Goal: Task Accomplishment & Management: Manage account settings

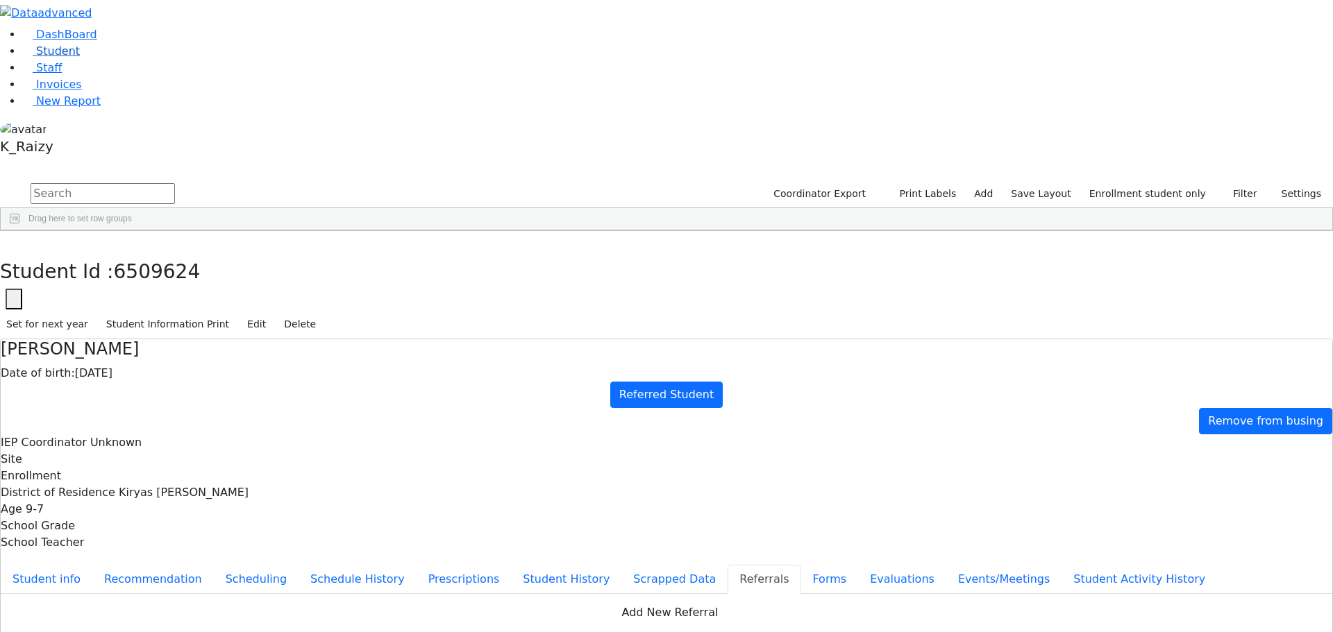
click at [80, 58] on link "Student" at bounding box center [51, 50] width 58 height 13
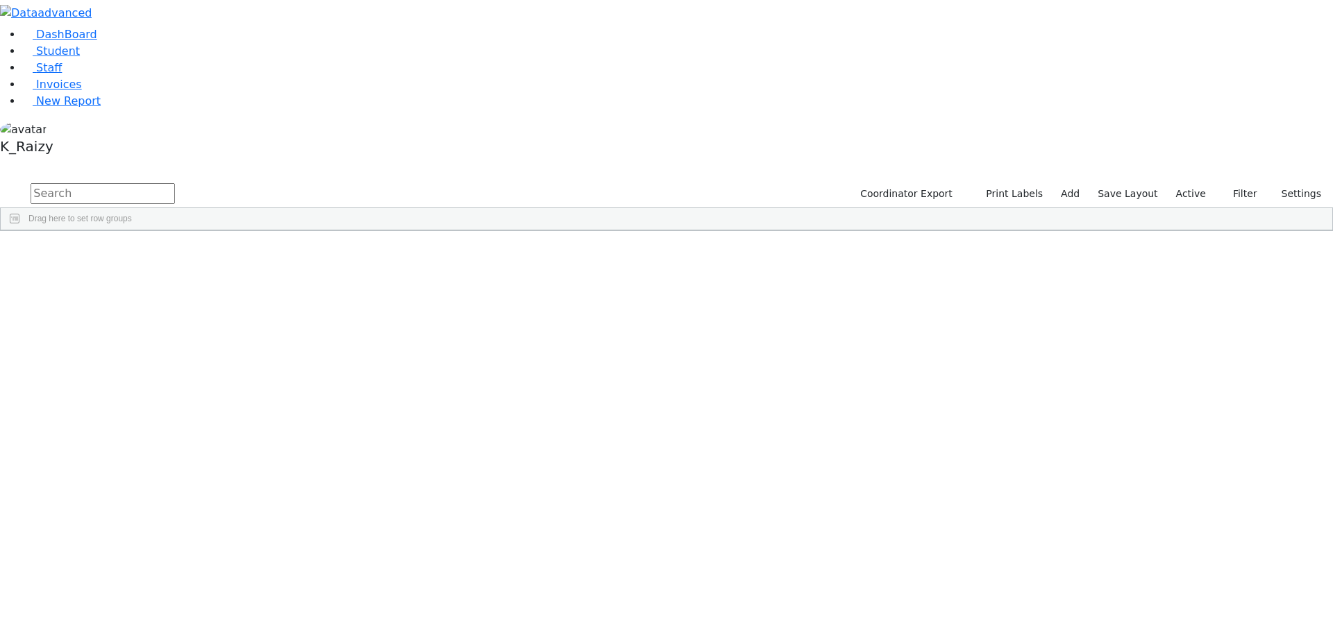
drag, startPoint x: 197, startPoint y: 53, endPoint x: 185, endPoint y: 53, distance: 12.5
click at [175, 183] on input "text" at bounding box center [103, 193] width 144 height 21
click at [80, 58] on link "Student" at bounding box center [51, 50] width 58 height 13
drag, startPoint x: 218, startPoint y: 61, endPoint x: 211, endPoint y: 46, distance: 16.1
click at [175, 183] on input "text" at bounding box center [103, 193] width 144 height 21
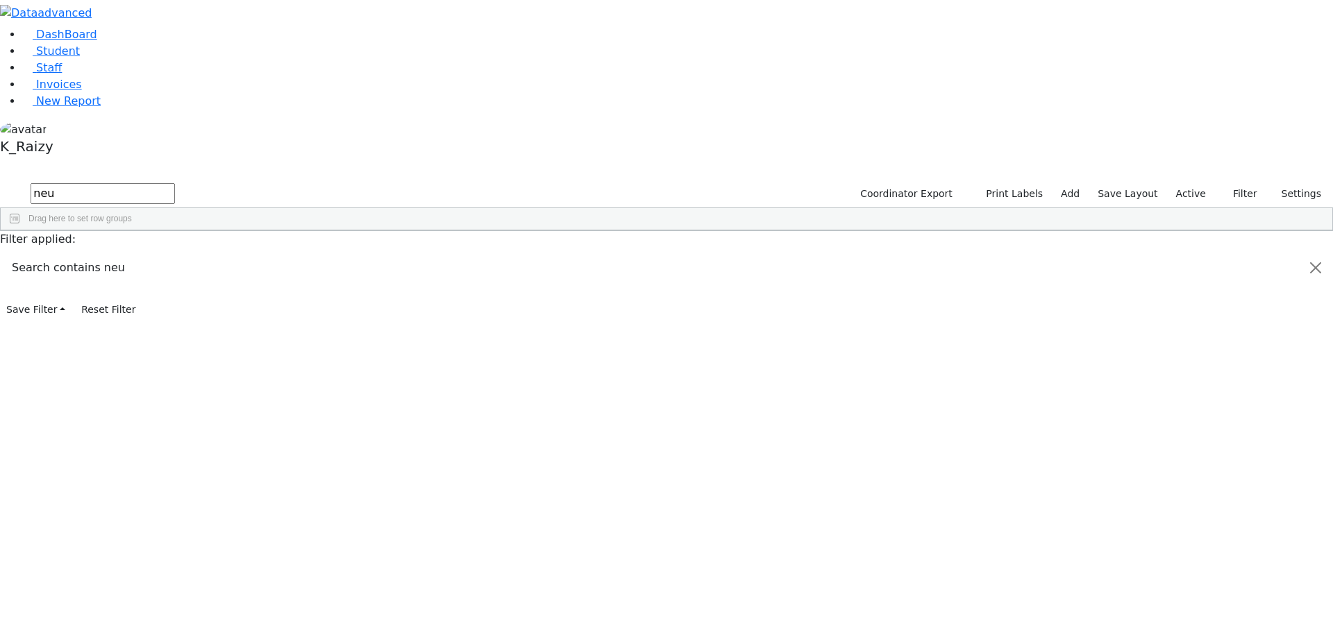
type input "neu"
click at [0, 181] on button "submit" at bounding box center [13, 194] width 27 height 26
click at [242, 331] on div "Chana" at bounding box center [201, 340] width 82 height 19
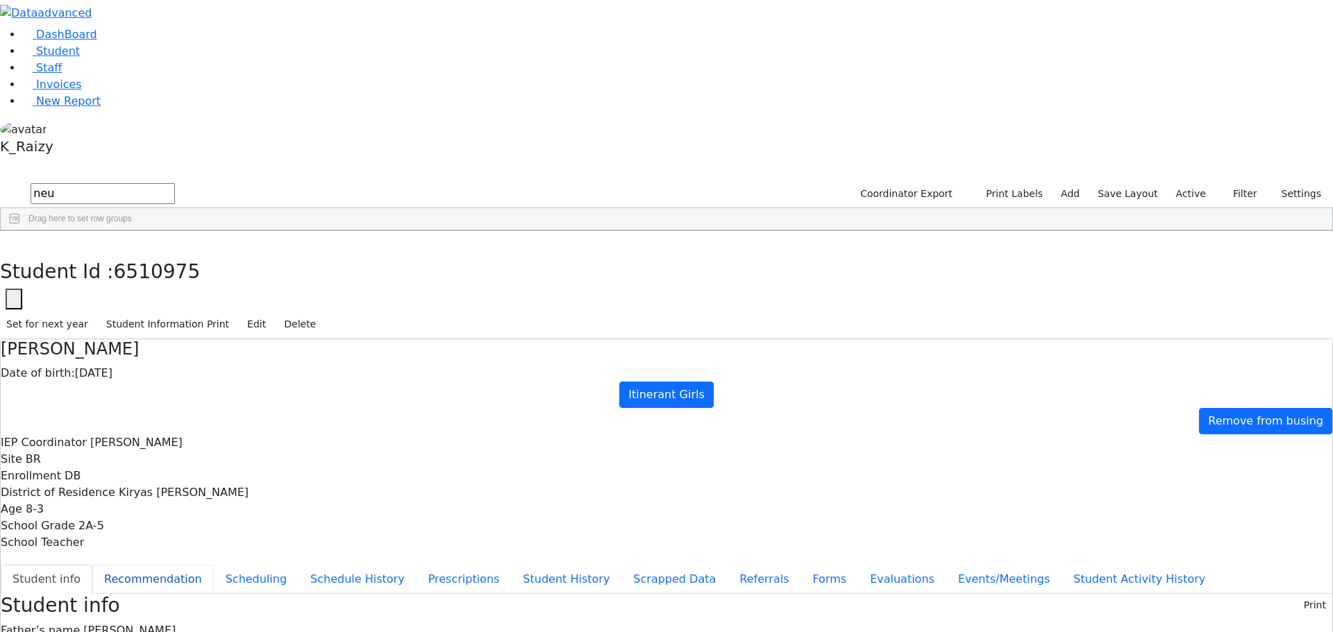
click at [214, 565] on button "Recommendation" at bounding box center [152, 579] width 121 height 29
checkbox input "true"
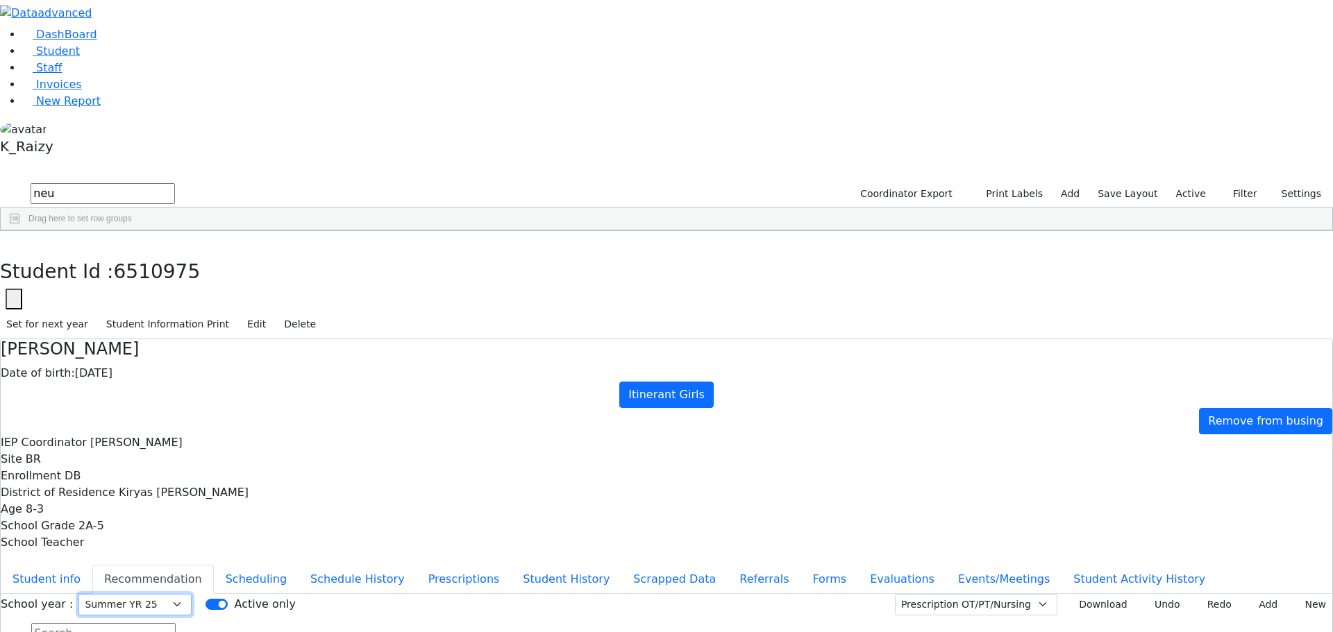
click at [192, 594] on select "Select School YR School YR 25-26 Summer YR 25 School YR 24-25 Summer YR 24 Scho…" at bounding box center [134, 605] width 113 height 22
select select "212"
click at [192, 594] on select "Select School YR School YR 25-26 Summer YR 25 School YR 24-25 Summer YR 24 Scho…" at bounding box center [134, 605] width 113 height 22
click at [946, 565] on button "Events/Meetings" at bounding box center [1003, 579] width 115 height 29
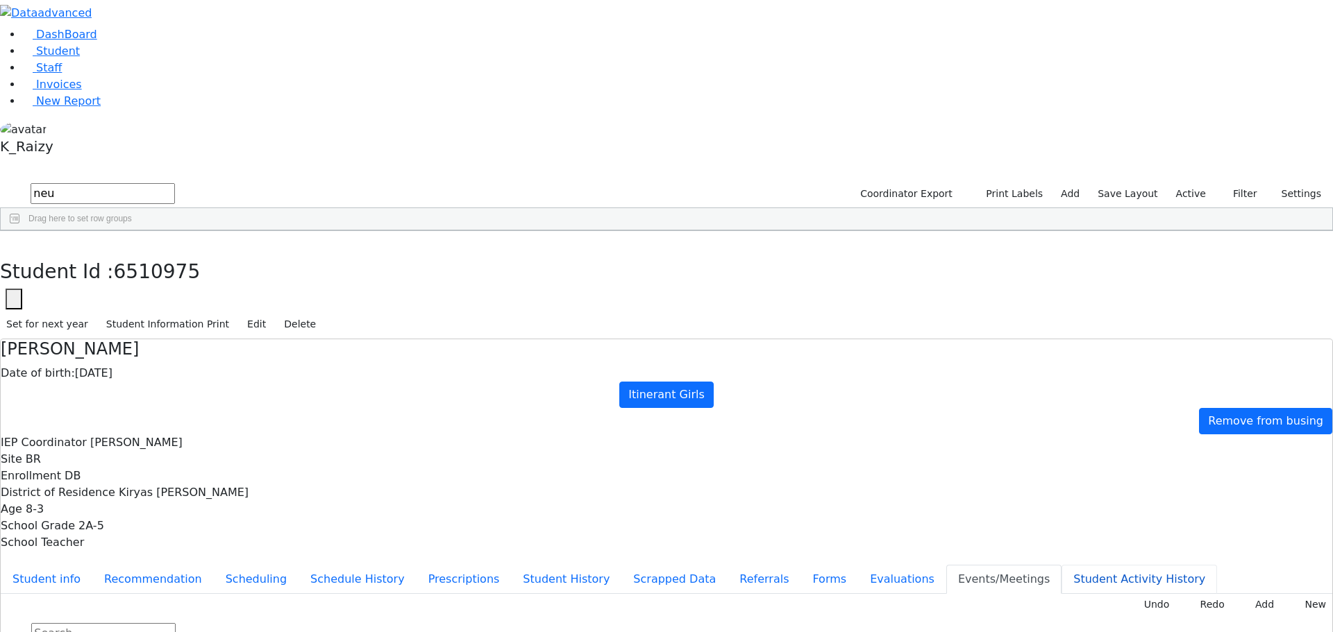
click at [1061, 565] on button "Student Activity History" at bounding box center [1138, 579] width 155 height 29
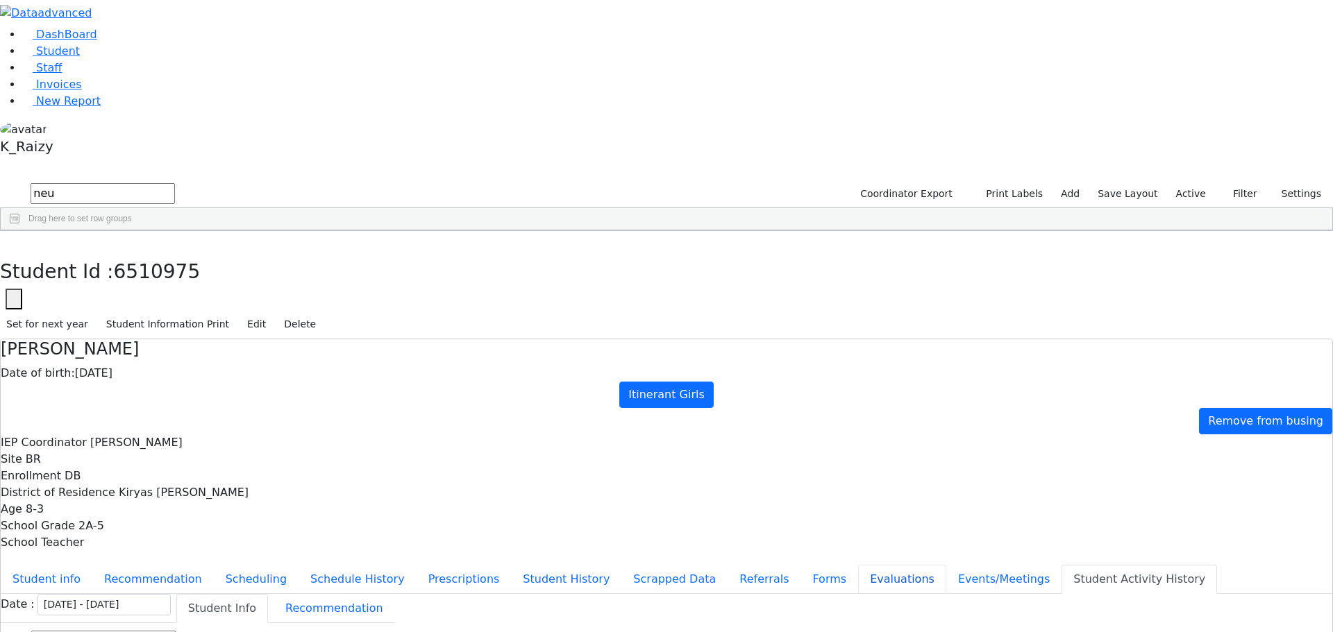
click at [858, 565] on button "Evaluations" at bounding box center [902, 579] width 88 height 29
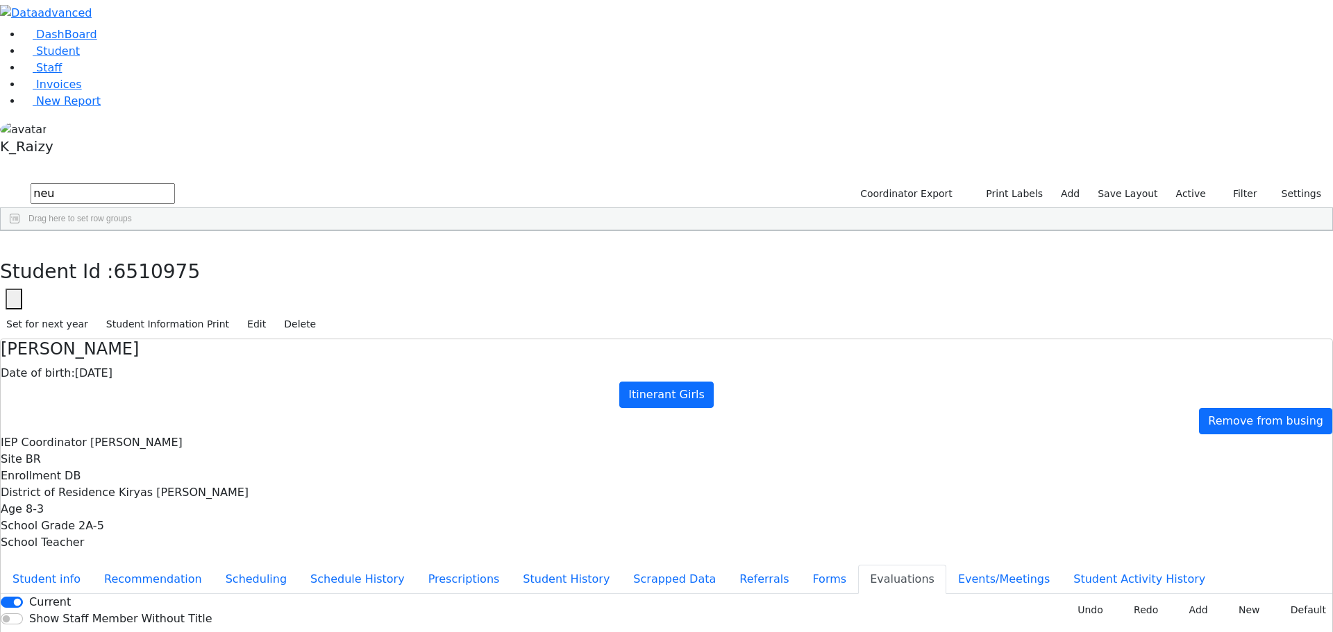
click at [92, 565] on button "Student info" at bounding box center [47, 579] width 92 height 29
click at [272, 314] on button "Edit" at bounding box center [256, 325] width 31 height 22
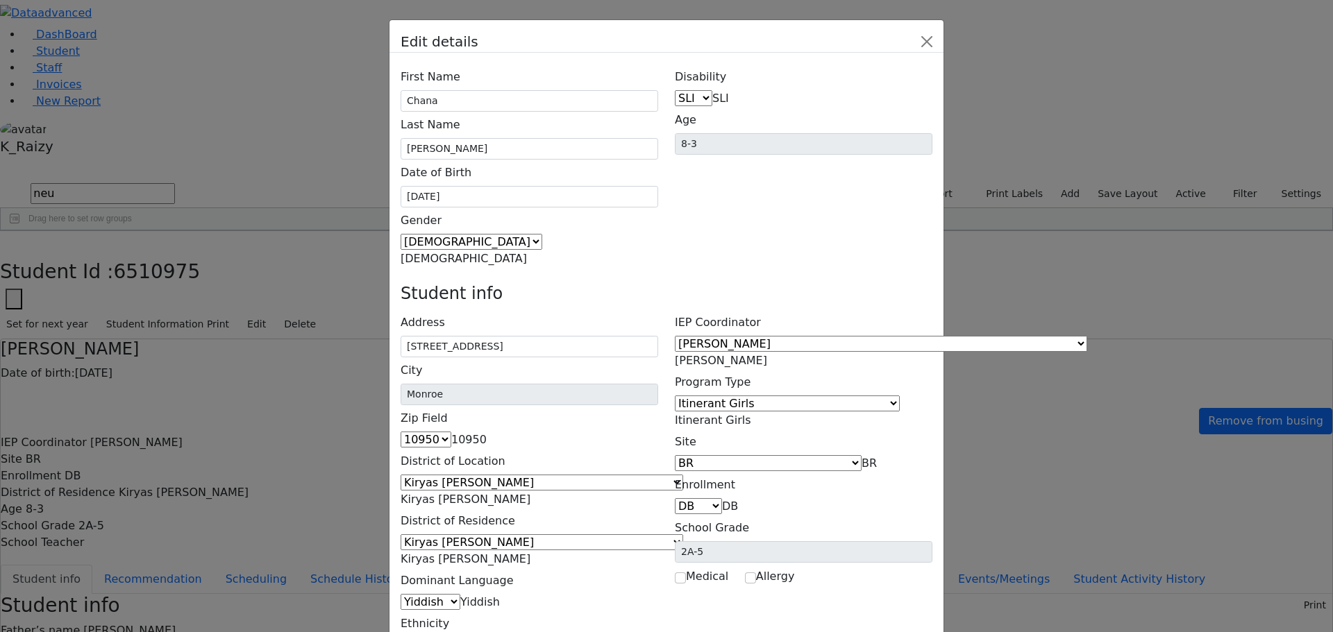
drag, startPoint x: 1079, startPoint y: 544, endPoint x: 1094, endPoint y: 529, distance: 21.6
type input "(845) 799-0558"
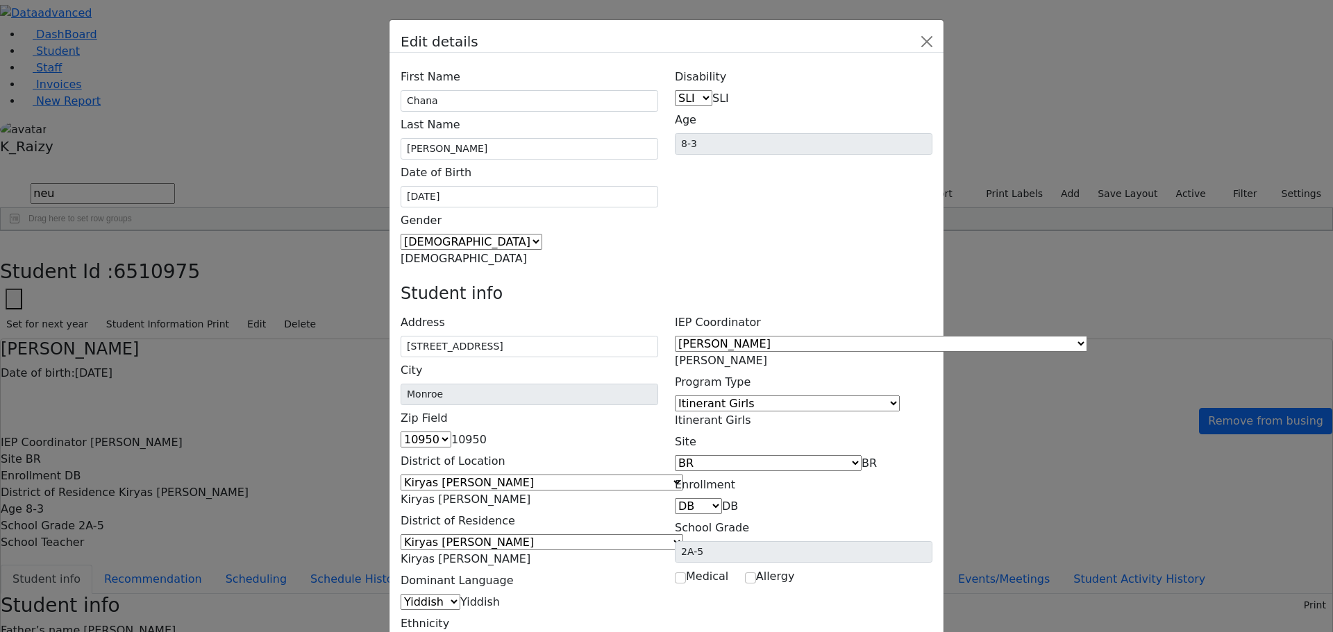
type input "(845) 799-0559"
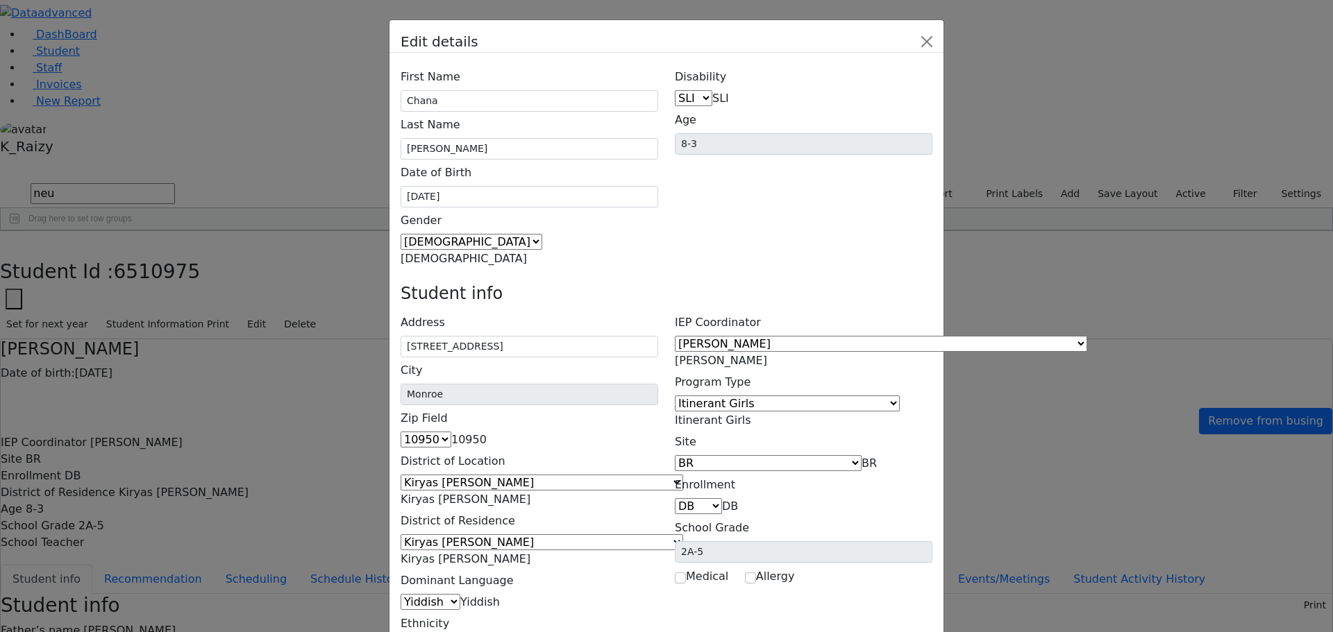
select select "Home"
select select "Cell"
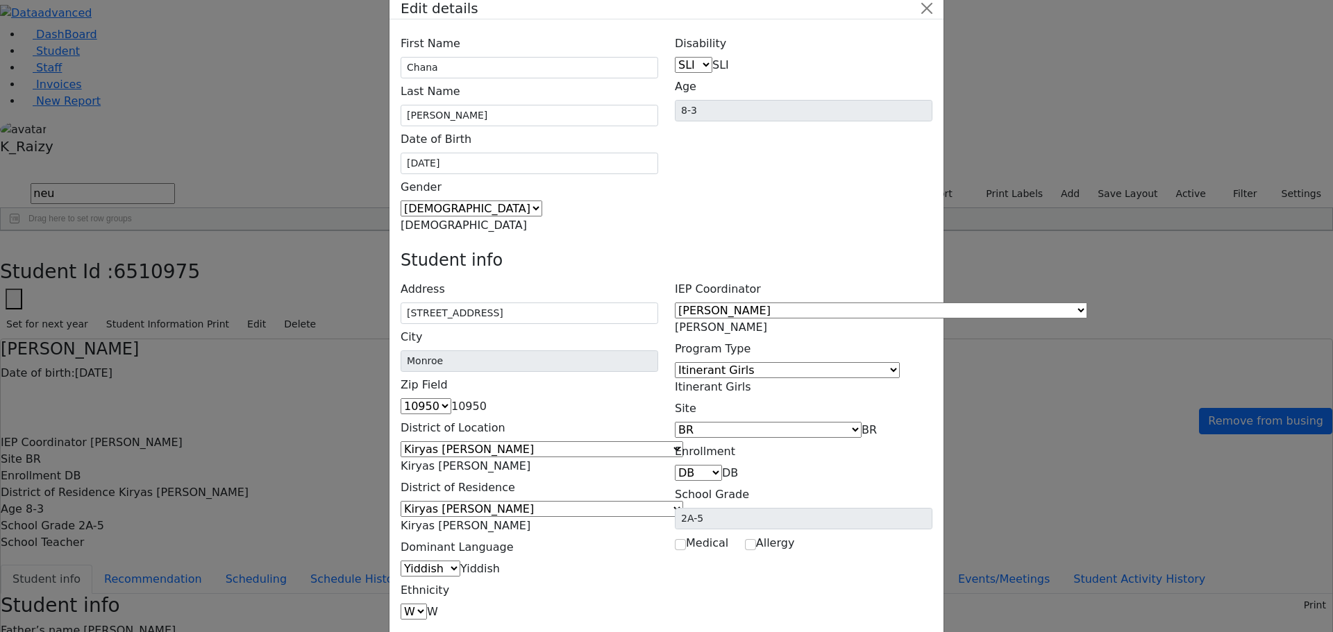
scroll to position [51, 0]
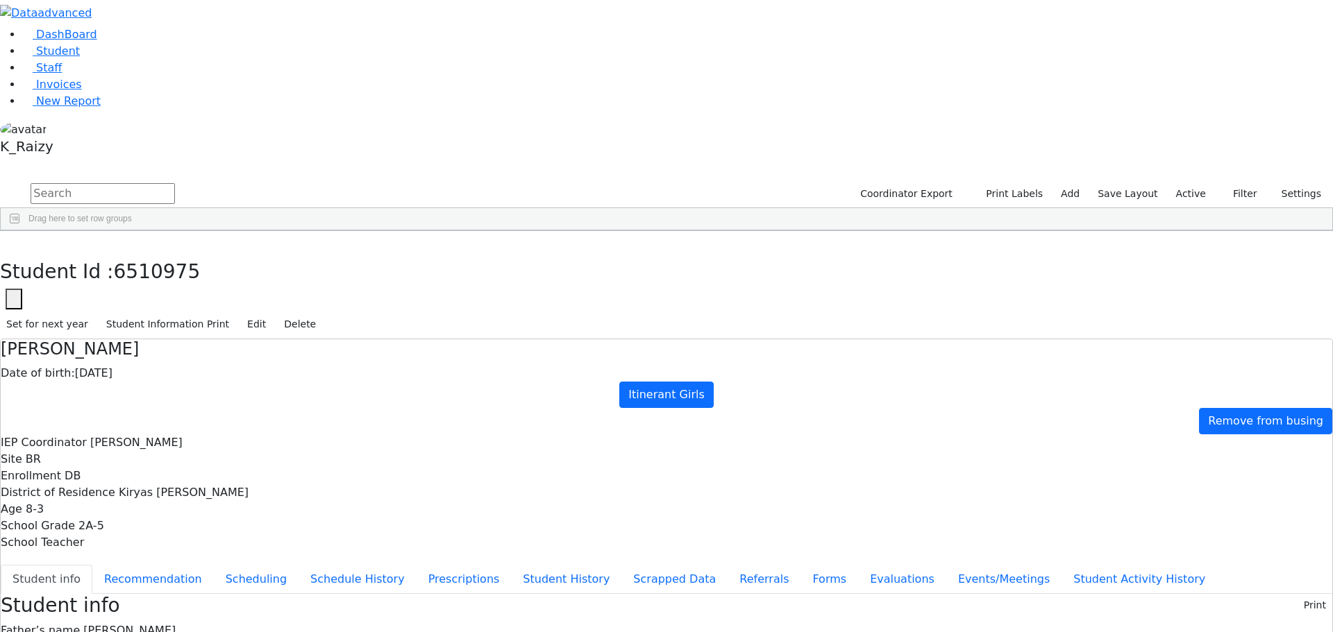
scroll to position [26, 0]
click at [80, 58] on link "Student" at bounding box center [51, 50] width 58 height 13
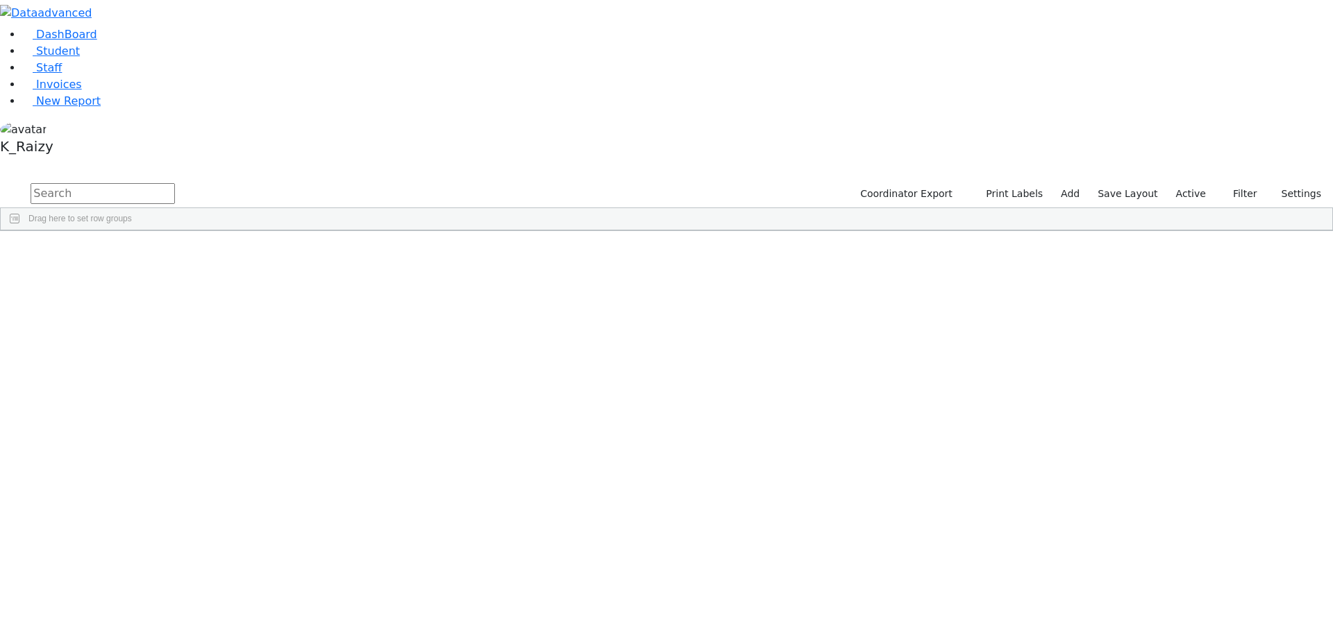
click at [175, 183] on input "text" at bounding box center [103, 193] width 144 height 21
type input "hell"
click at [242, 331] on div "Yehoshua" at bounding box center [201, 340] width 82 height 19
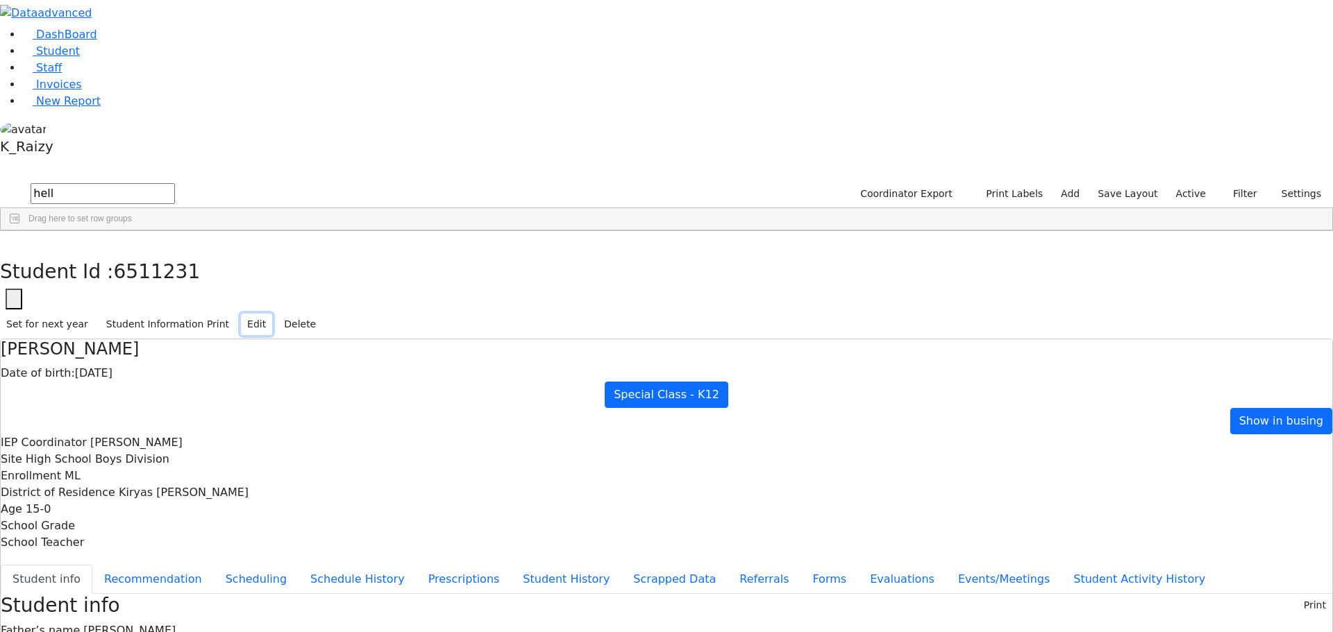
click at [272, 314] on button "Edit" at bounding box center [256, 325] width 31 height 22
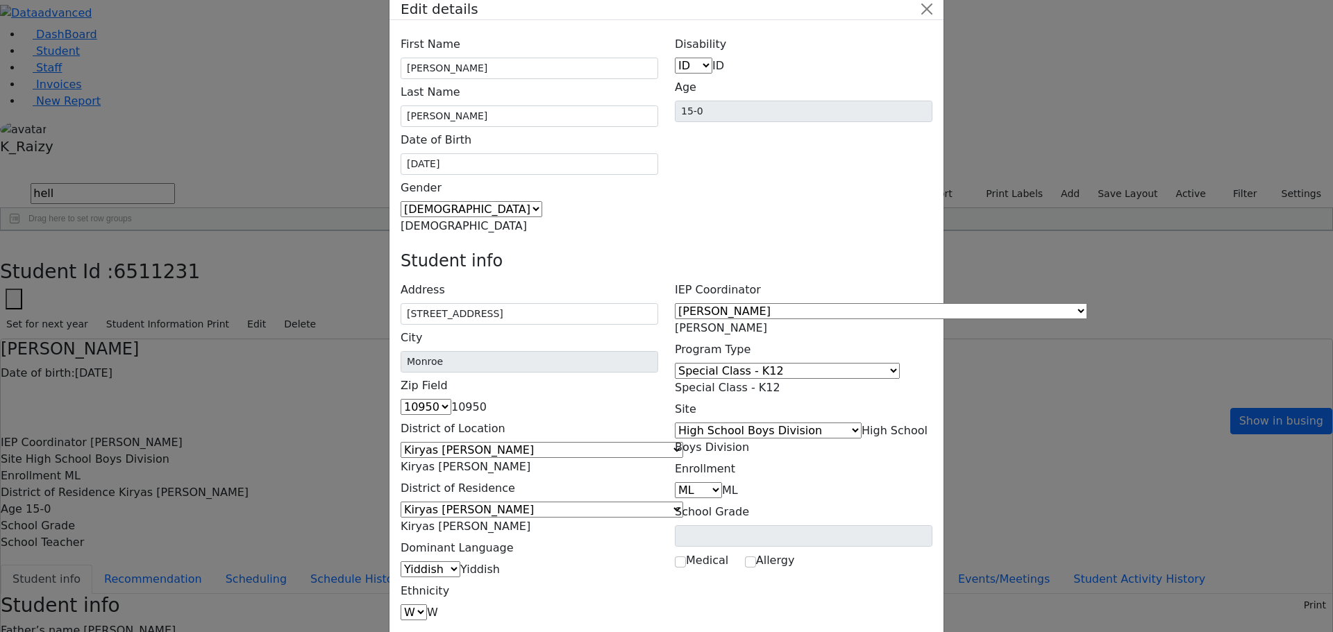
scroll to position [51, 0]
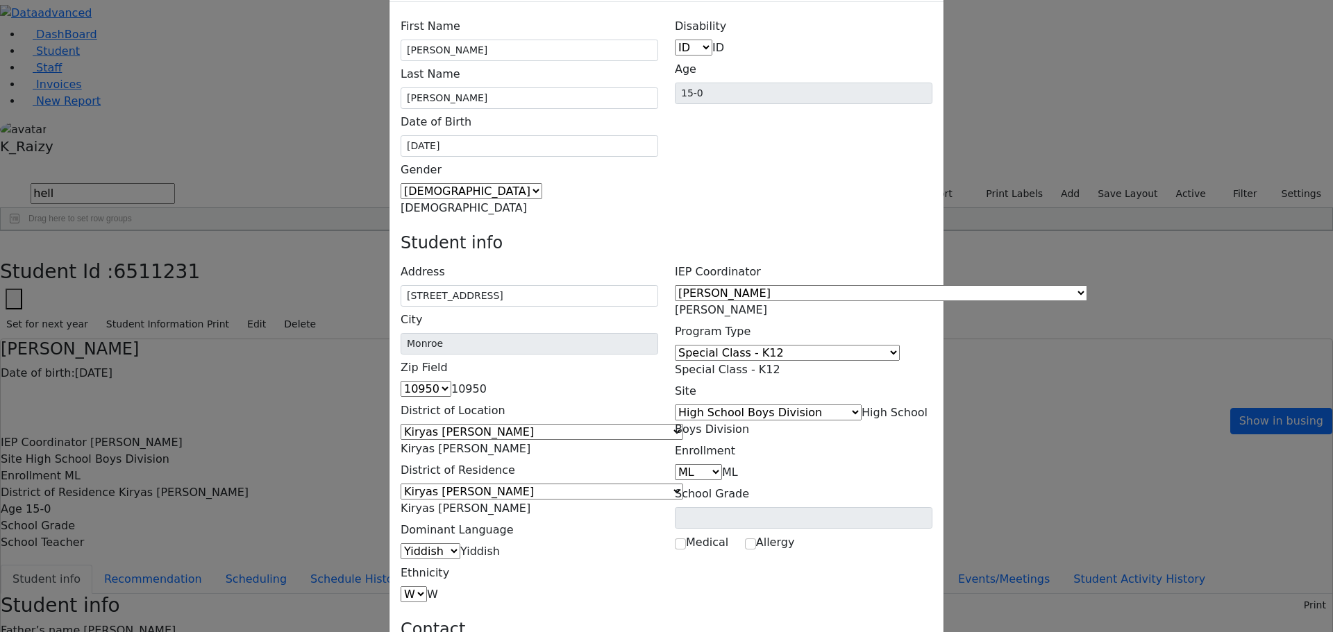
type input "(347) 576-0147"
type input "(347) 962-9121"
type input "(718) 633-6735"
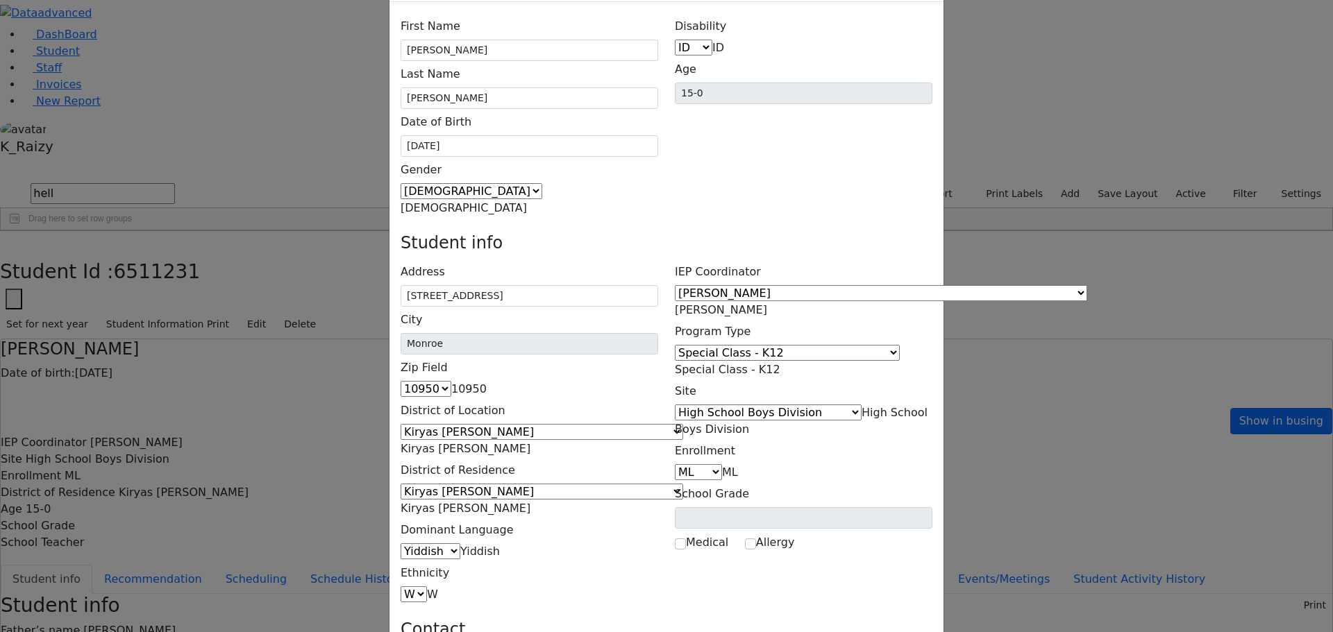
type input "Joel Weinstock"
type input "[STREET_ADDRESS]"
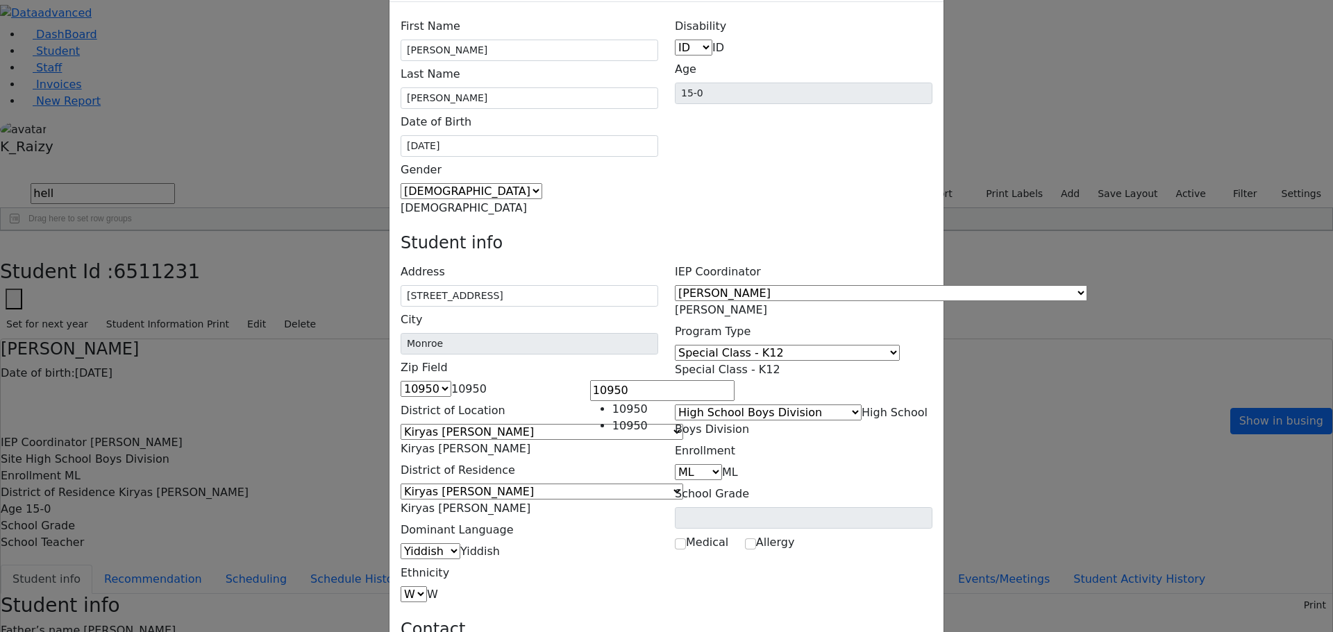
type input "10950"
select select "10950"
type input "Guardian"
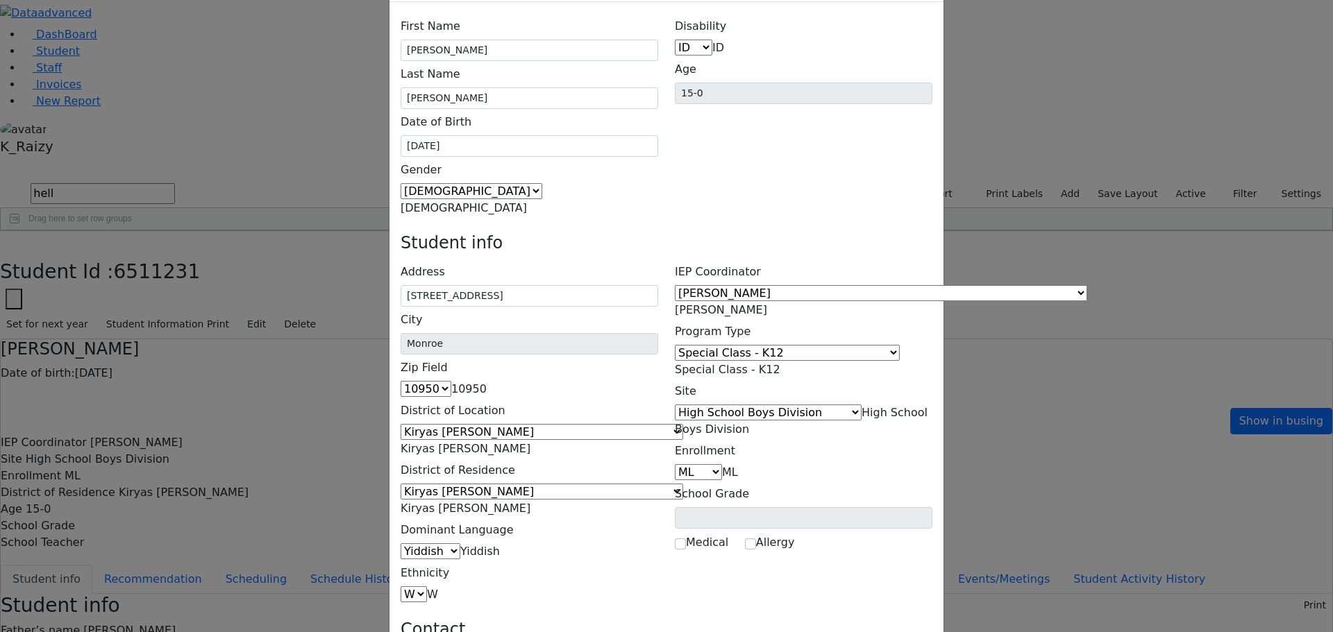
type input "[PHONE_NUMBER]"
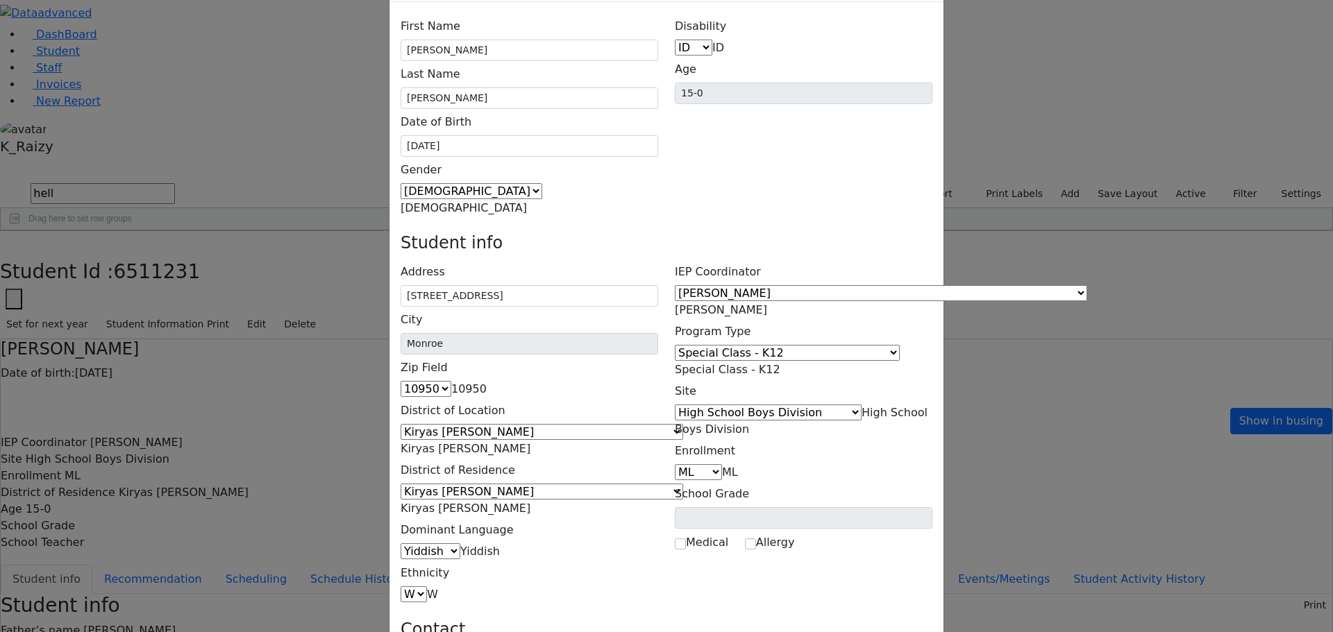
type input "[PHONE_NUMBER]"
type input "(718) 633-6735"
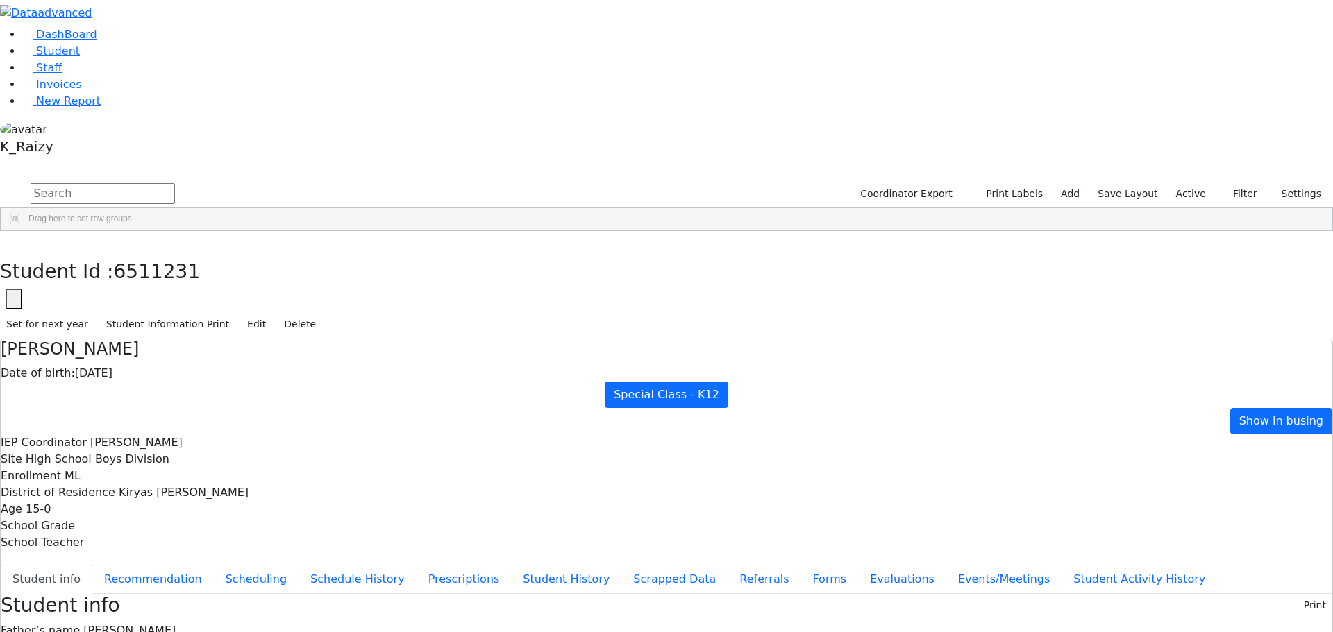
scroll to position [0, 0]
click at [272, 314] on button "Edit" at bounding box center [256, 325] width 31 height 22
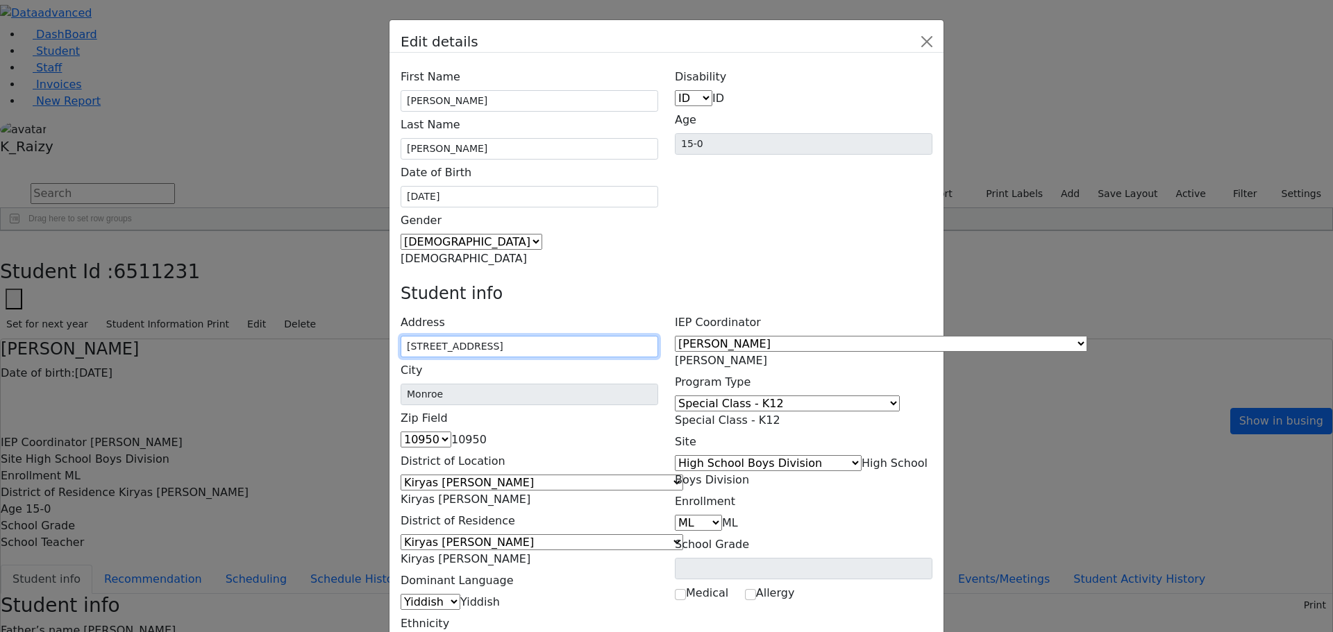
drag, startPoint x: 565, startPoint y: 206, endPoint x: 433, endPoint y: 208, distance: 131.9
click at [324, 205] on div "Edit details First Name Yehoshua Last Name Heller Date of Birth 08/26/2010 Male" at bounding box center [666, 316] width 1333 height 632
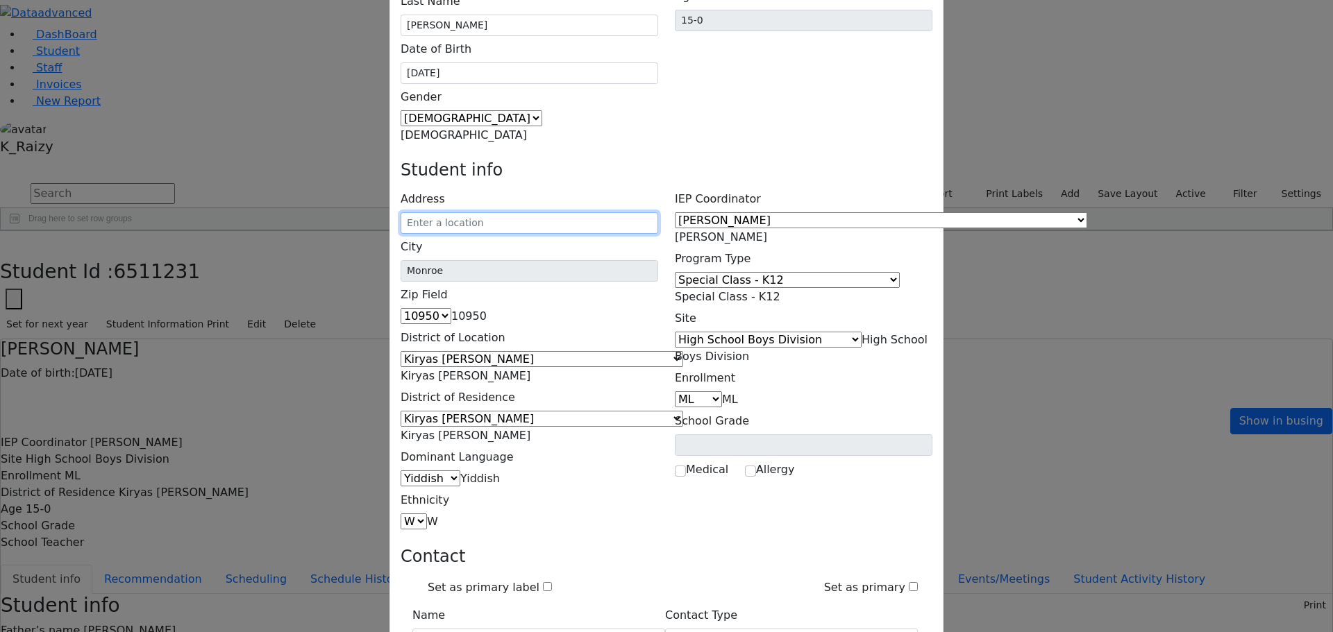
scroll to position [231, 0]
click at [514, 212] on input "text" at bounding box center [528, 223] width 257 height 22
click at [593, 212] on input "6 Premishlan Way" at bounding box center [528, 223] width 257 height 22
type input "6 Premishlan Way #201"
click at [658, 186] on div "Address 6 Premishlan Way #201 City Monroe Zip Field 06390 10950 10034 10035 100…" at bounding box center [529, 358] width 274 height 344
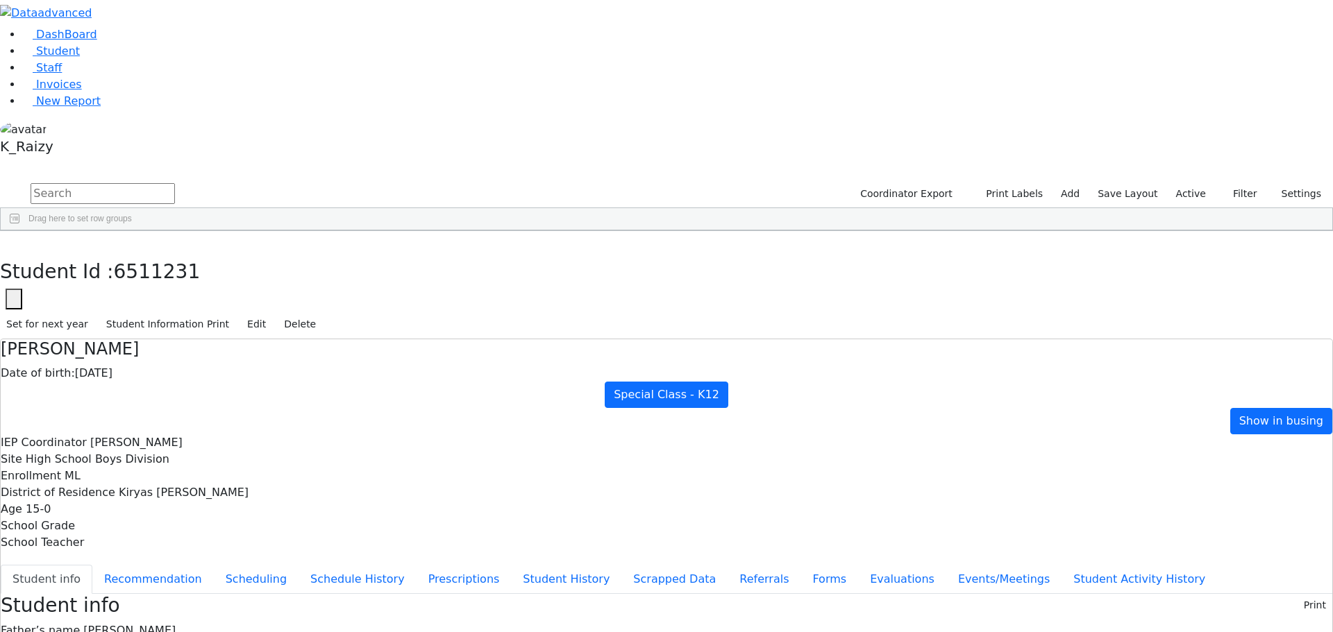
scroll to position [0, 0]
click at [272, 314] on button "Edit" at bounding box center [256, 325] width 31 height 22
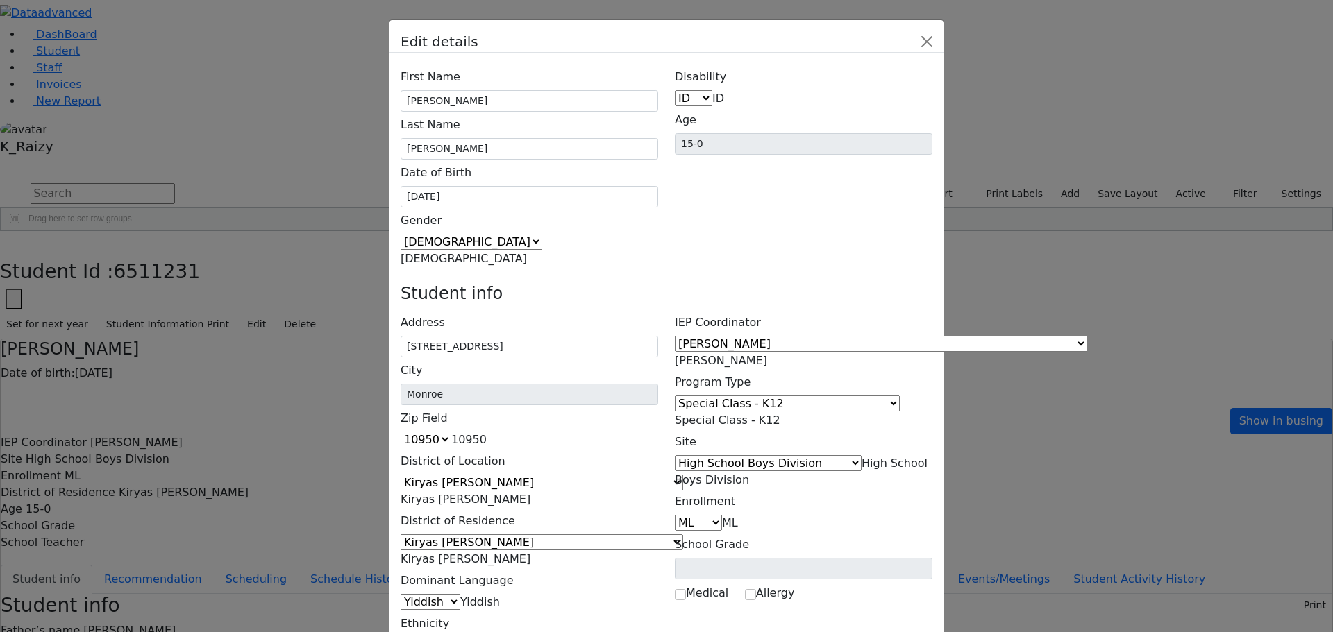
drag, startPoint x: 570, startPoint y: 444, endPoint x: 438, endPoint y: 446, distance: 132.6
type input "1247 56th Street, Brooklyn, NY, USA"
type input "11219"
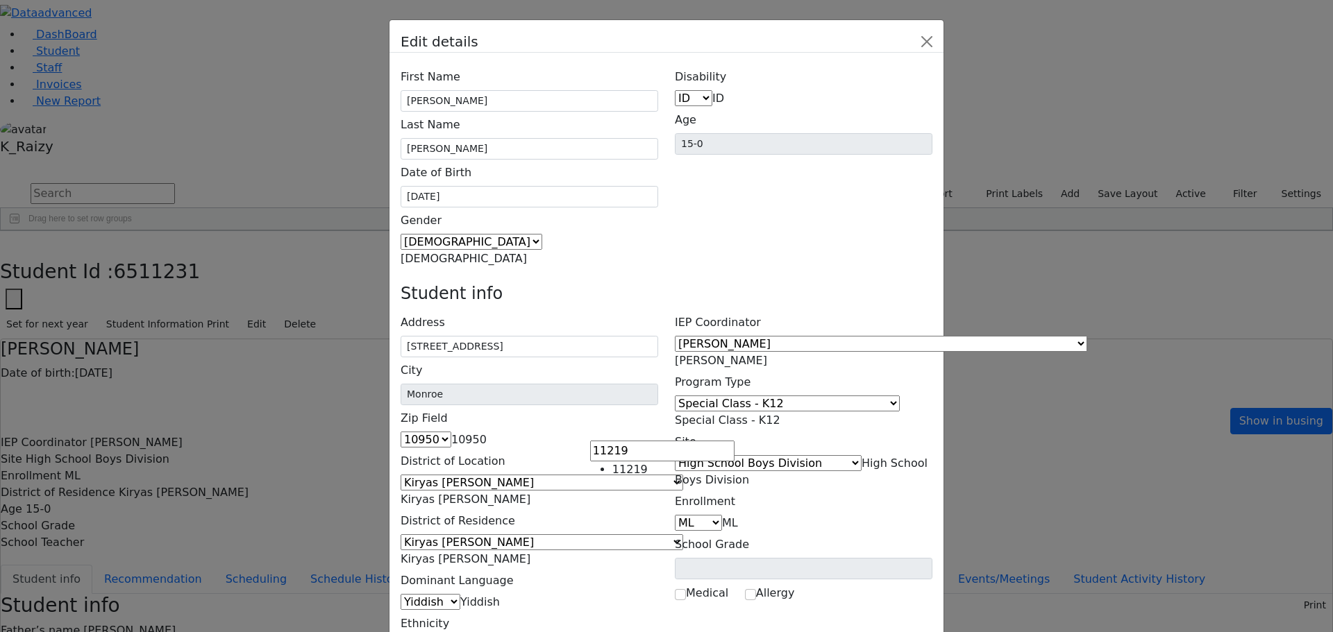
select select "11219"
drag, startPoint x: 569, startPoint y: 456, endPoint x: 248, endPoint y: 374, distance: 330.9
click at [248, 374] on div "Edit details First Name Yehoshua Last Name Heller Date of Birth 08/26/2010 Male" at bounding box center [666, 316] width 1333 height 632
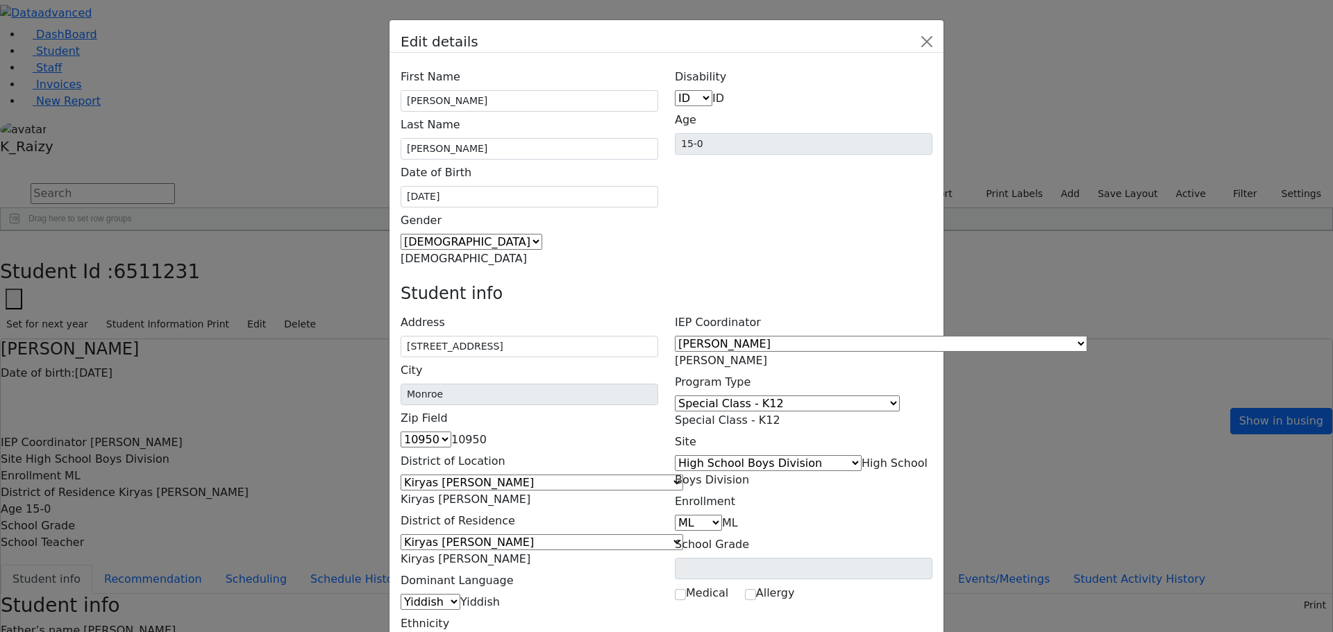
type input "1247 56th Street, Brooklyn, NY, USA"
type input "11219"
select select "11219"
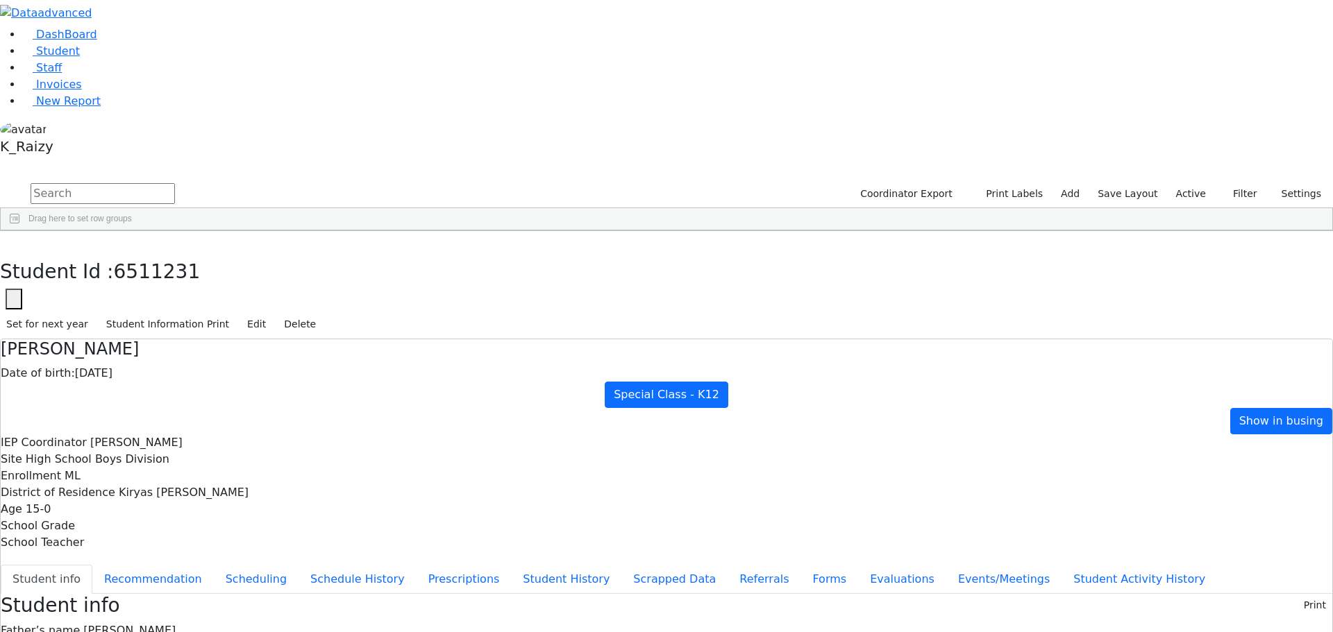
scroll to position [0, 0]
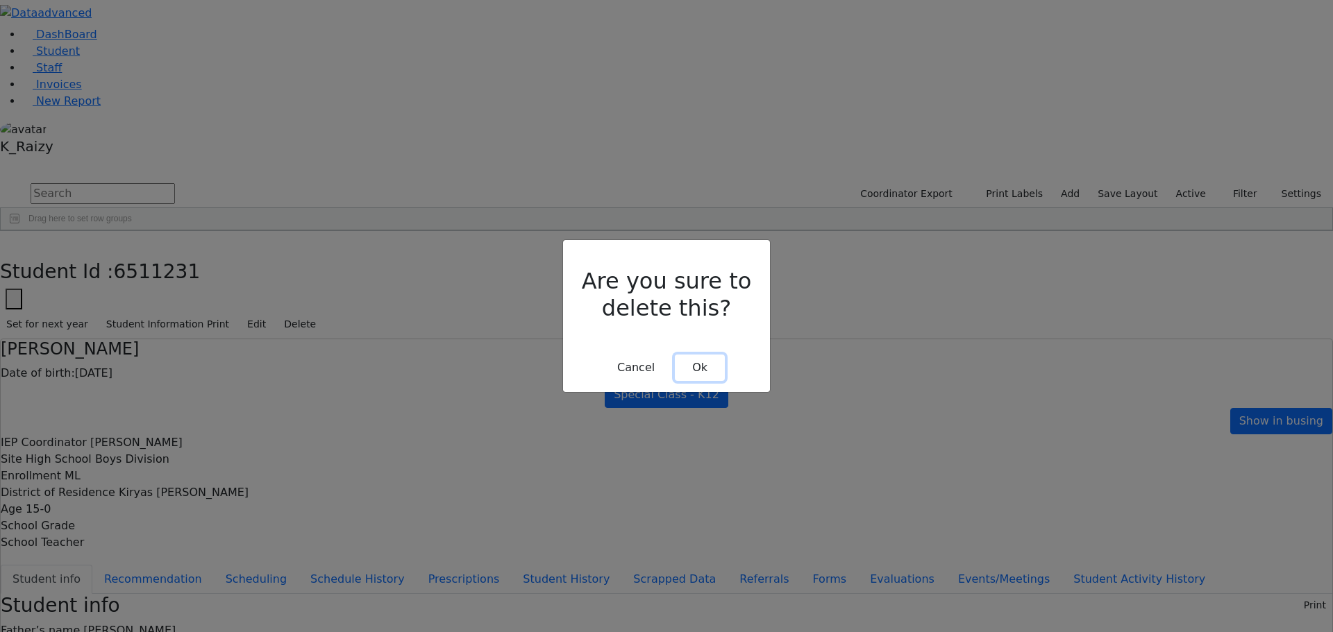
click at [704, 355] on button "Ok" at bounding box center [700, 368] width 50 height 26
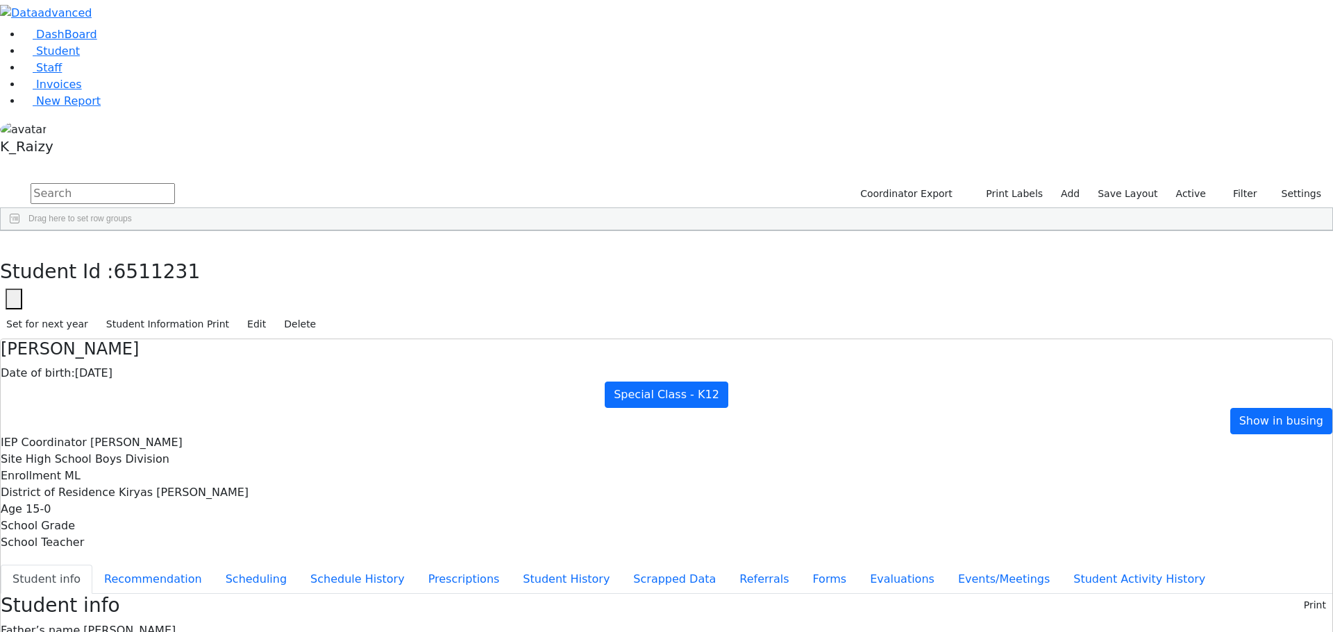
scroll to position [105, 0]
drag, startPoint x: 264, startPoint y: 9, endPoint x: 269, endPoint y: 17, distance: 9.6
click at [264, 9] on div "DashBoard Student Staff Invoices New Report A" at bounding box center [666, 561] width 1333 height 1123
click at [20, 231] on button "button" at bounding box center [10, 245] width 20 height 29
click at [175, 183] on input "text" at bounding box center [103, 193] width 144 height 21
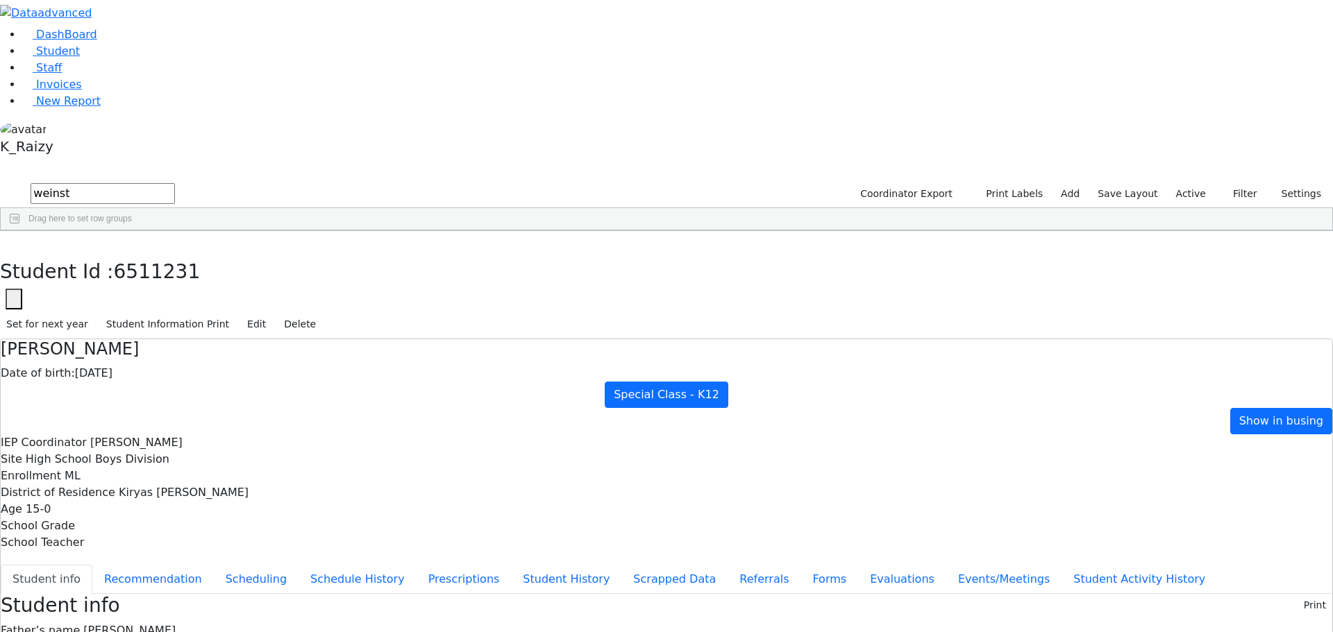
click at [242, 428] on div "Wolf" at bounding box center [201, 437] width 82 height 19
drag, startPoint x: 803, startPoint y: 516, endPoint x: 733, endPoint y: 519, distance: 70.2
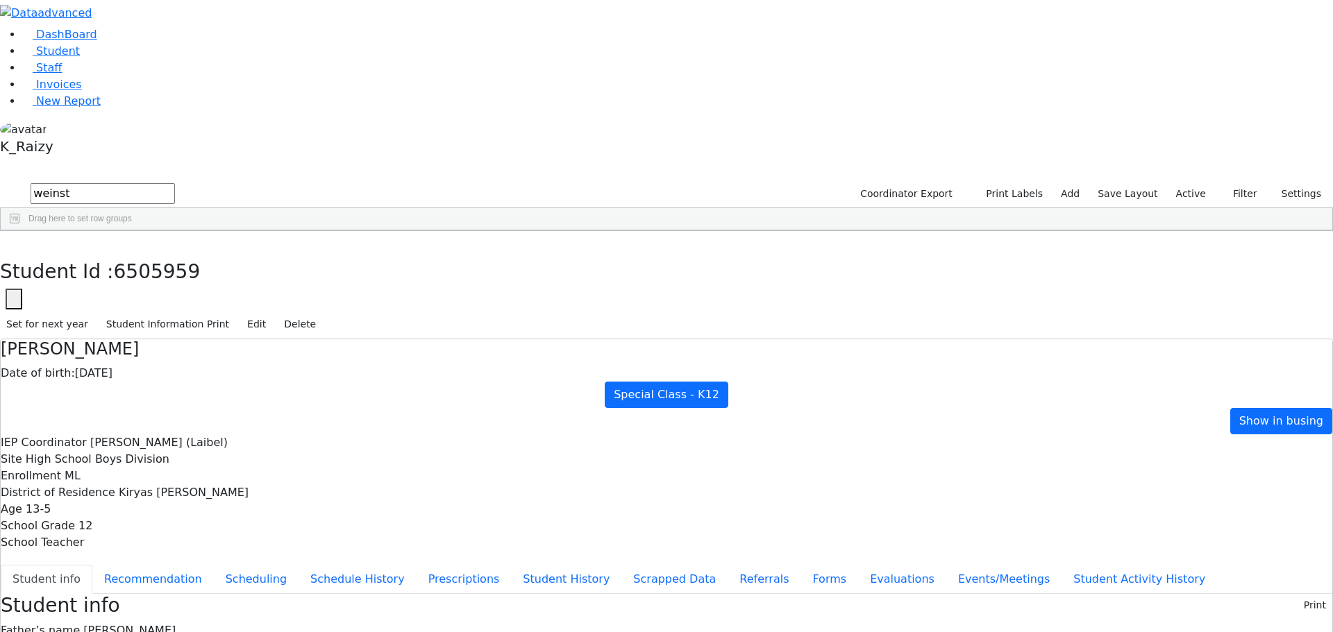
click at [14, 242] on icon "button" at bounding box center [10, 246] width 8 height 8
drag, startPoint x: 239, startPoint y: 74, endPoint x: 226, endPoint y: 53, distance: 24.3
click at [205, 181] on div "weinst Coordinator Export Print Labels Add Save Layout Active Filter All Active…" at bounding box center [666, 206] width 1333 height 50
click at [175, 183] on input "weinst" at bounding box center [103, 193] width 144 height 21
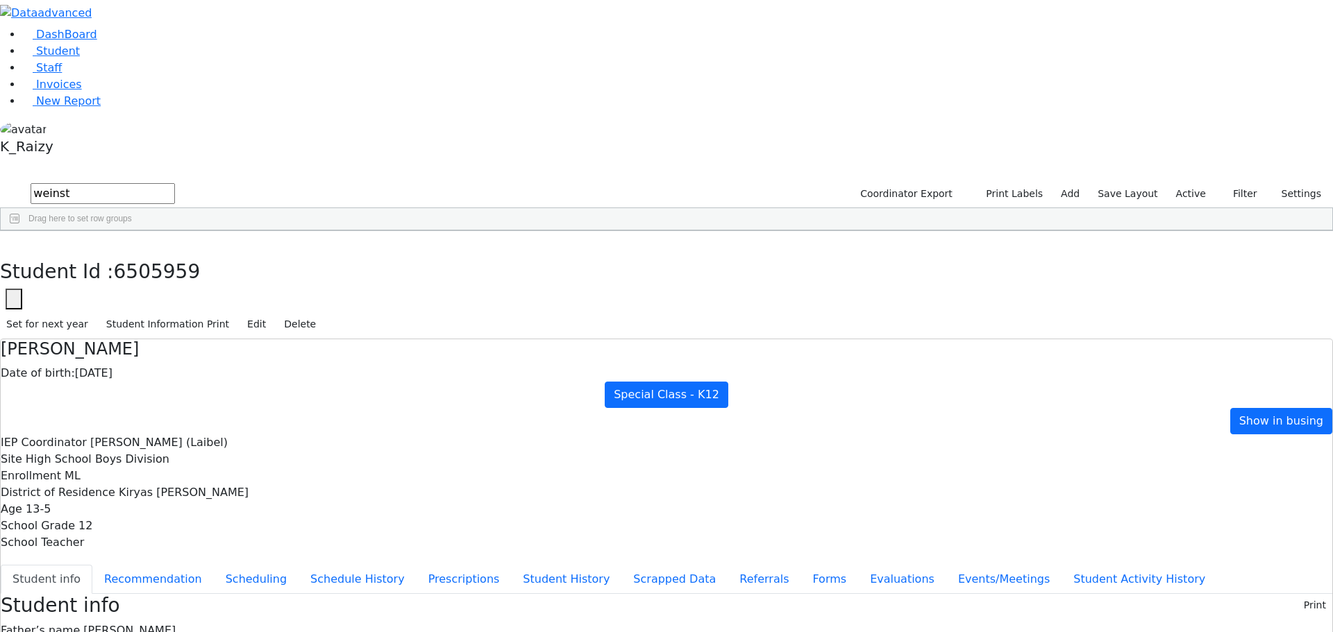
click at [175, 183] on input "weinst" at bounding box center [103, 193] width 144 height 21
type input "hell"
click at [242, 331] on div "[PERSON_NAME]" at bounding box center [201, 340] width 82 height 19
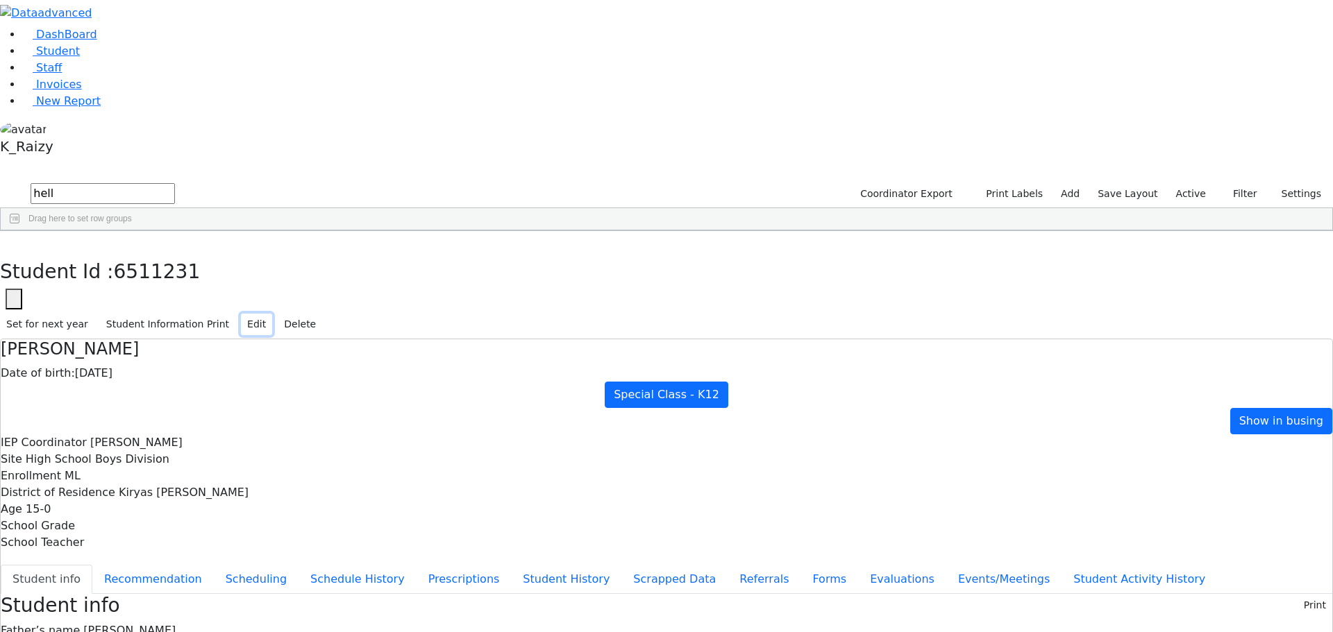
click at [272, 314] on button "Edit" at bounding box center [256, 325] width 31 height 22
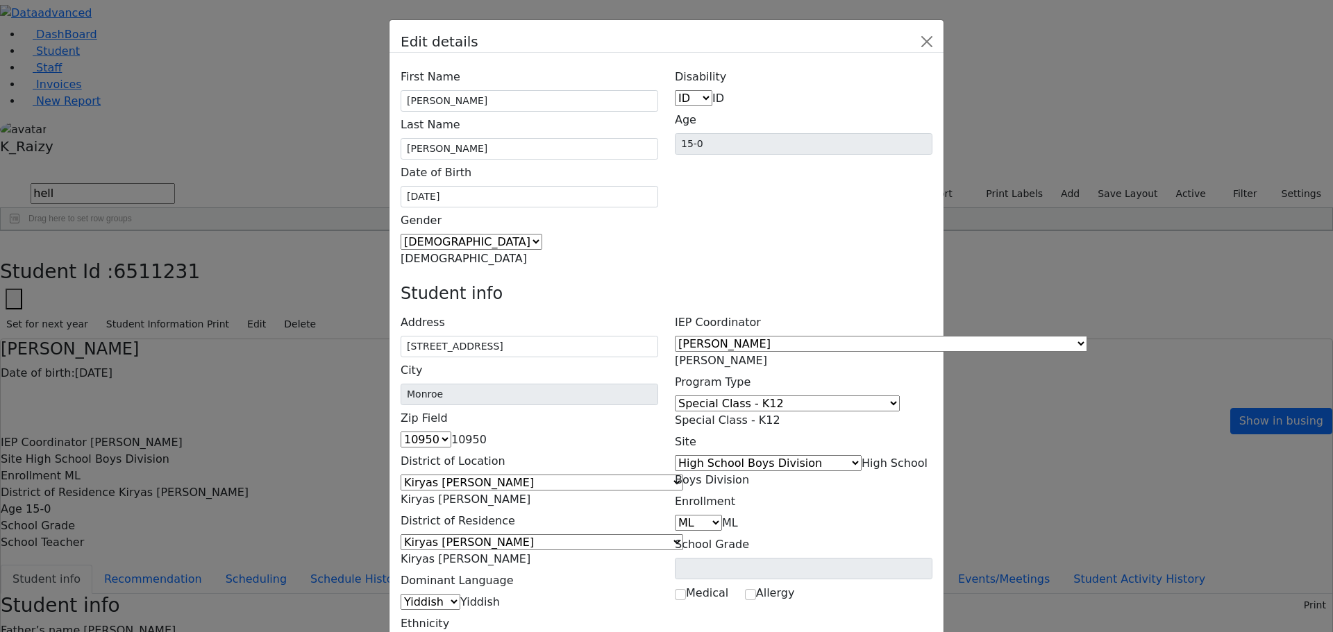
scroll to position [231, 0]
drag, startPoint x: 830, startPoint y: 498, endPoint x: 829, endPoint y: 491, distance: 7.8
type input "(845) 783-4237"
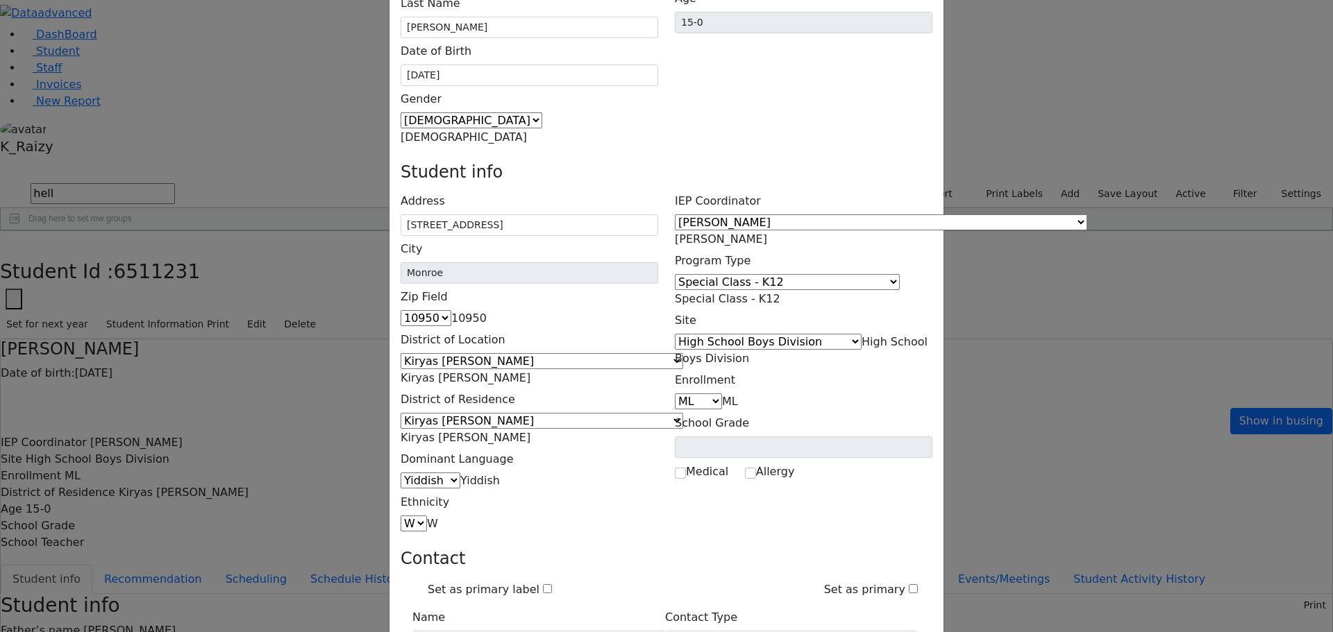
scroll to position [124, 0]
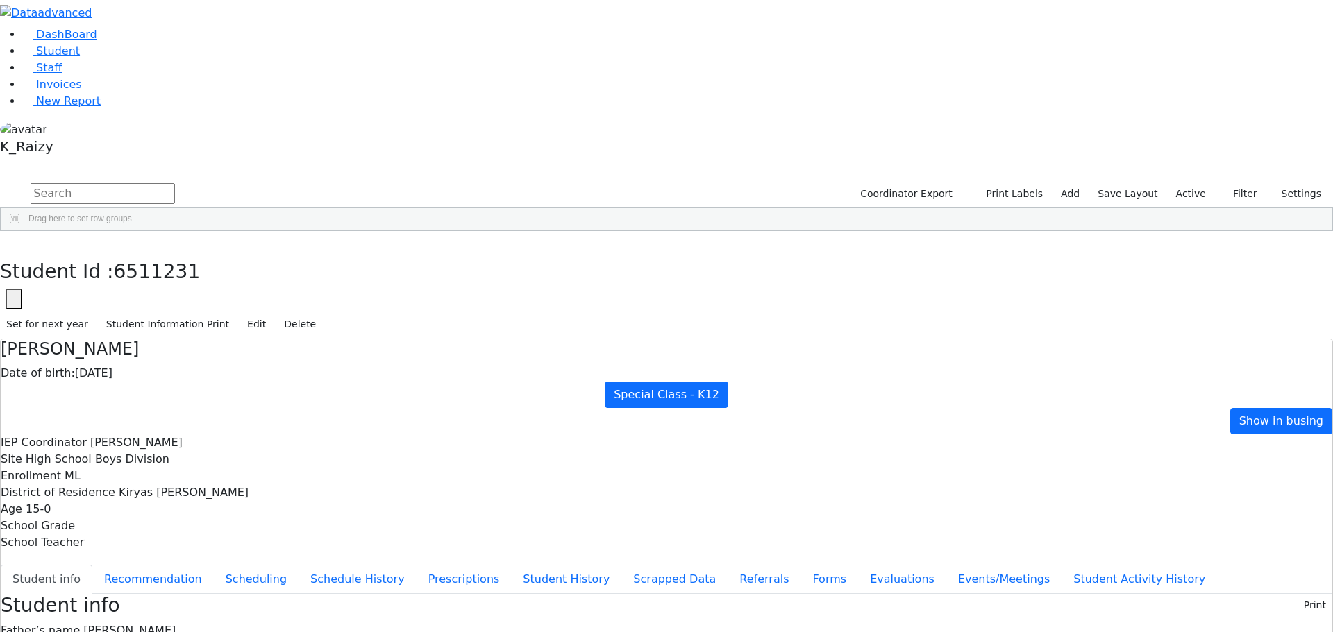
scroll to position [0, 0]
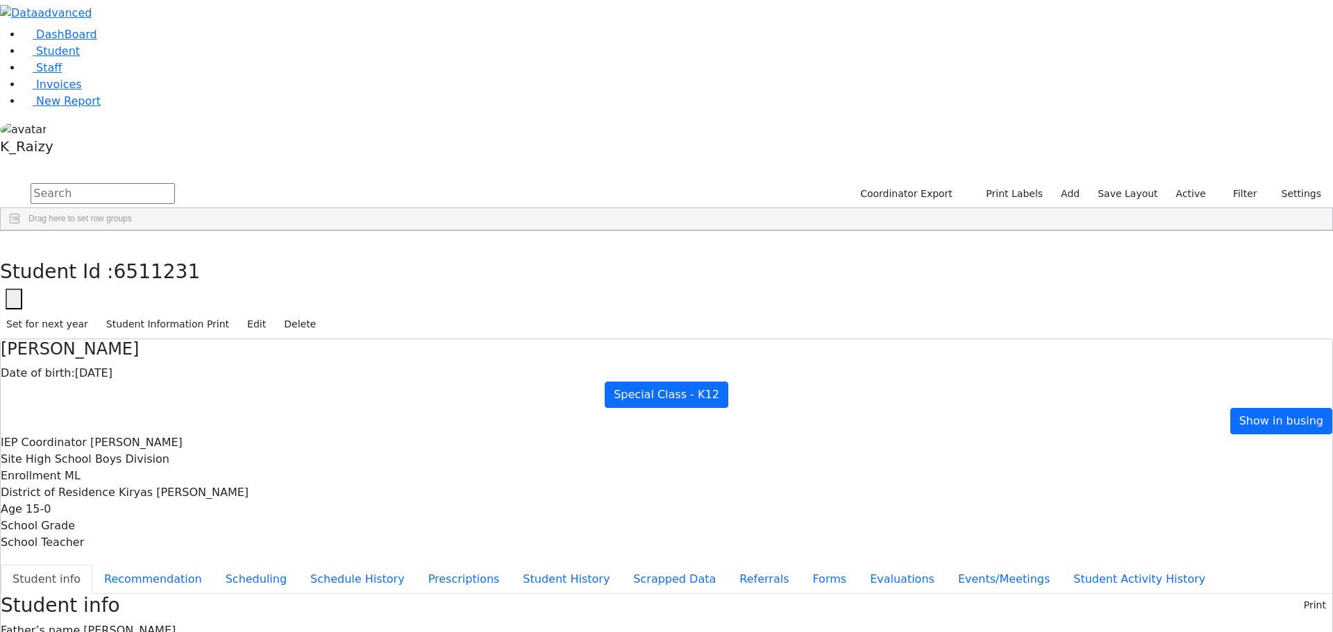
scroll to position [105, 0]
click at [80, 58] on link "Student" at bounding box center [51, 50] width 58 height 13
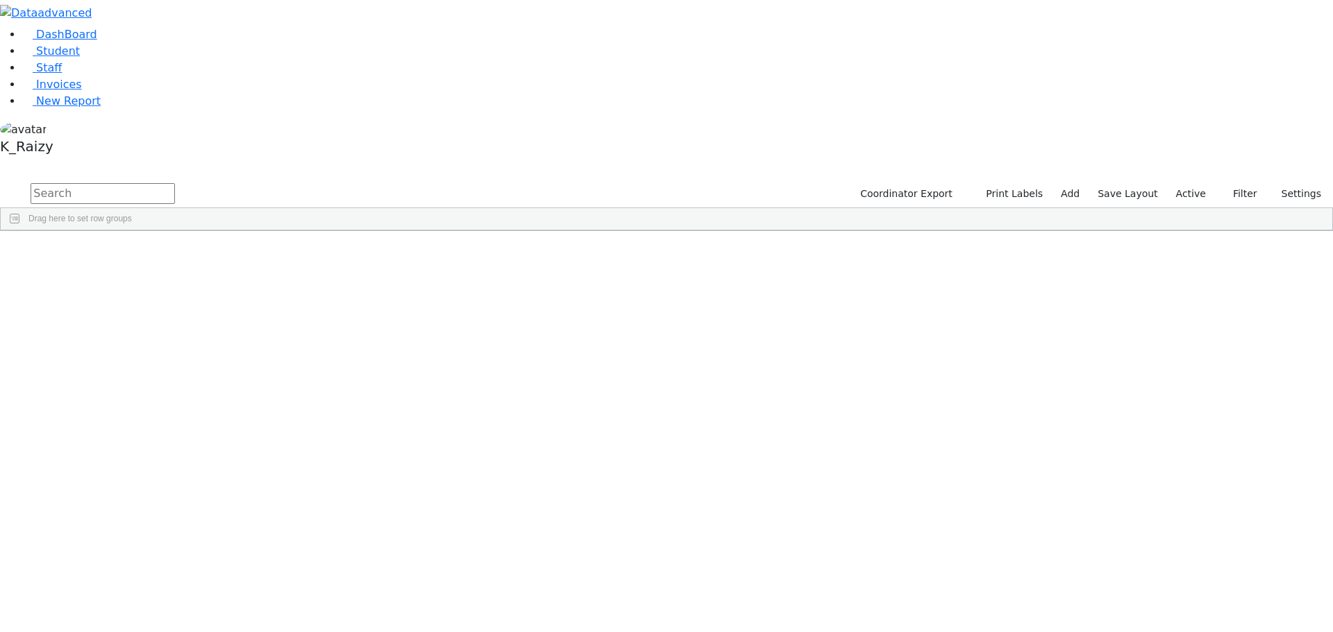
click at [1205, 183] on label "Active" at bounding box center [1190, 194] width 42 height 22
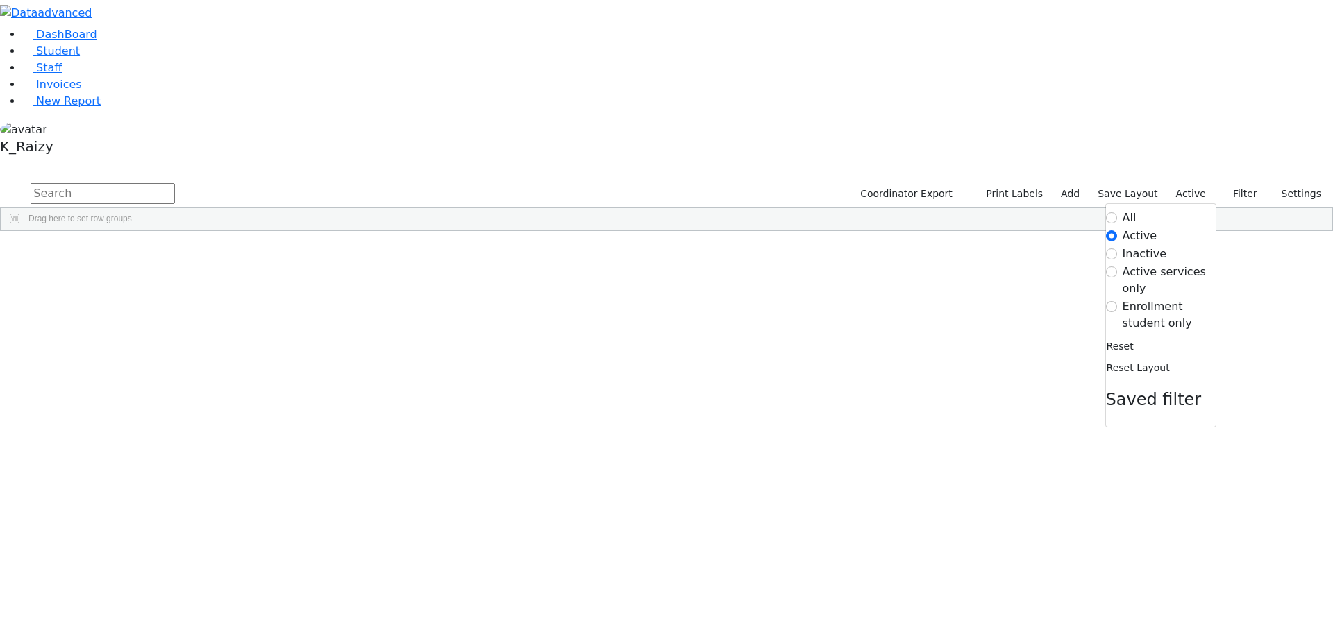
click at [1128, 210] on label "All" at bounding box center [1129, 218] width 14 height 17
click at [1117, 212] on input "All" at bounding box center [1111, 217] width 11 height 11
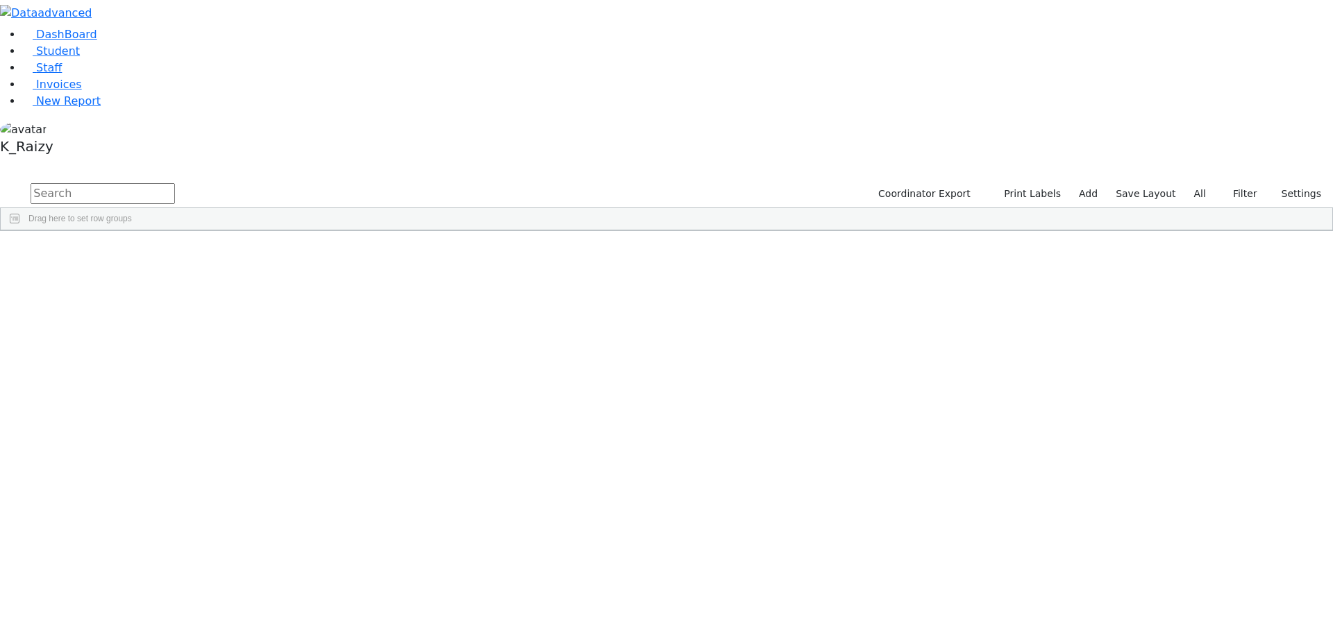
click at [175, 183] on input "text" at bounding box center [103, 193] width 144 height 21
type input "diama"
click at [324, 292] on div "08/31/2016" at bounding box center [283, 301] width 82 height 19
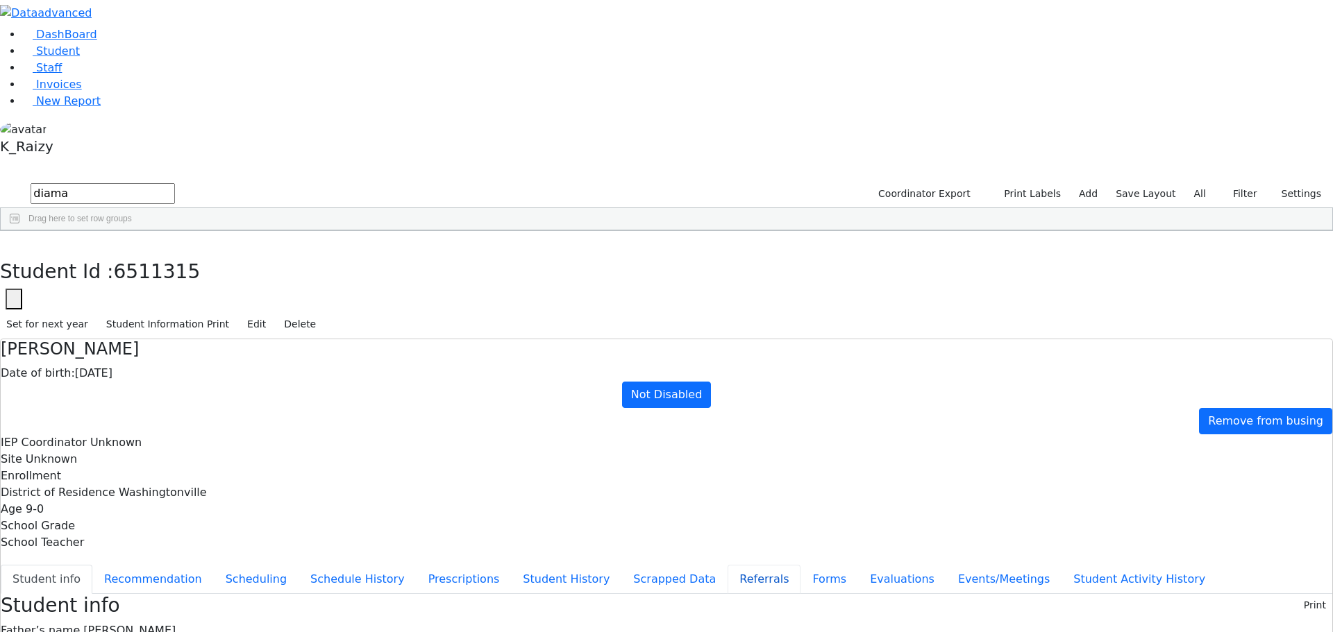
click at [727, 565] on button "Referrals" at bounding box center [763, 579] width 73 height 29
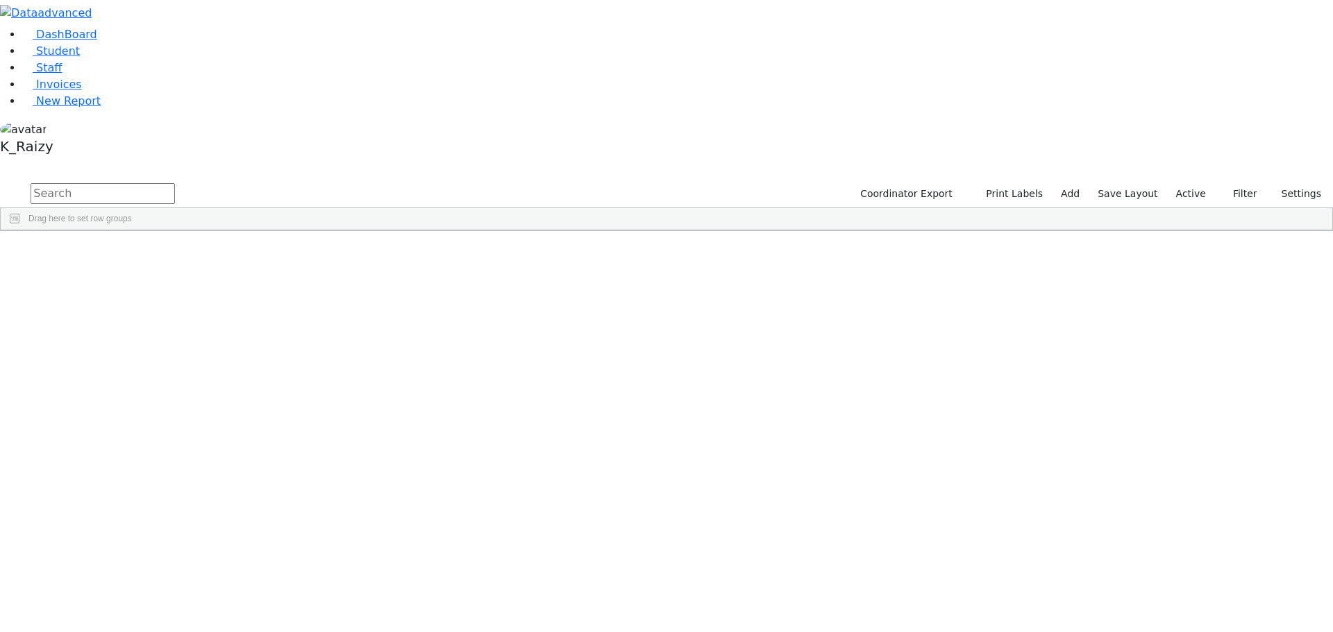
click at [175, 183] on input "text" at bounding box center [103, 193] width 144 height 21
type input "[PERSON_NAME]"
click at [242, 389] on div "[PERSON_NAME]" at bounding box center [201, 398] width 82 height 19
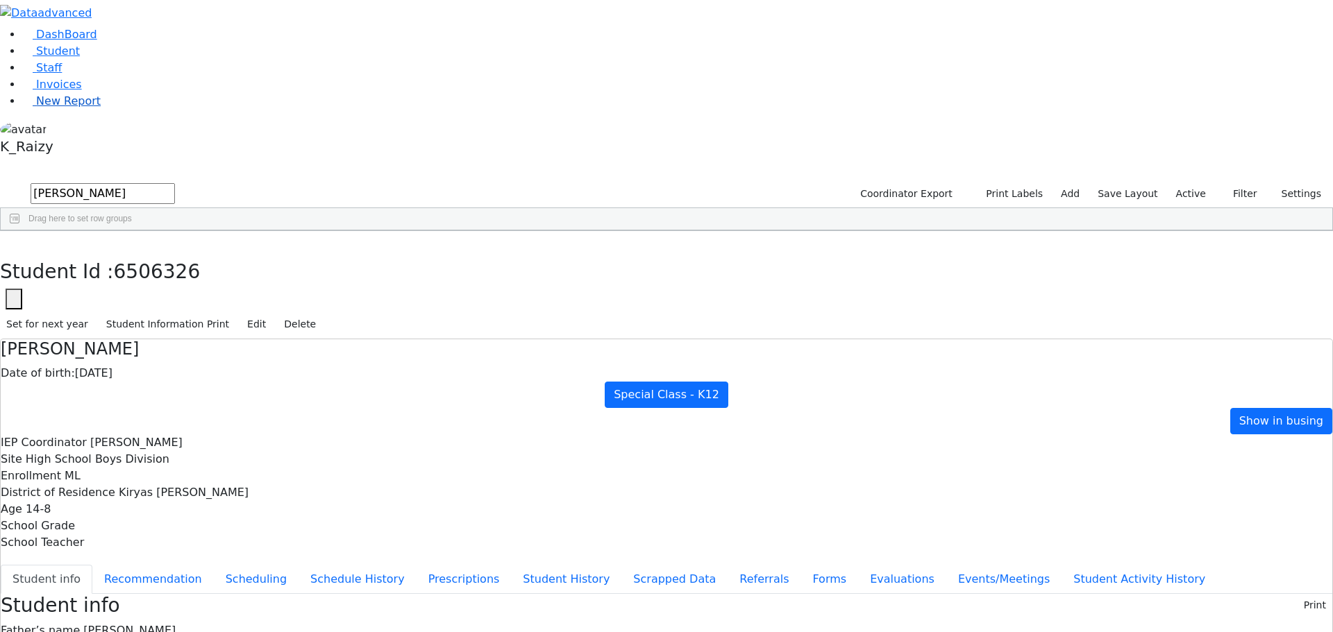
click at [62, 108] on span "New Report" at bounding box center [68, 100] width 65 height 13
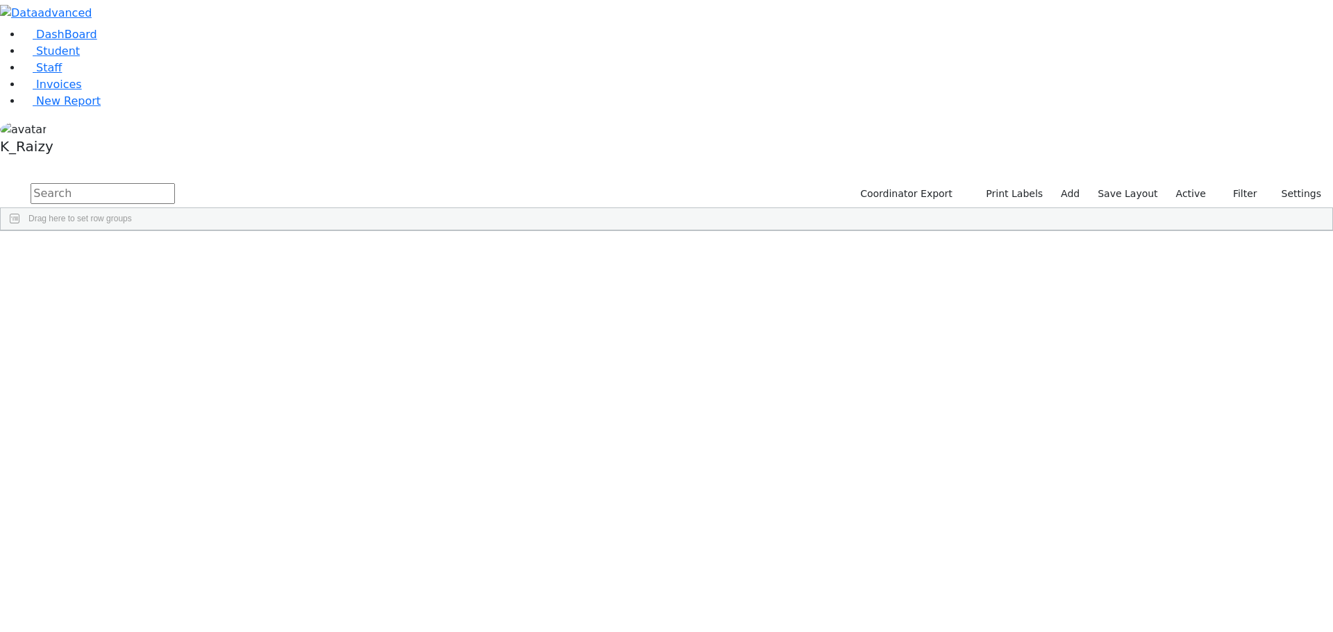
click at [175, 183] on input "text" at bounding box center [103, 193] width 144 height 21
type input "weinst"
click at [160, 428] on div "Weinstock" at bounding box center [119, 437] width 82 height 19
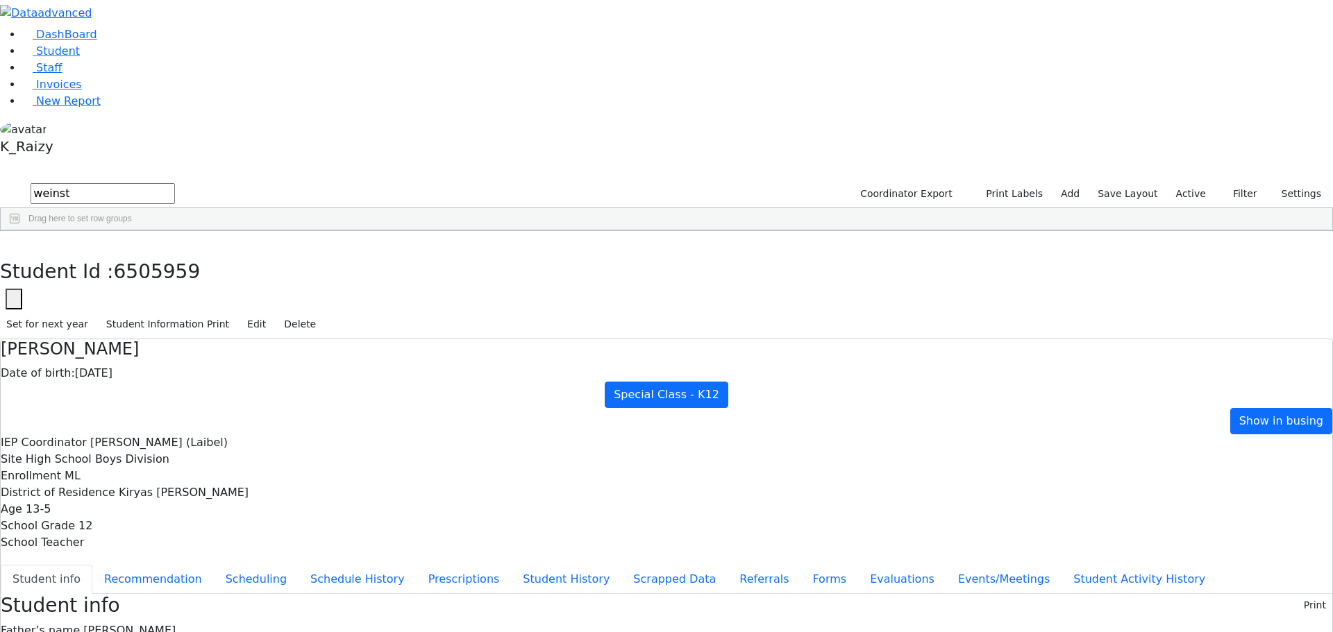
scroll to position [97, 0]
copy div "yoelweinstock@gmail.com"
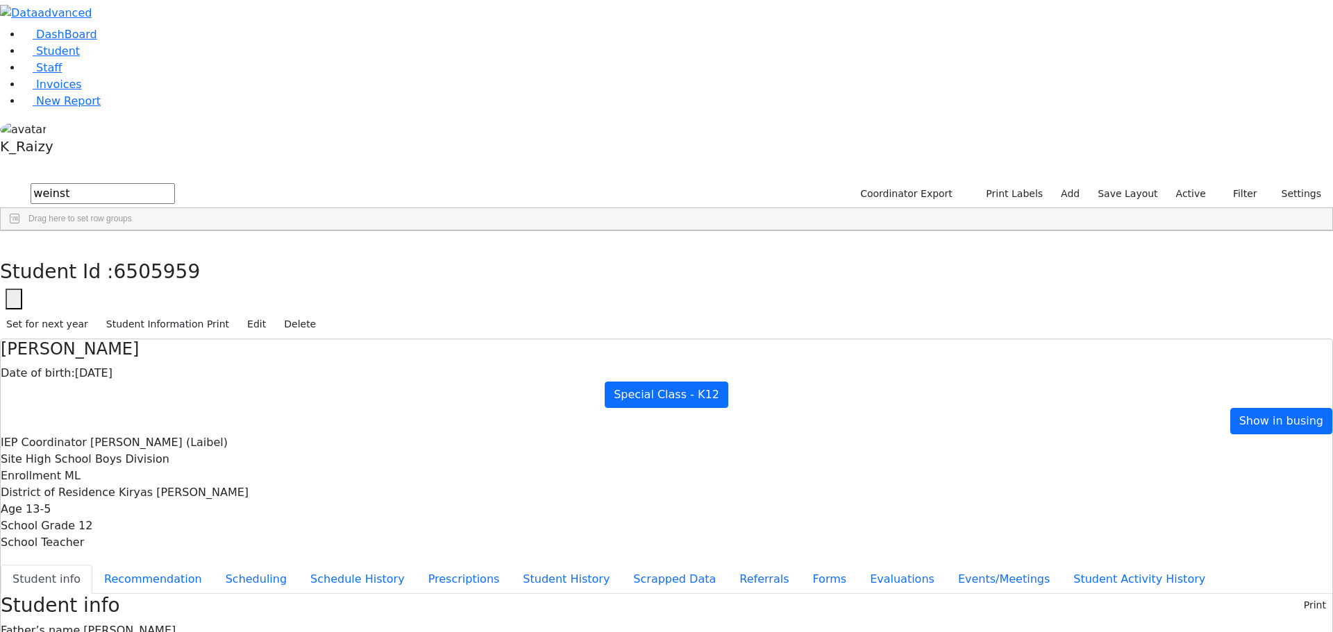
scroll to position [0, 0]
click at [80, 58] on link "Student" at bounding box center [51, 50] width 58 height 13
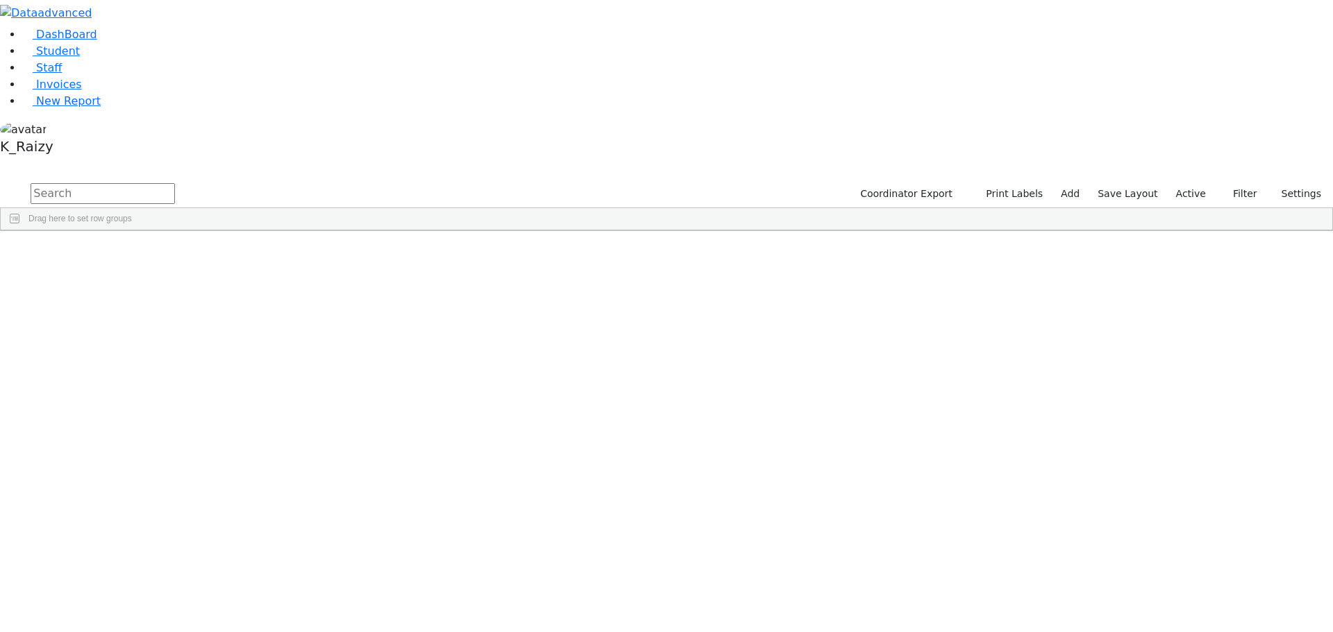
drag, startPoint x: 274, startPoint y: 50, endPoint x: 271, endPoint y: 92, distance: 41.8
click at [175, 183] on input "text" at bounding box center [103, 193] width 144 height 21
type input "[PERSON_NAME]"
click at [160, 331] on div "[PERSON_NAME]" at bounding box center [119, 340] width 82 height 19
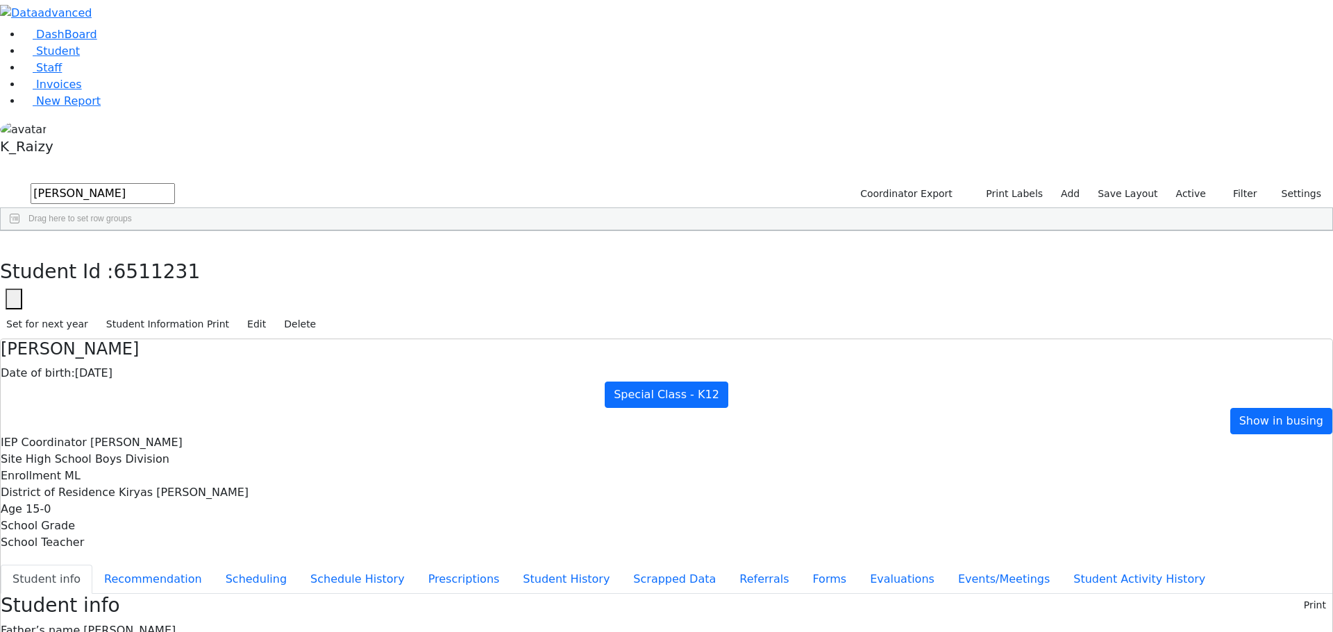
scroll to position [105, 0]
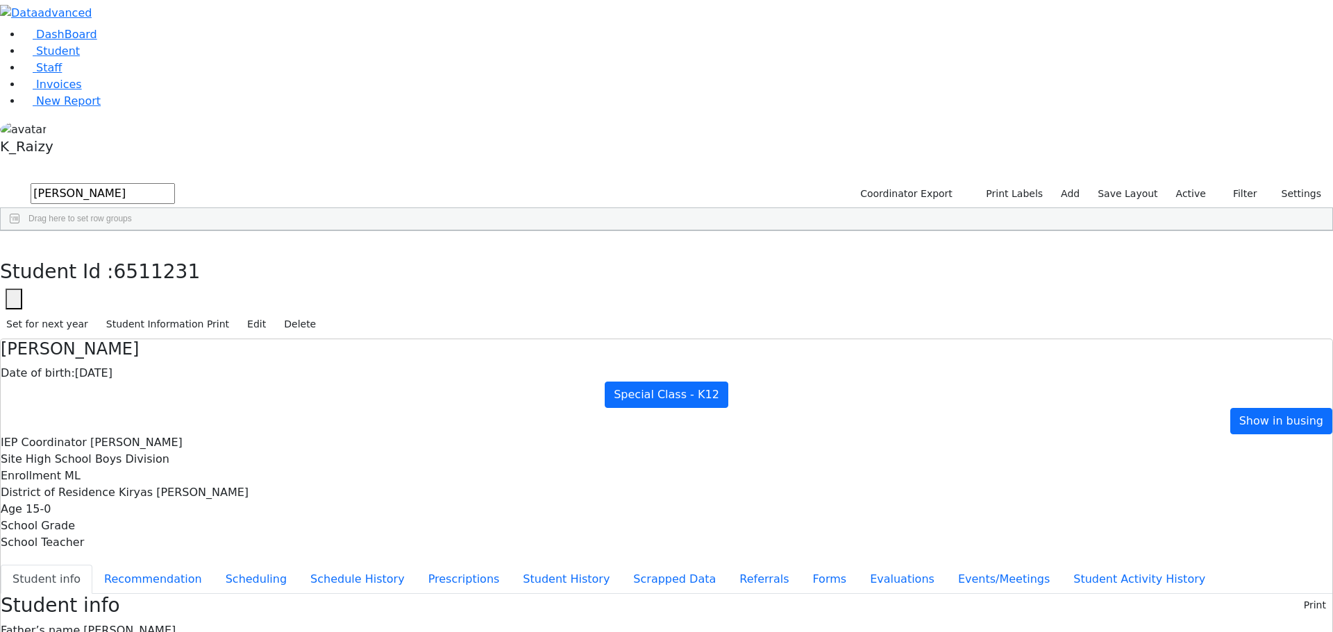
drag, startPoint x: 508, startPoint y: 487, endPoint x: 535, endPoint y: 496, distance: 28.8
drag, startPoint x: 521, startPoint y: 499, endPoint x: 417, endPoint y: 484, distance: 105.2
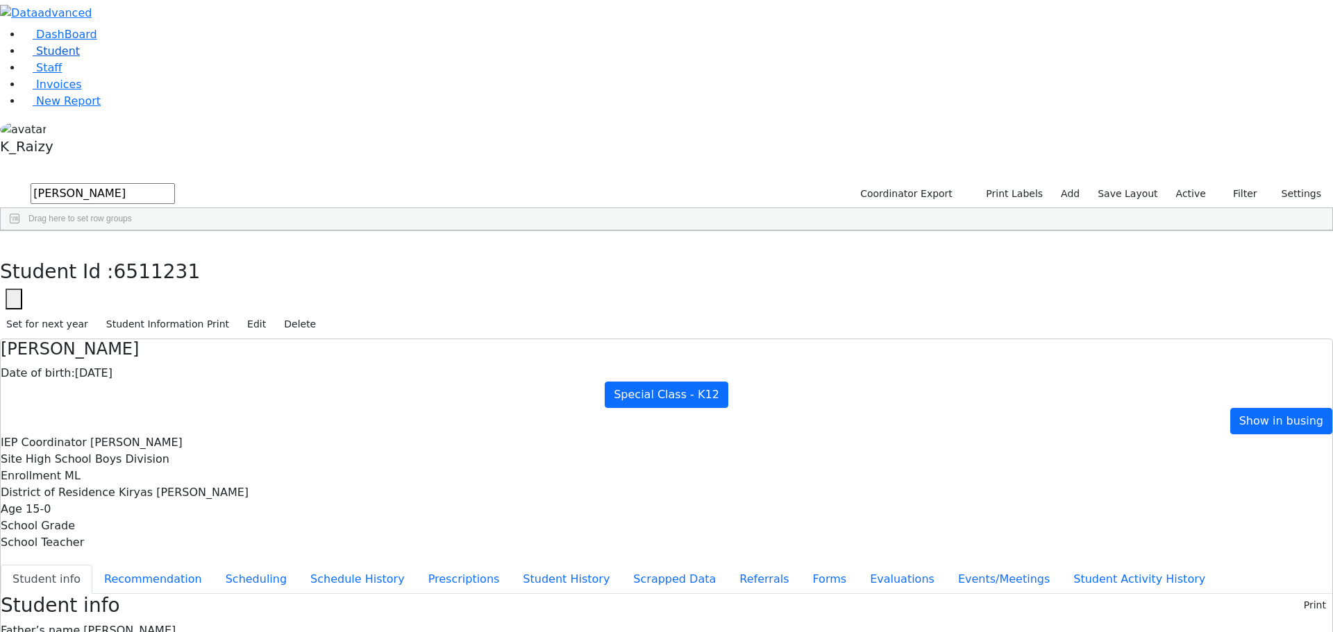
click at [55, 58] on link "Student" at bounding box center [51, 50] width 58 height 13
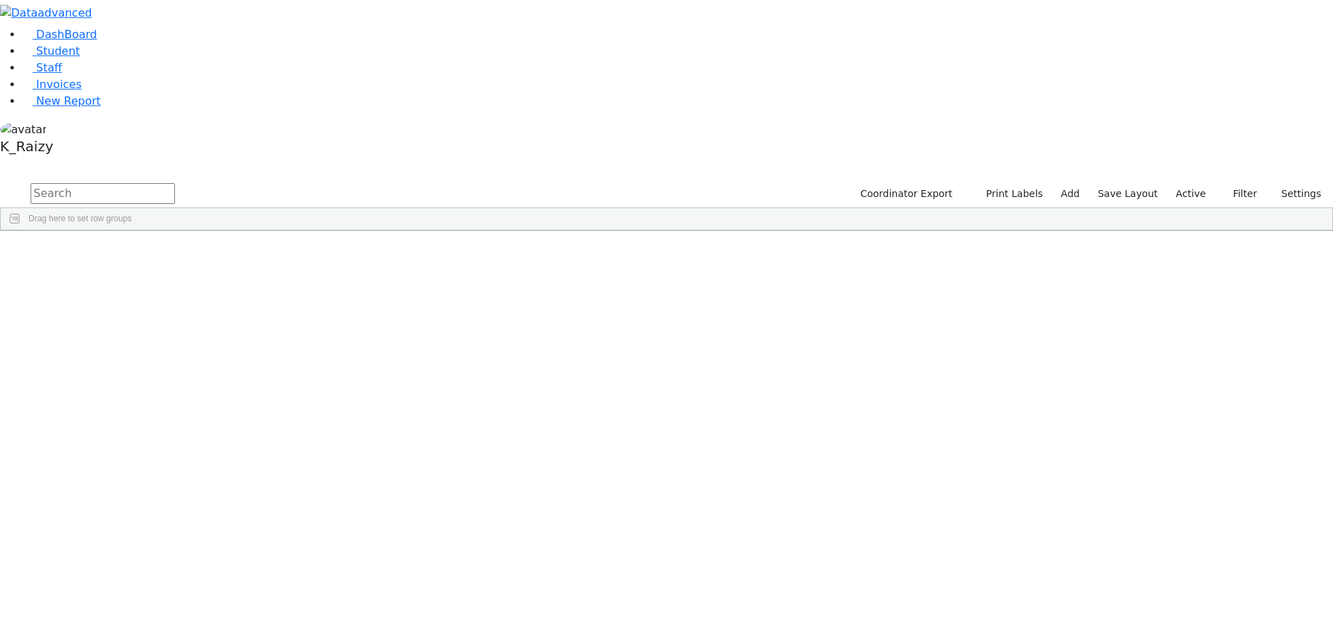
click at [175, 183] on input "text" at bounding box center [103, 193] width 144 height 21
type input "[PERSON_NAME]"
click at [0, 181] on button "submit" at bounding box center [13, 194] width 27 height 26
click at [1201, 183] on label "Active" at bounding box center [1190, 194] width 42 height 22
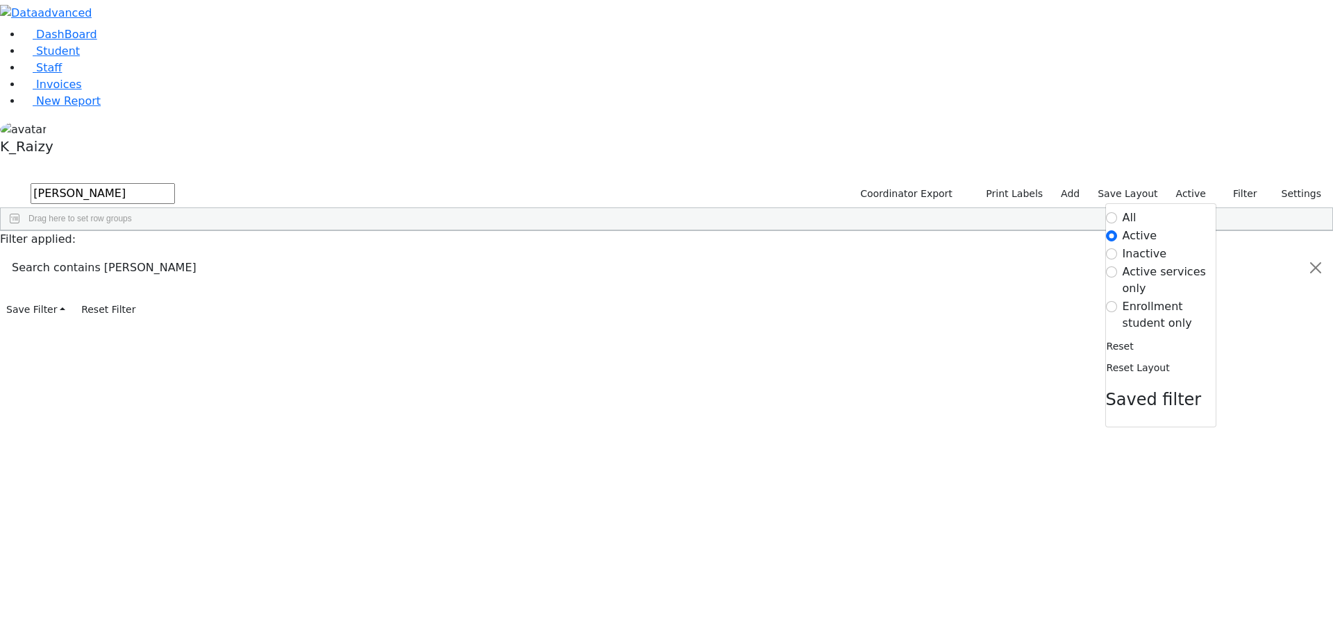
click at [1162, 298] on label "Enrollment student only" at bounding box center [1168, 314] width 93 height 33
click at [1117, 301] on input "Enrollment student only" at bounding box center [1111, 306] width 11 height 11
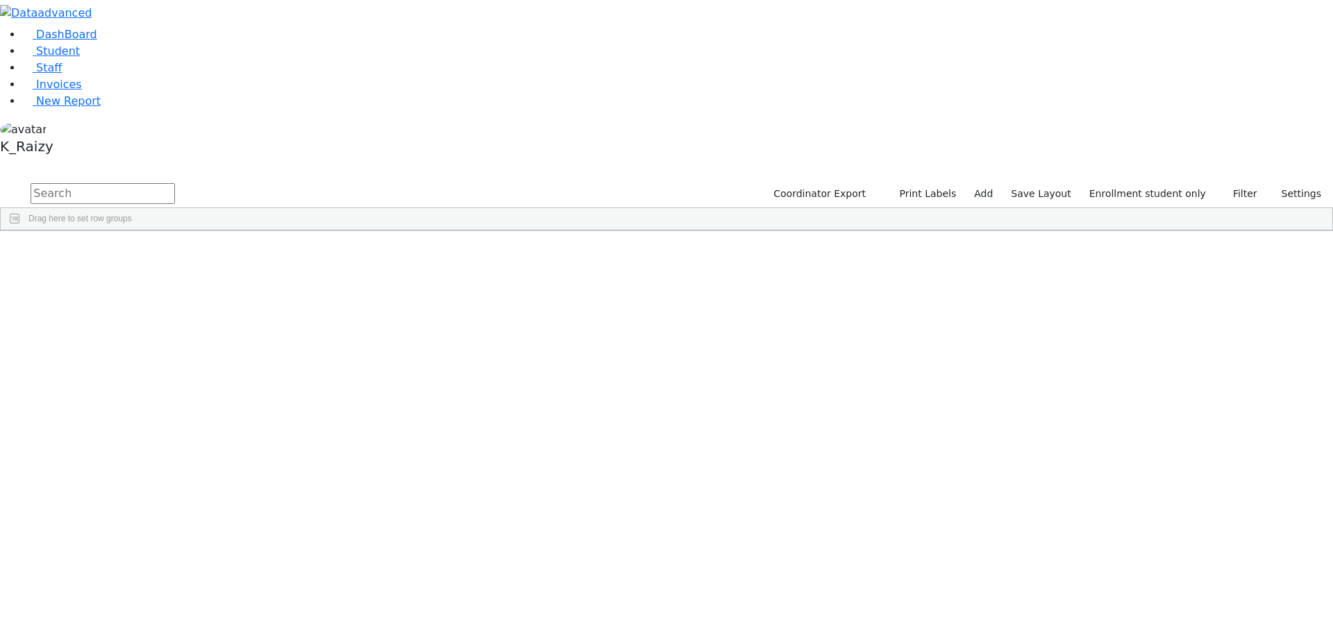
scroll to position [112, 0]
click at [242, 550] on div "[PERSON_NAME]" at bounding box center [201, 559] width 82 height 19
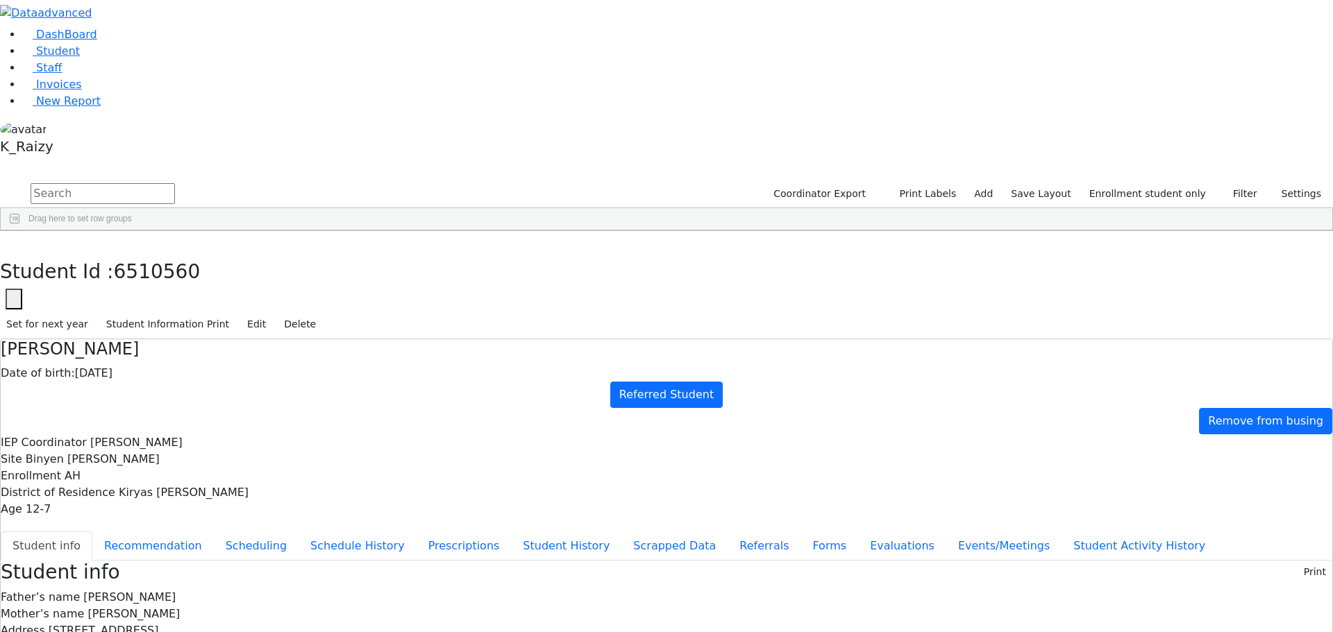
scroll to position [124, 0]
click at [727, 532] on button "Referrals" at bounding box center [763, 546] width 73 height 29
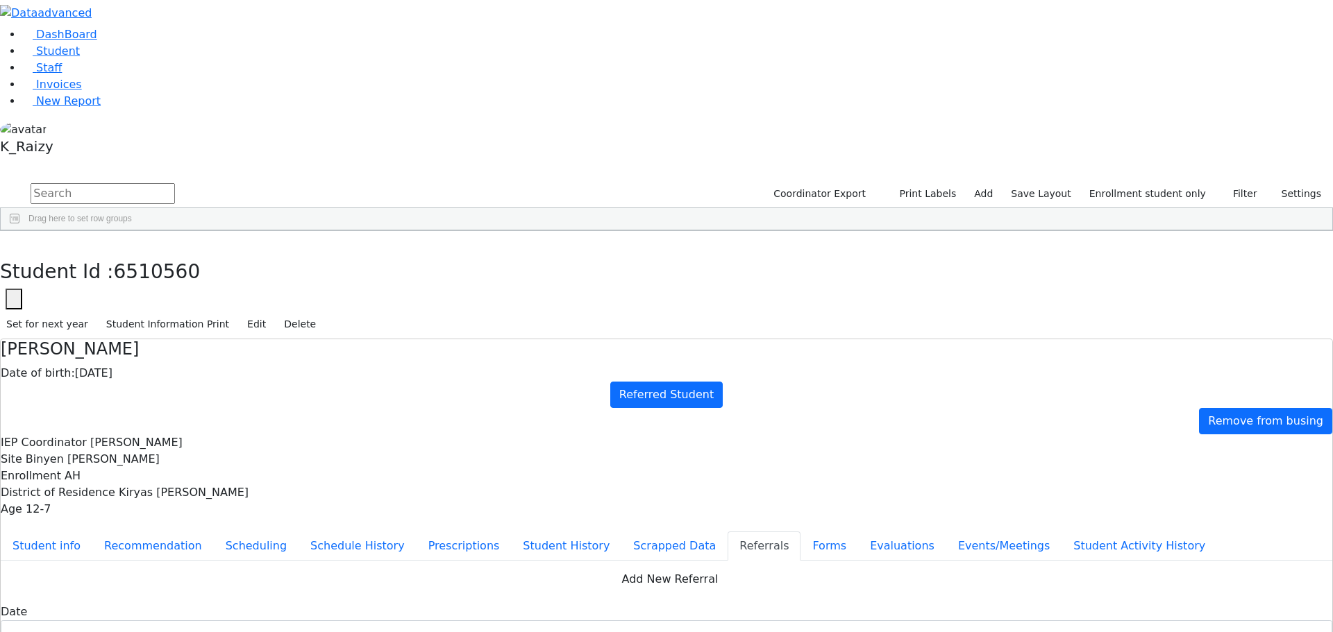
drag, startPoint x: 1266, startPoint y: 216, endPoint x: 1174, endPoint y: 216, distance: 92.3
click at [1097, 407] on div "08/12/2025 - 08/12/2025 Clear Apply" at bounding box center [1037, 422] width 167 height 31
click at [1082, 414] on button "Apply" at bounding box center [1098, 423] width 35 height 19
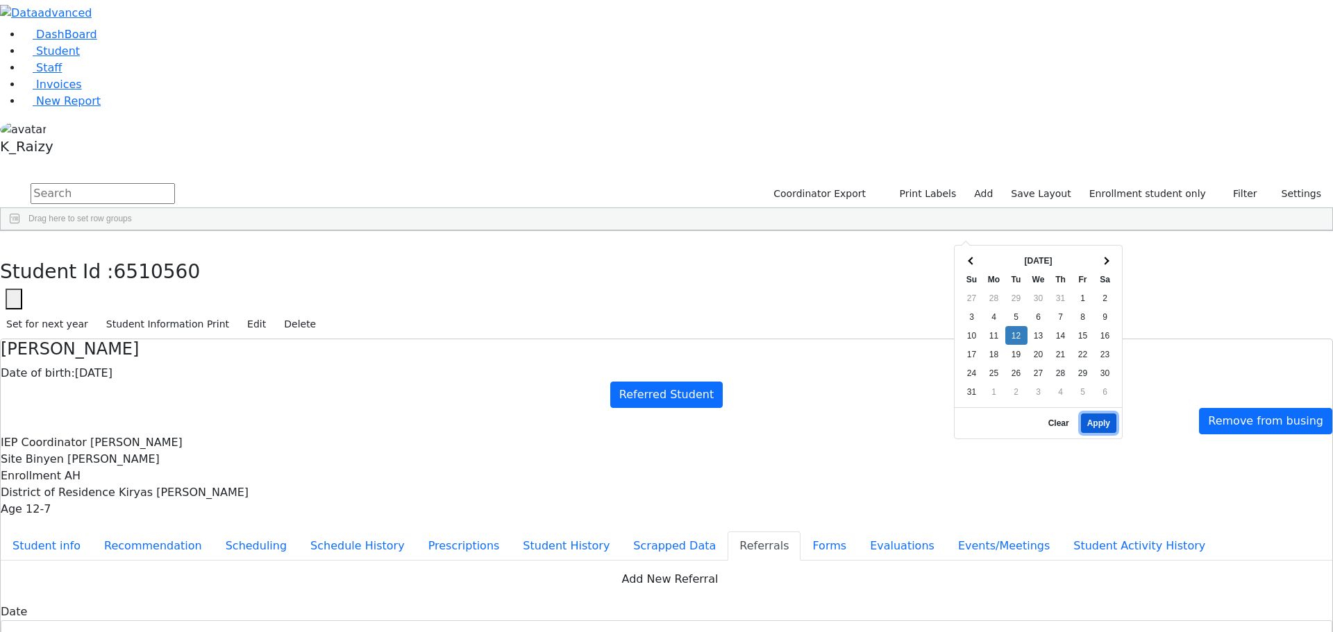
type input "08/12/2025"
click at [858, 532] on button "Evaluations" at bounding box center [902, 546] width 88 height 29
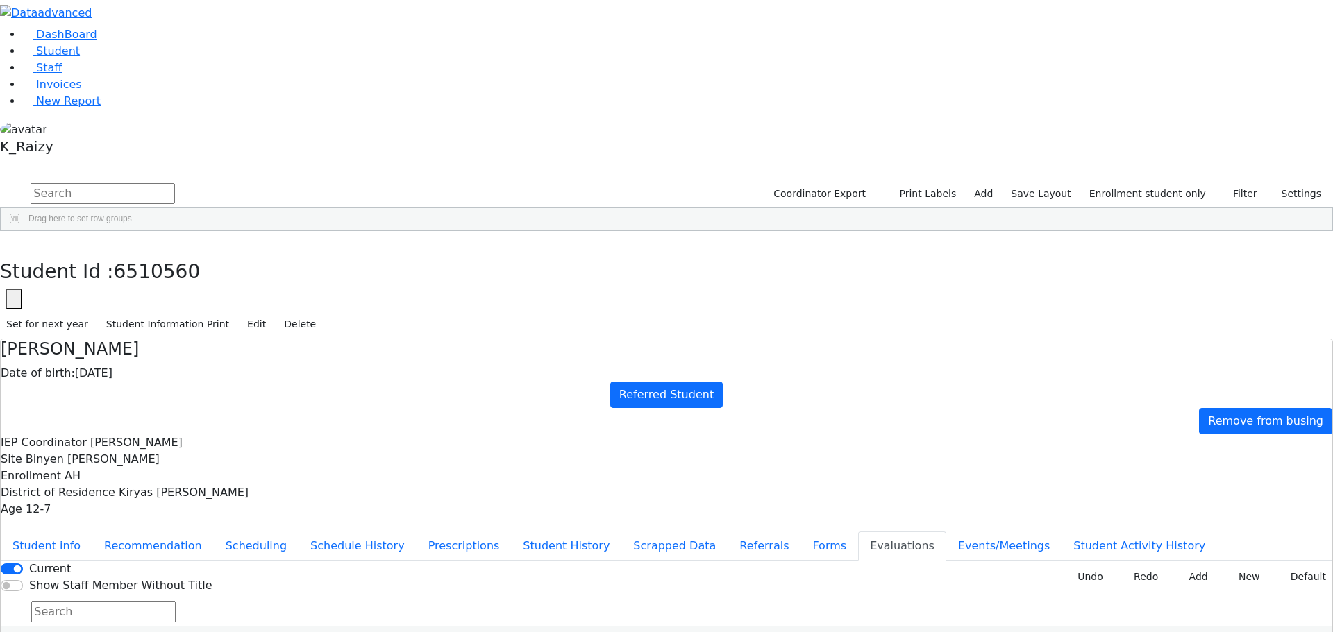
scroll to position [108, 0]
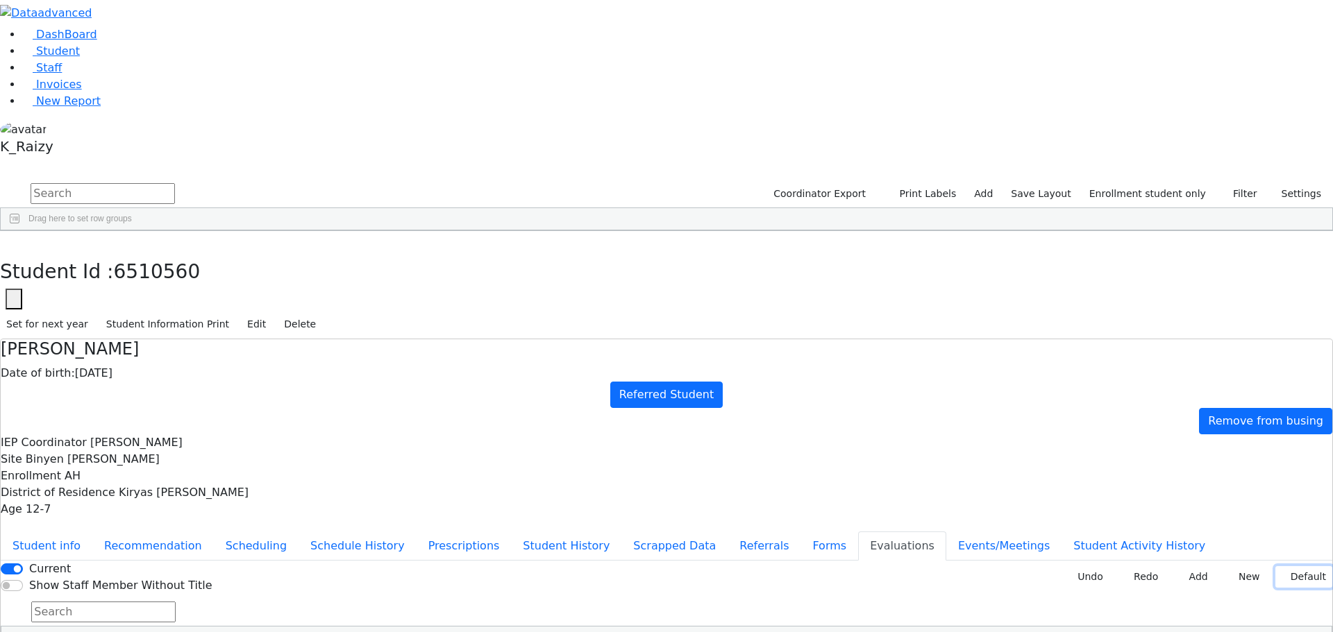
click at [1275, 566] on button "Default" at bounding box center [1303, 577] width 57 height 22
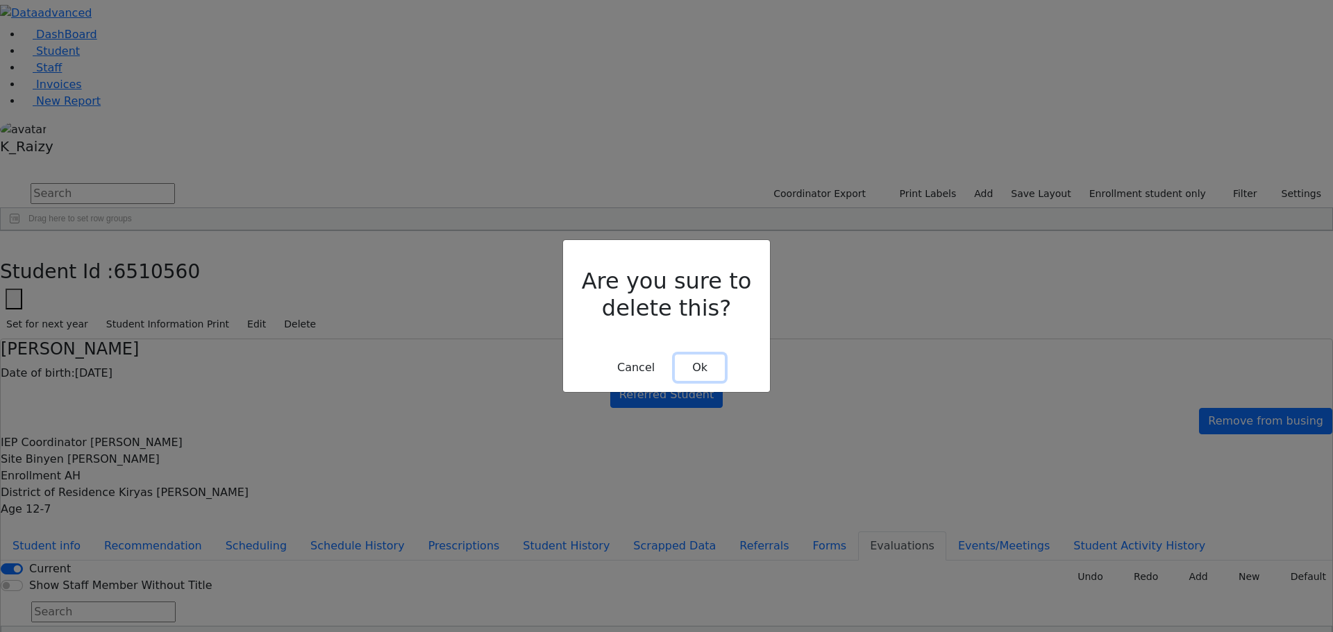
click at [711, 355] on button "Ok" at bounding box center [700, 368] width 50 height 26
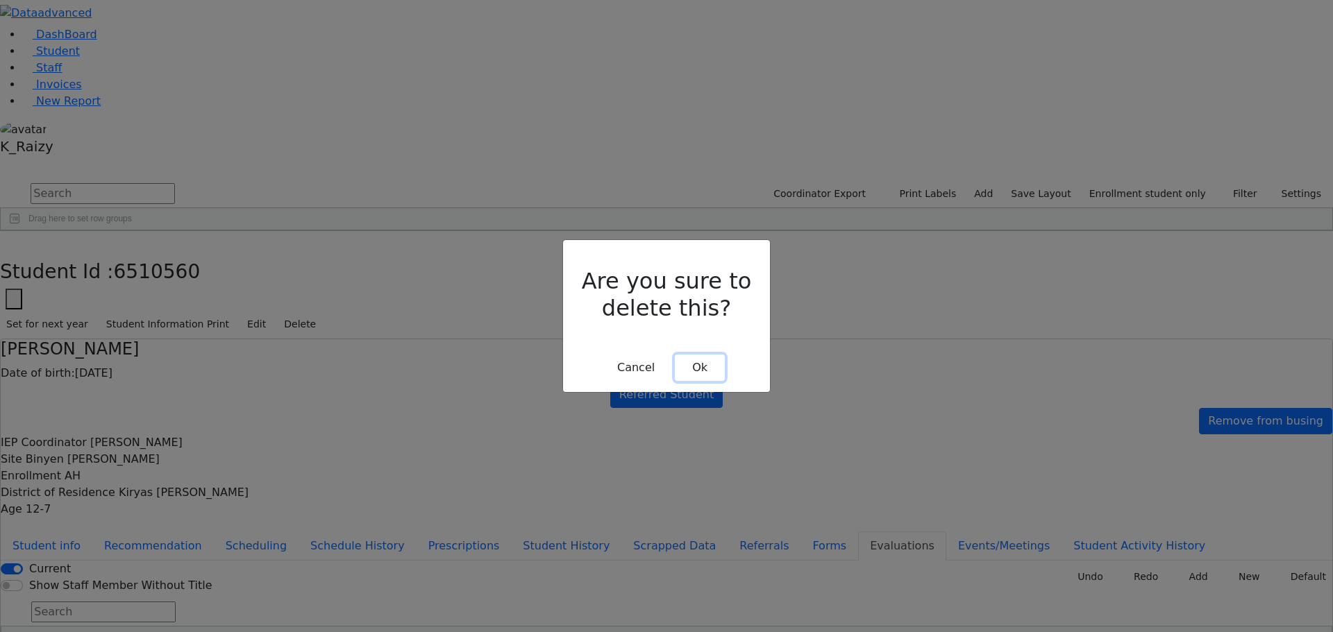
click at [695, 355] on button "Ok" at bounding box center [700, 368] width 50 height 26
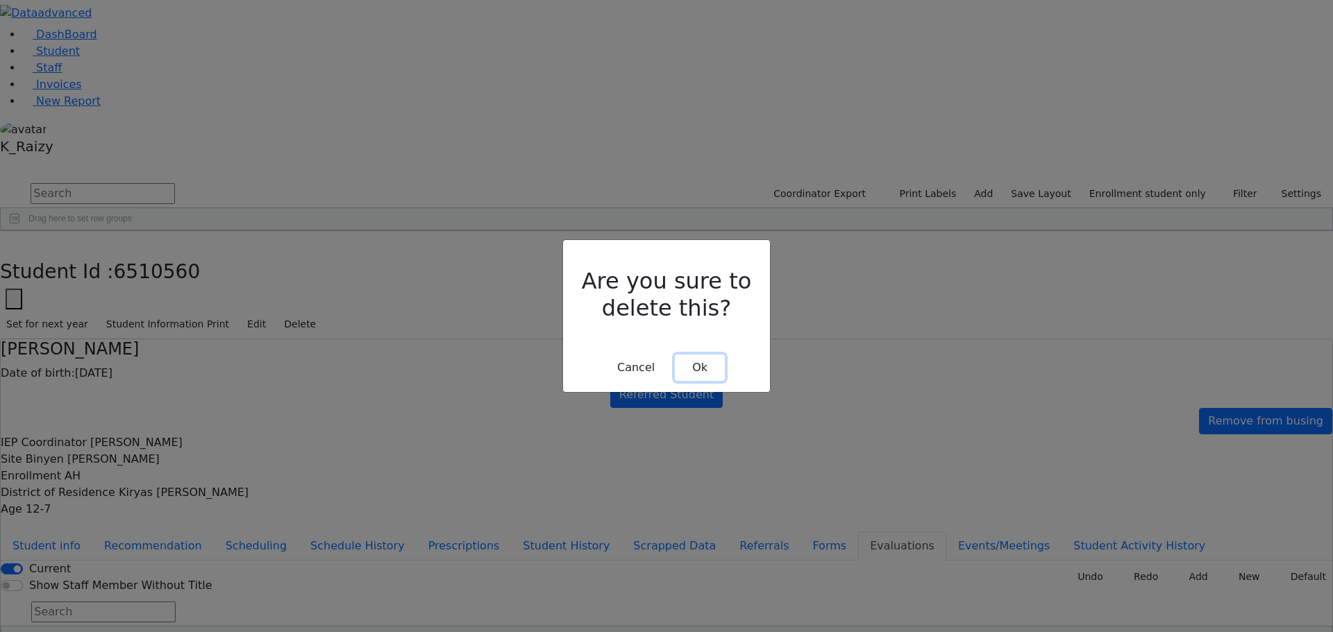
click at [684, 355] on button "Ok" at bounding box center [700, 368] width 50 height 26
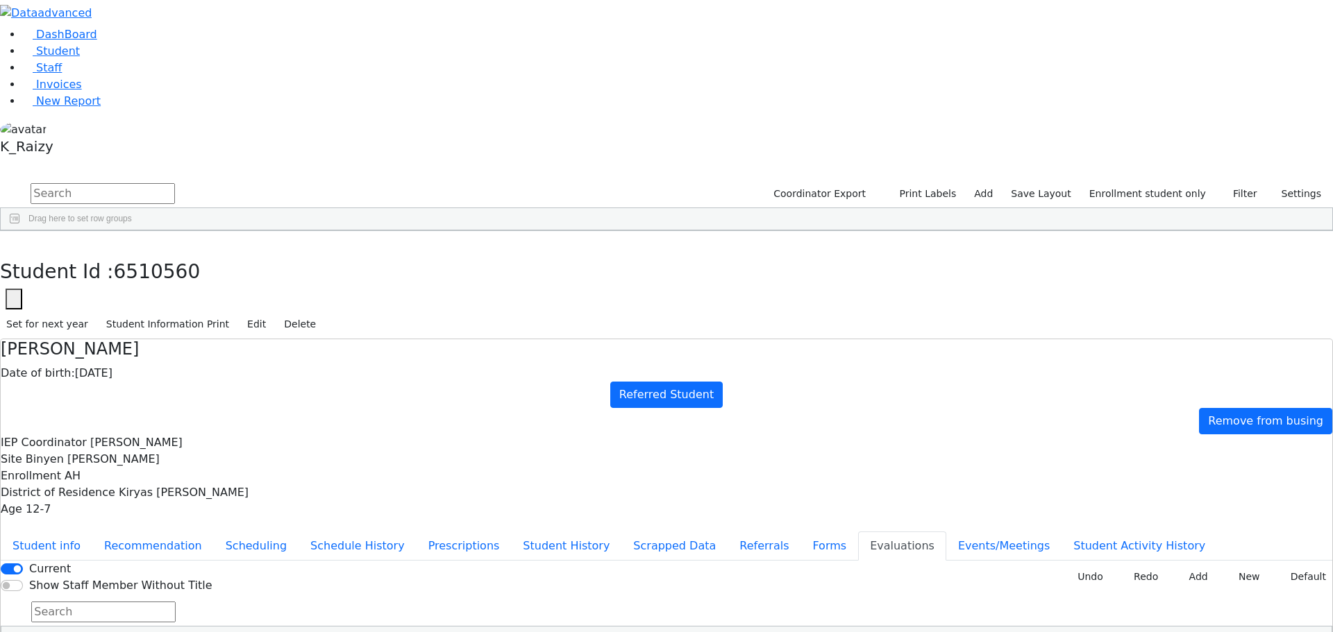
click at [946, 532] on button "Events/Meetings" at bounding box center [1003, 546] width 115 height 29
drag, startPoint x: 1303, startPoint y: 167, endPoint x: 841, endPoint y: 171, distance: 462.2
click at [1303, 561] on button "New" at bounding box center [1310, 572] width 43 height 22
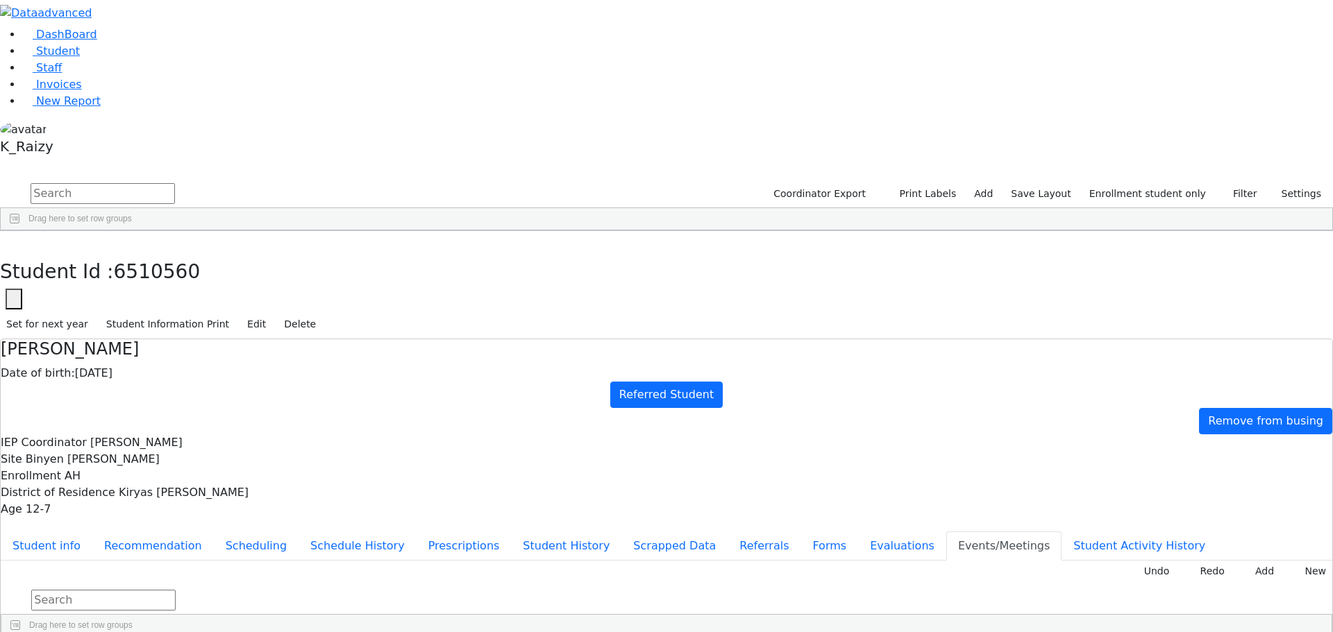
type input "2025-10-07"
type input "2025-09-30"
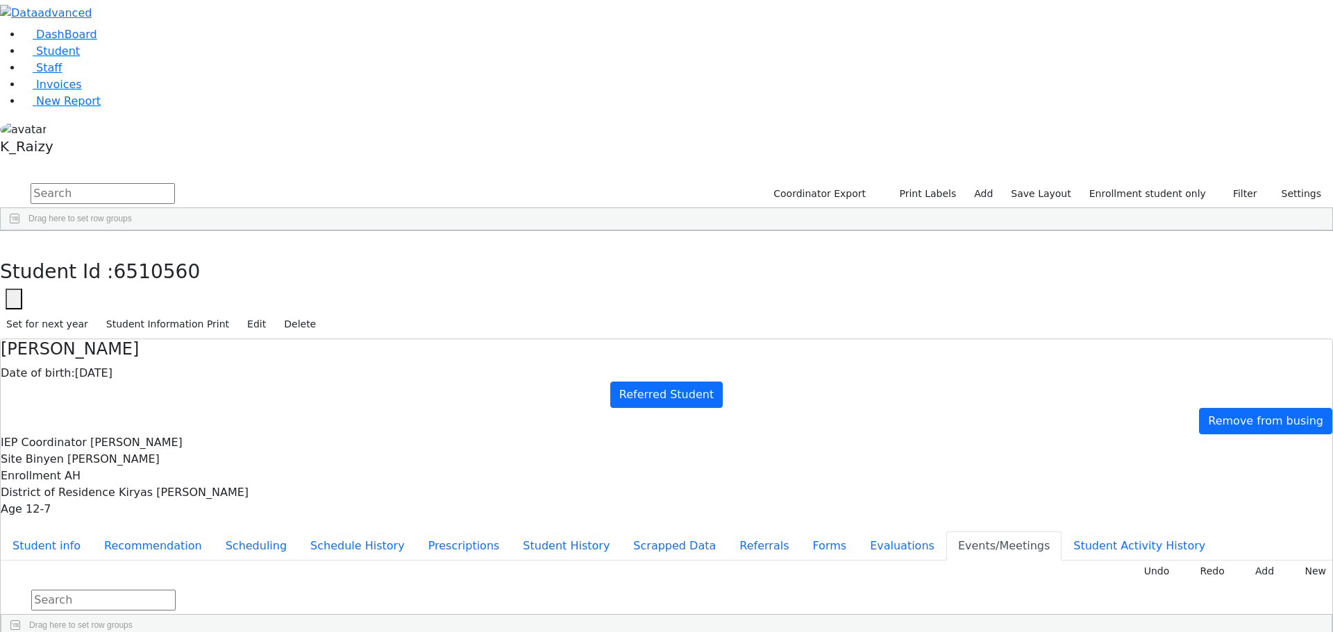
click at [727, 532] on button "Referrals" at bounding box center [763, 546] width 73 height 29
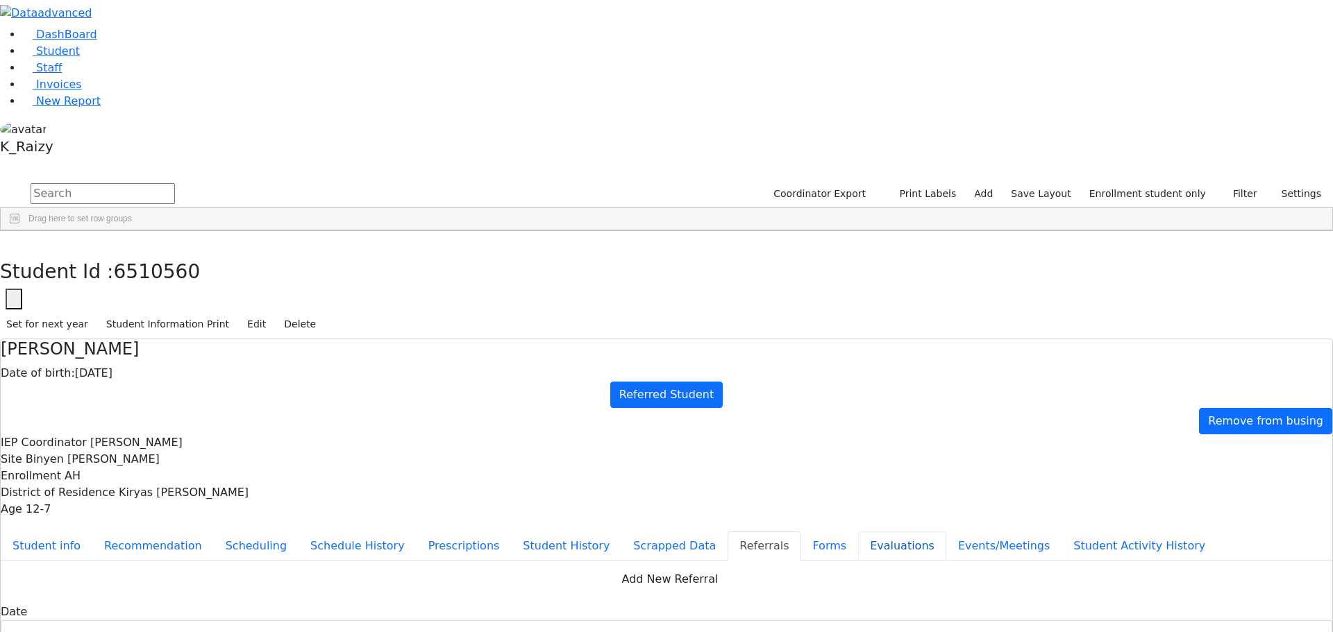
click at [858, 532] on button "Evaluations" at bounding box center [902, 546] width 88 height 29
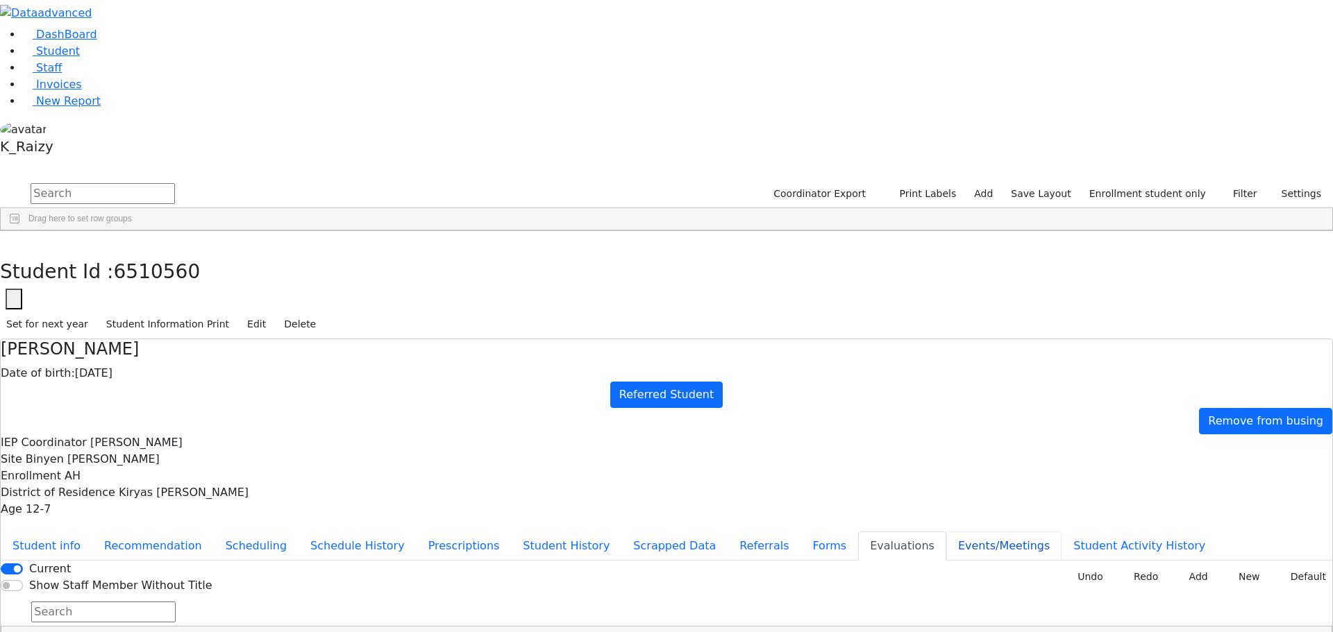
click at [946, 532] on button "Events/Meetings" at bounding box center [1003, 546] width 115 height 29
drag, startPoint x: 94, startPoint y: 97, endPoint x: 116, endPoint y: 90, distance: 23.3
click at [80, 58] on link "Student" at bounding box center [51, 50] width 58 height 13
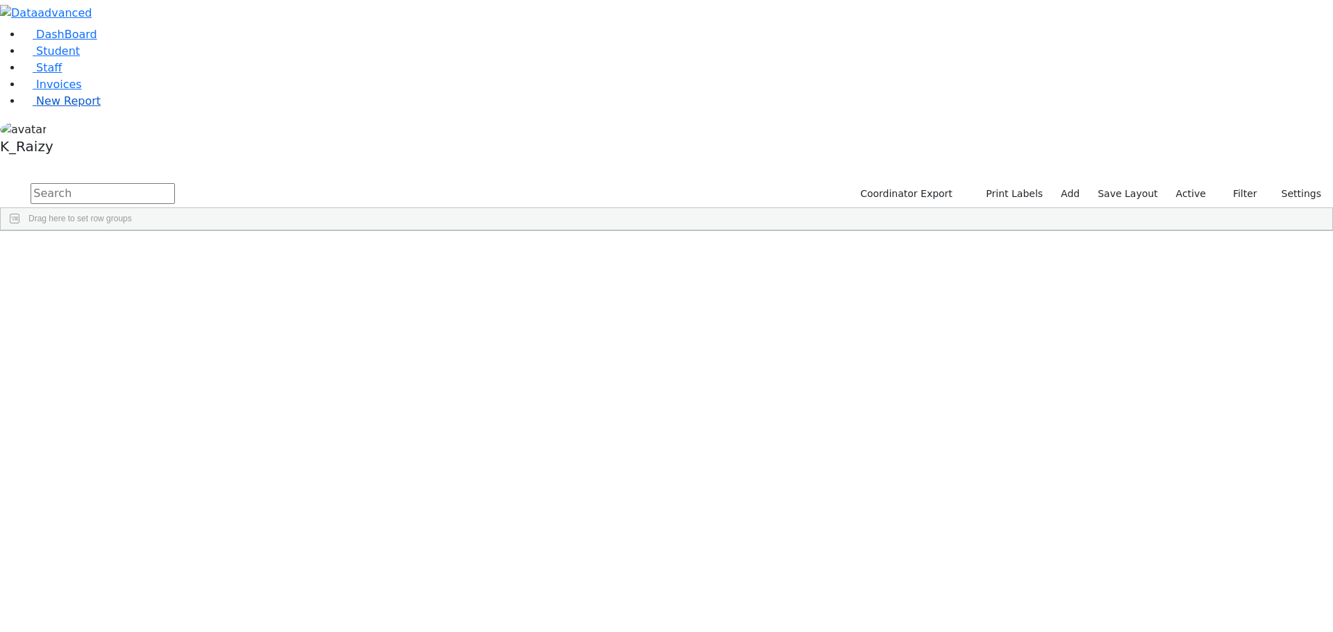
click at [76, 108] on link "New Report" at bounding box center [61, 100] width 78 height 13
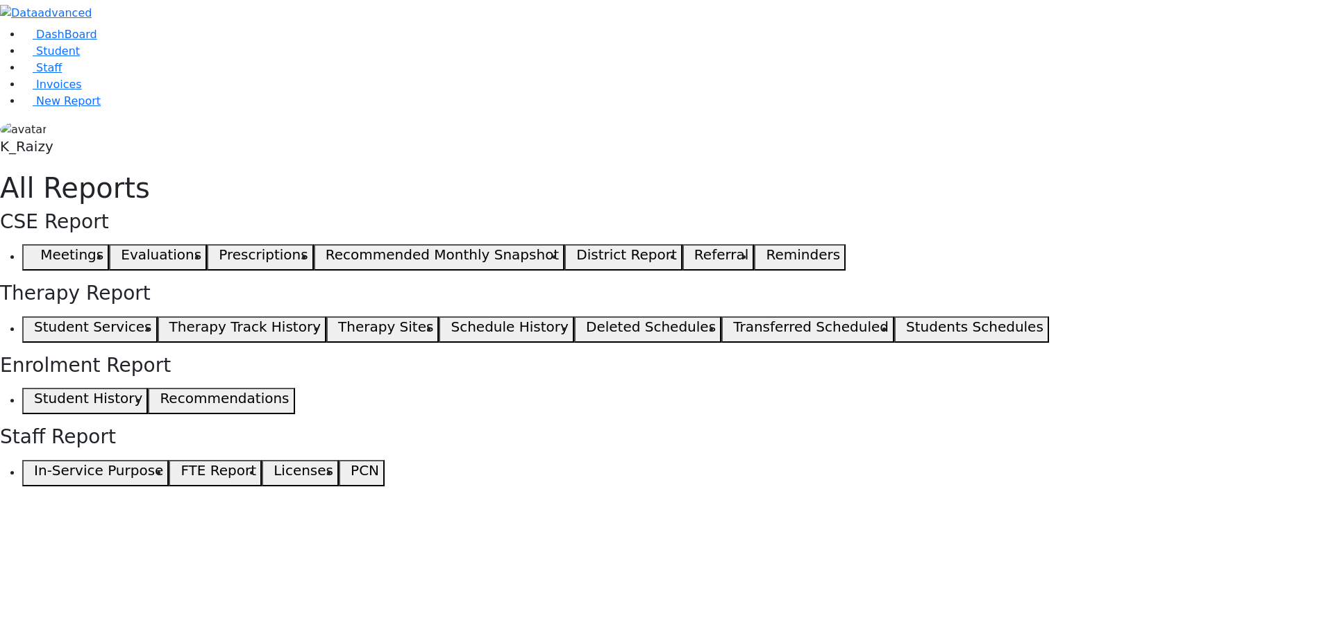
click at [34, 249] on span "button" at bounding box center [31, 257] width 6 height 17
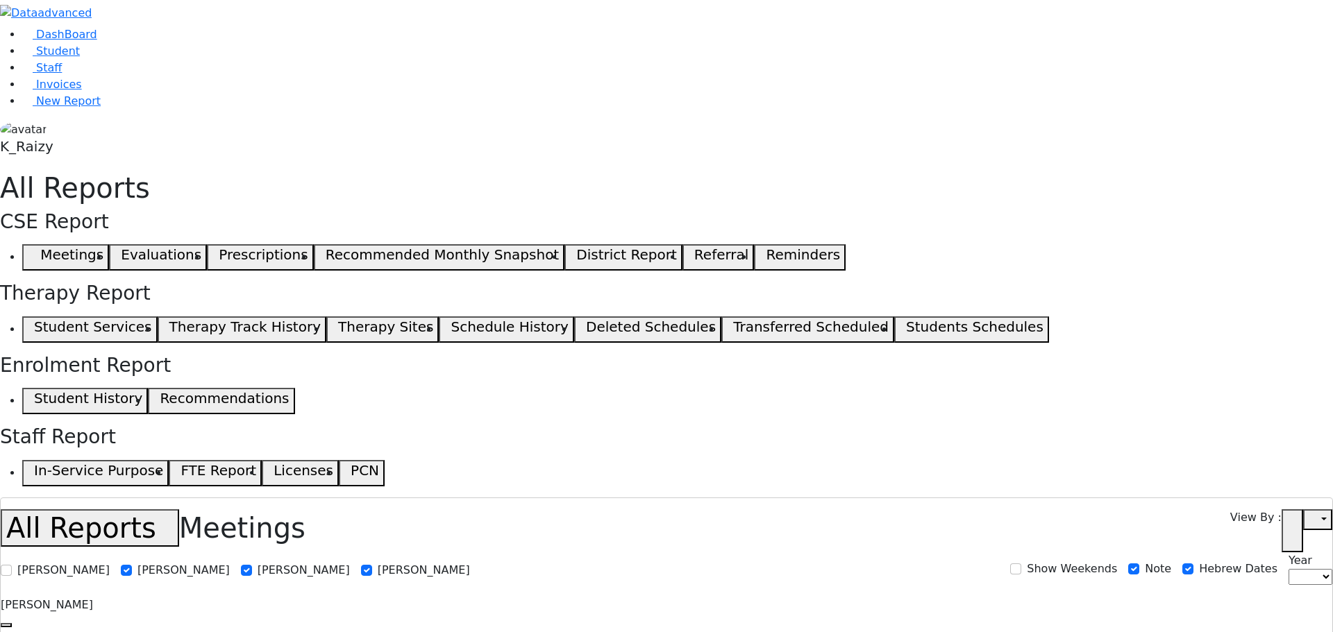
select select
click at [80, 58] on link "Student" at bounding box center [51, 50] width 58 height 13
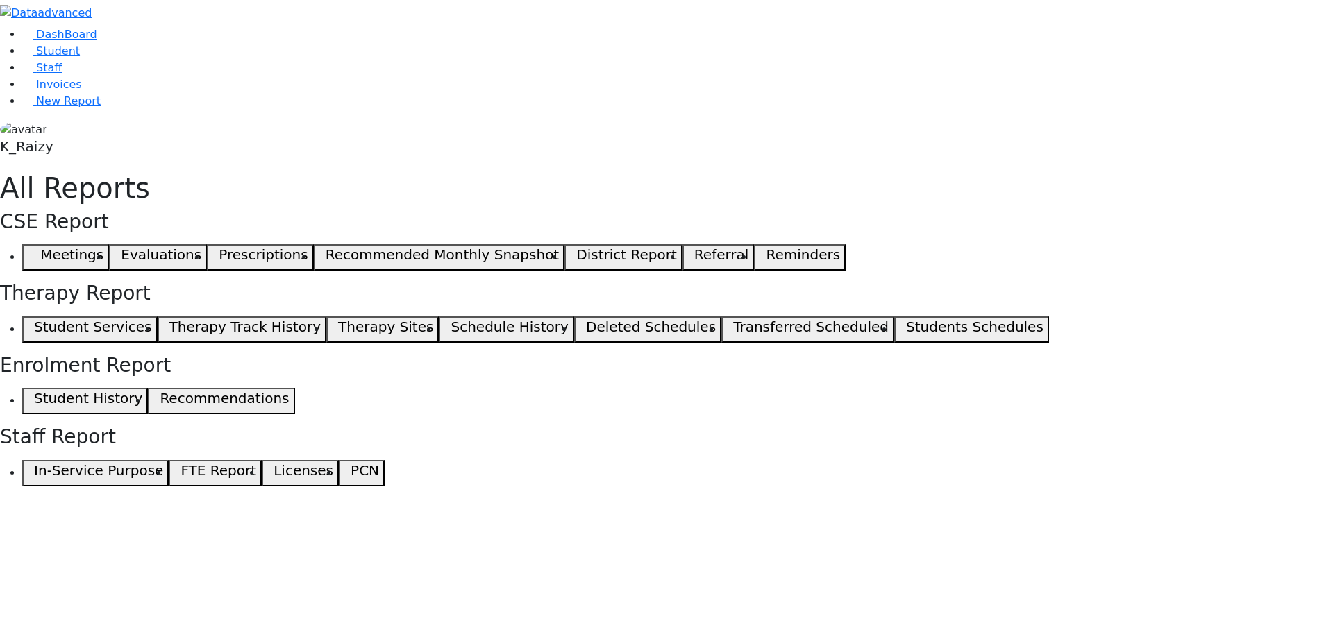
click at [34, 249] on span "button" at bounding box center [31, 257] width 6 height 17
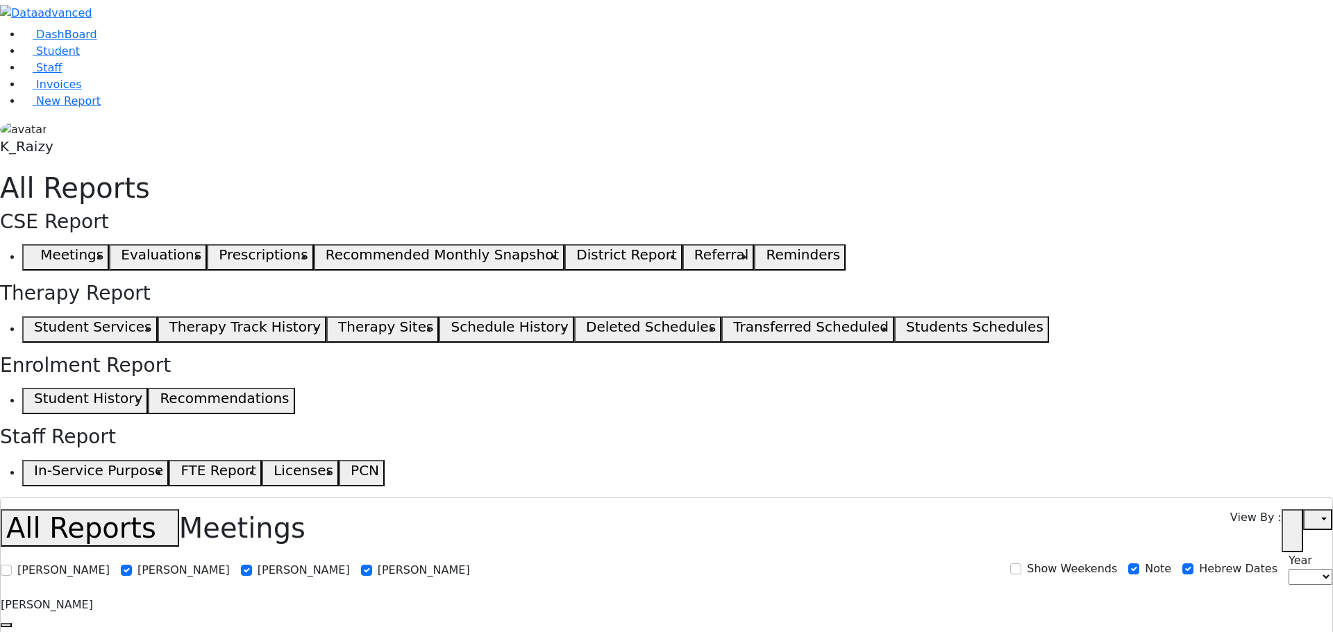
select select
click at [38, 58] on span "Student" at bounding box center [58, 50] width 44 height 13
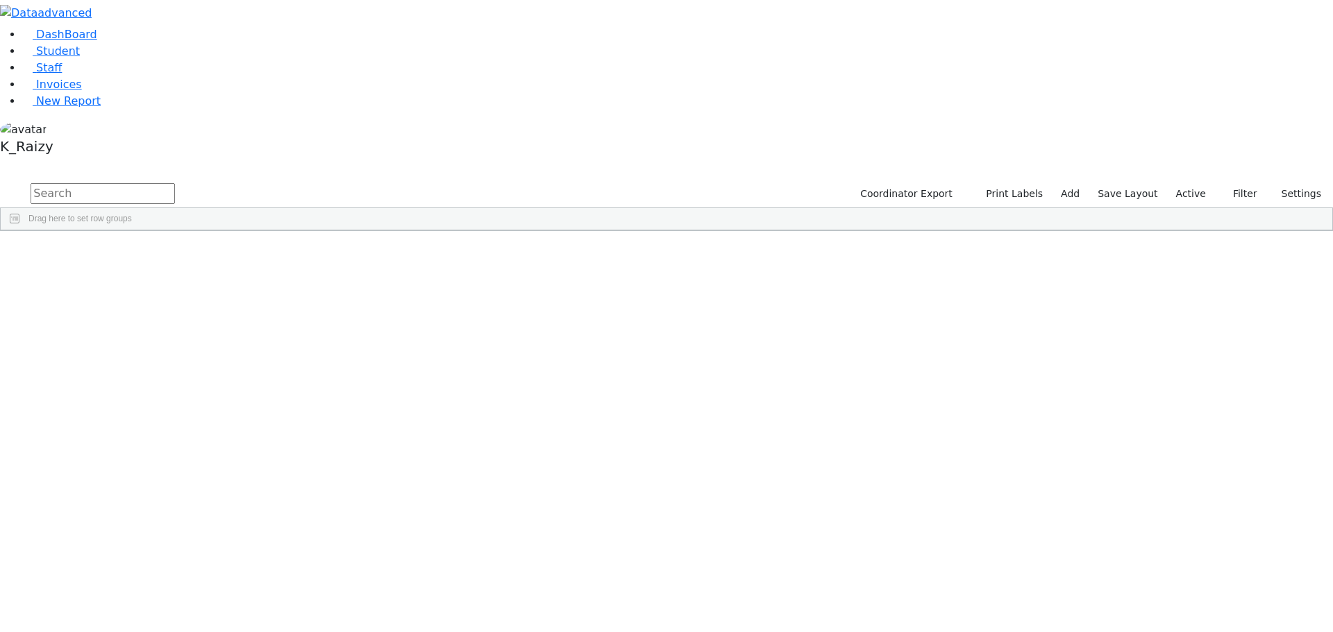
click at [1199, 183] on label "Active" at bounding box center [1190, 194] width 42 height 22
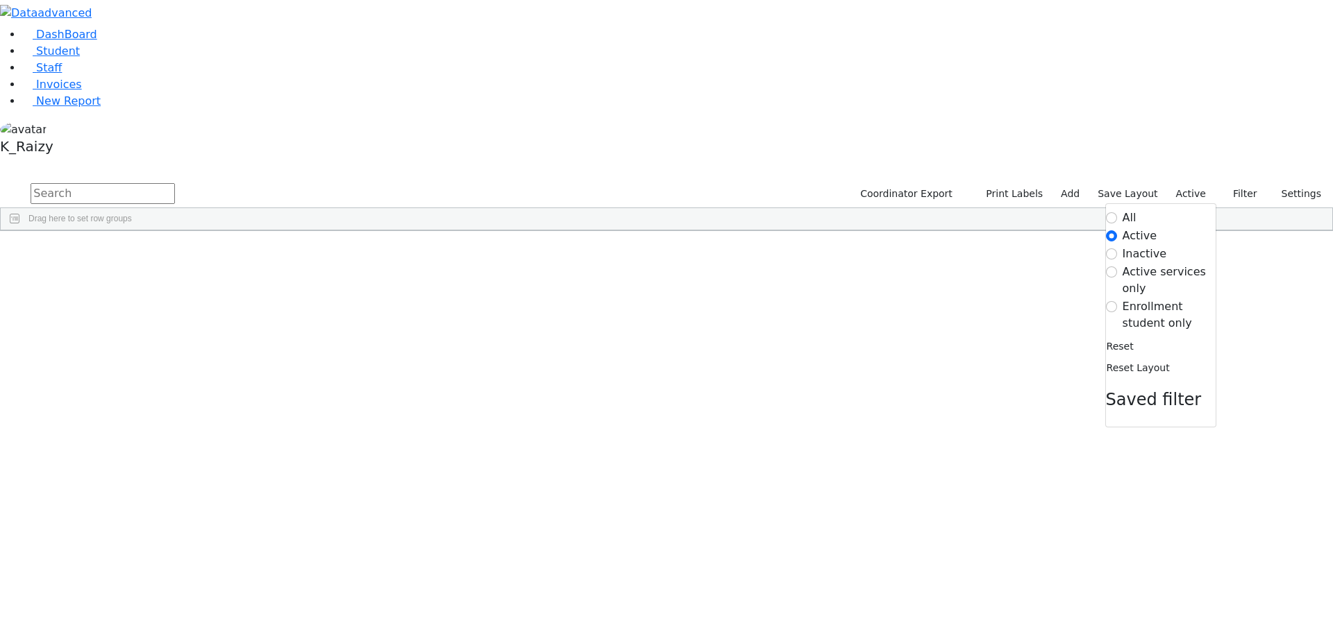
click at [1127, 210] on label "All" at bounding box center [1129, 218] width 14 height 17
click at [1117, 212] on input "All" at bounding box center [1111, 217] width 11 height 11
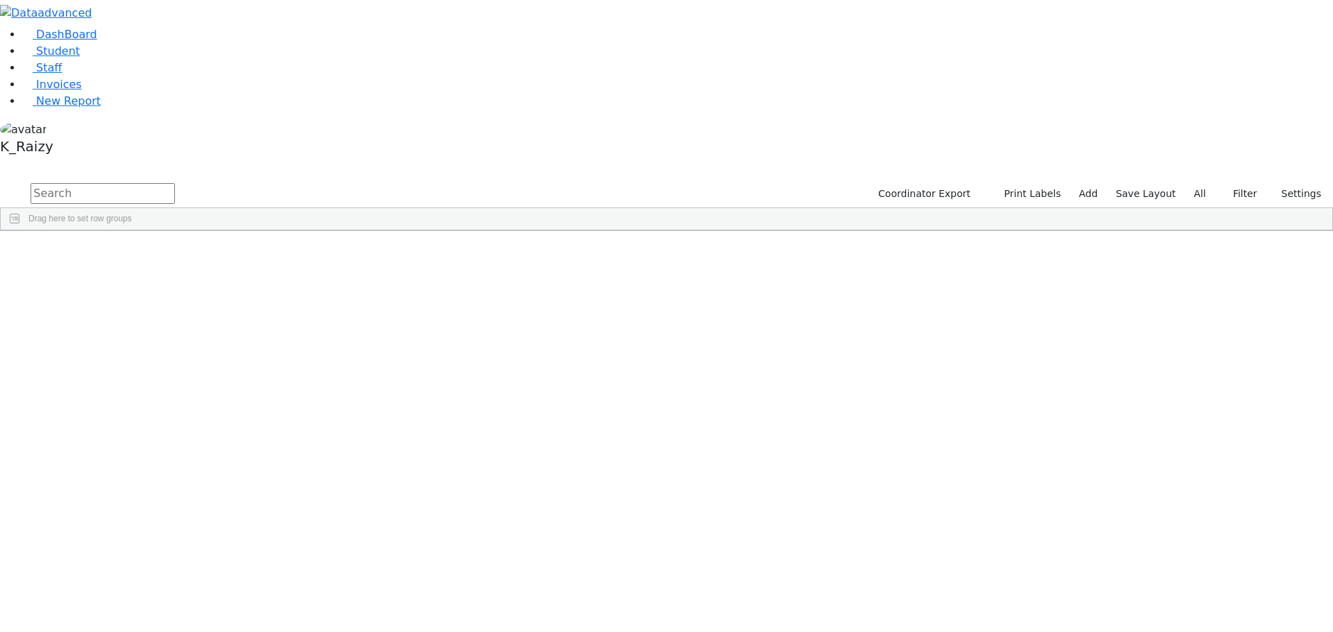
click at [175, 183] on input "text" at bounding box center [103, 193] width 144 height 21
type input "werzberger"
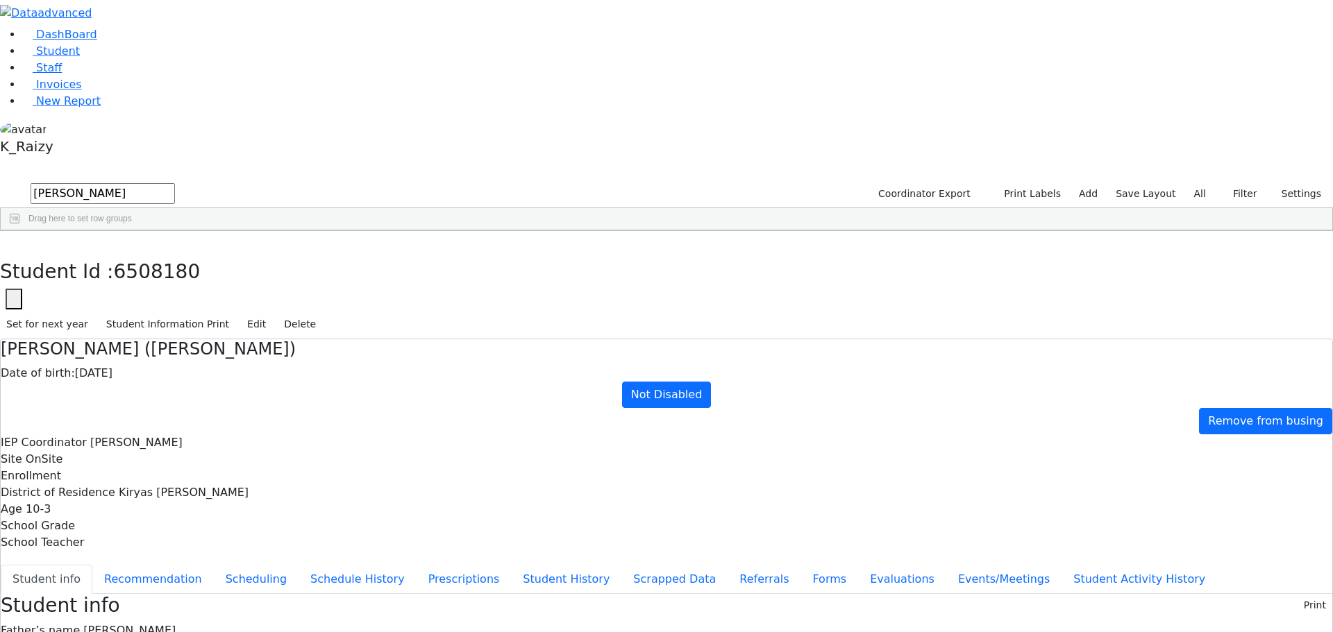
scroll to position [0, 0]
click at [214, 565] on button "Recommendation" at bounding box center [152, 579] width 121 height 29
checkbox input "true"
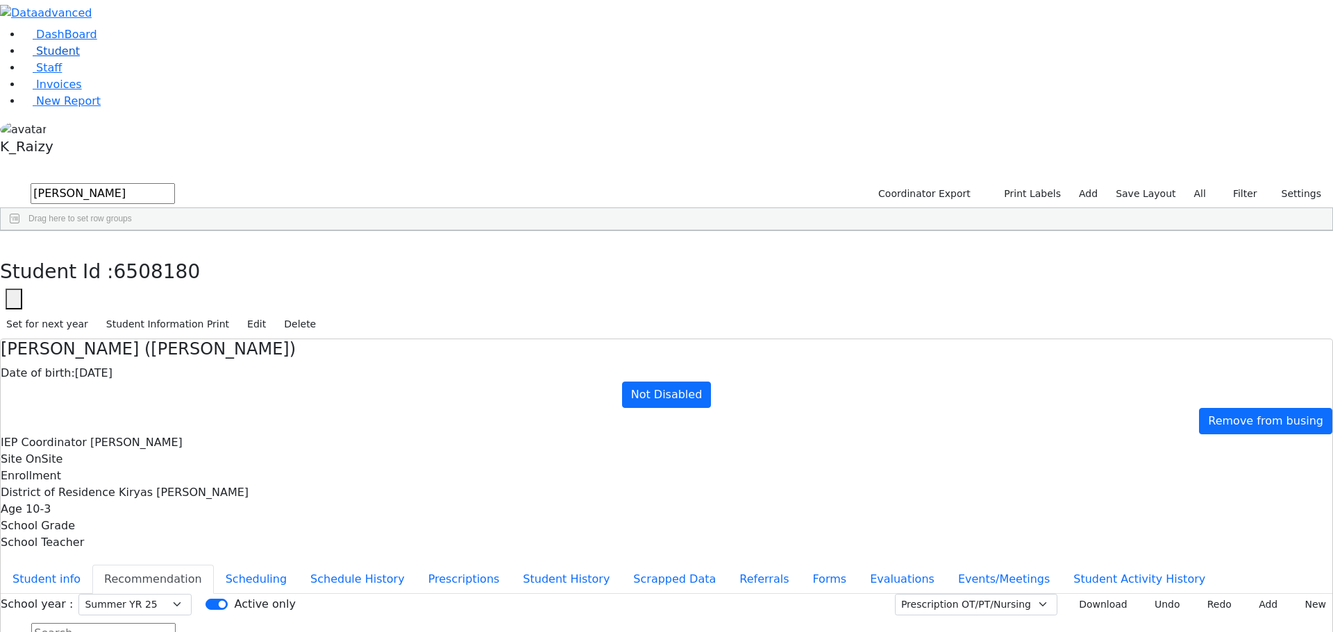
click at [80, 58] on link "Student" at bounding box center [51, 50] width 58 height 13
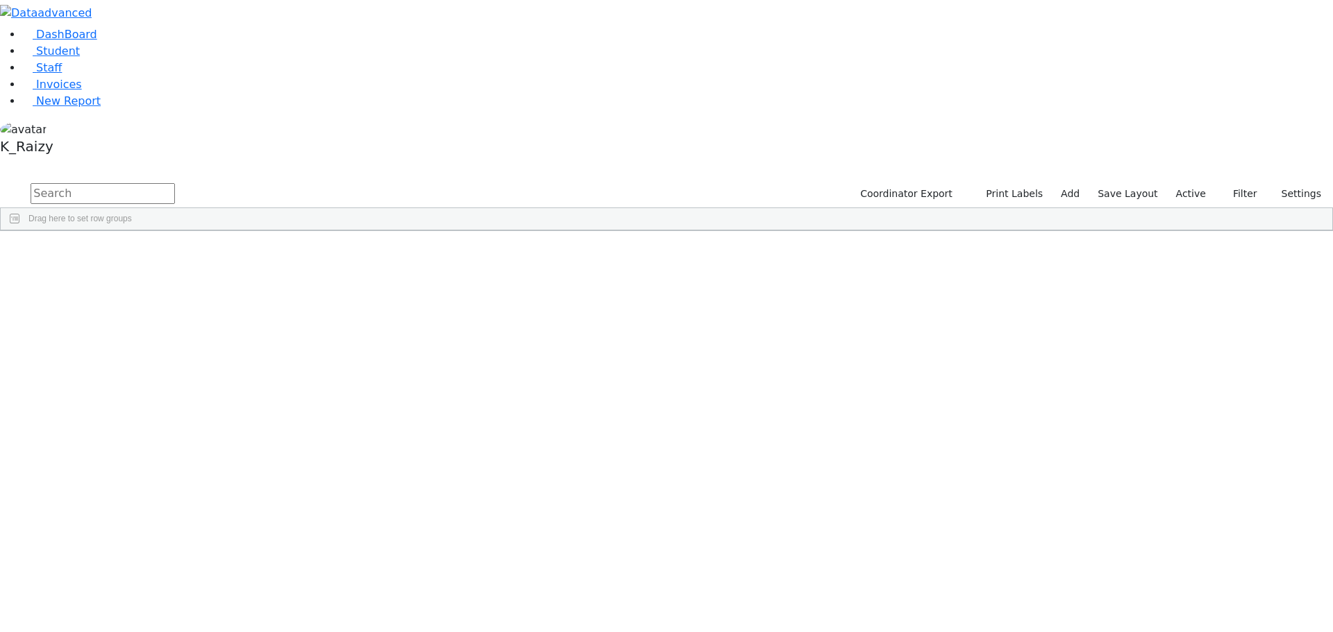
click at [175, 183] on input "text" at bounding box center [103, 193] width 144 height 21
click at [1197, 183] on label "Active" at bounding box center [1190, 194] width 42 height 22
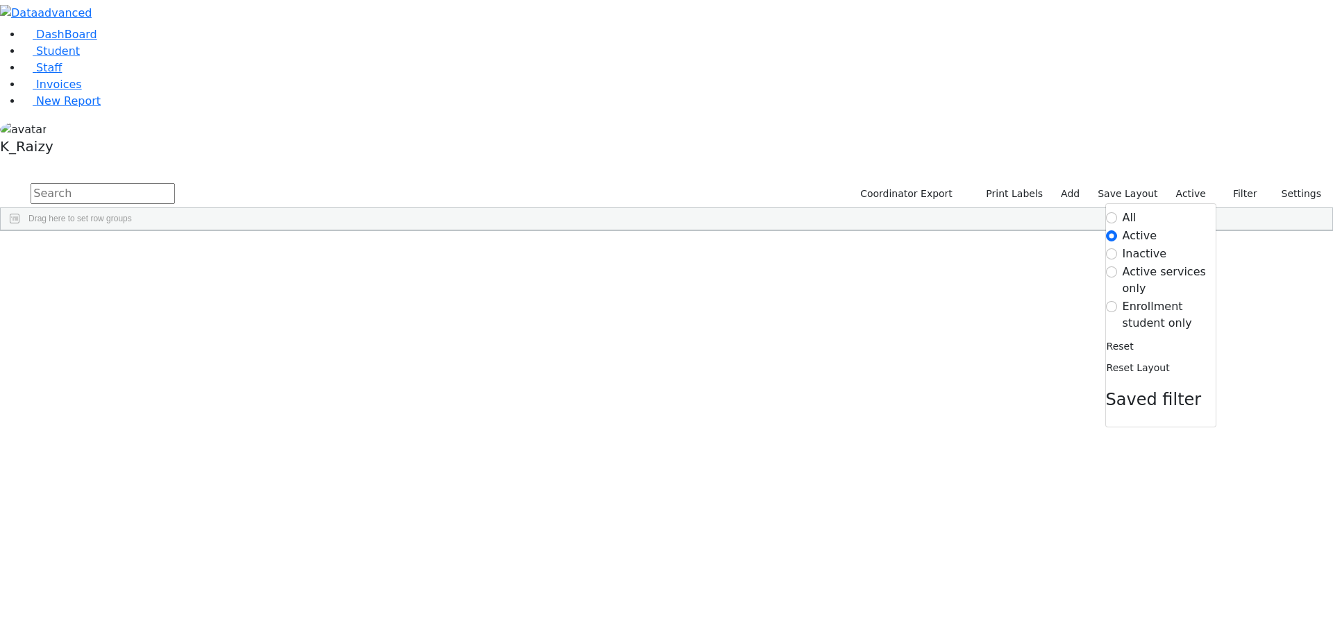
click at [1162, 298] on label "Enrollment student only" at bounding box center [1168, 314] width 93 height 33
click at [1117, 301] on input "Enrollment student only" at bounding box center [1111, 306] width 11 height 11
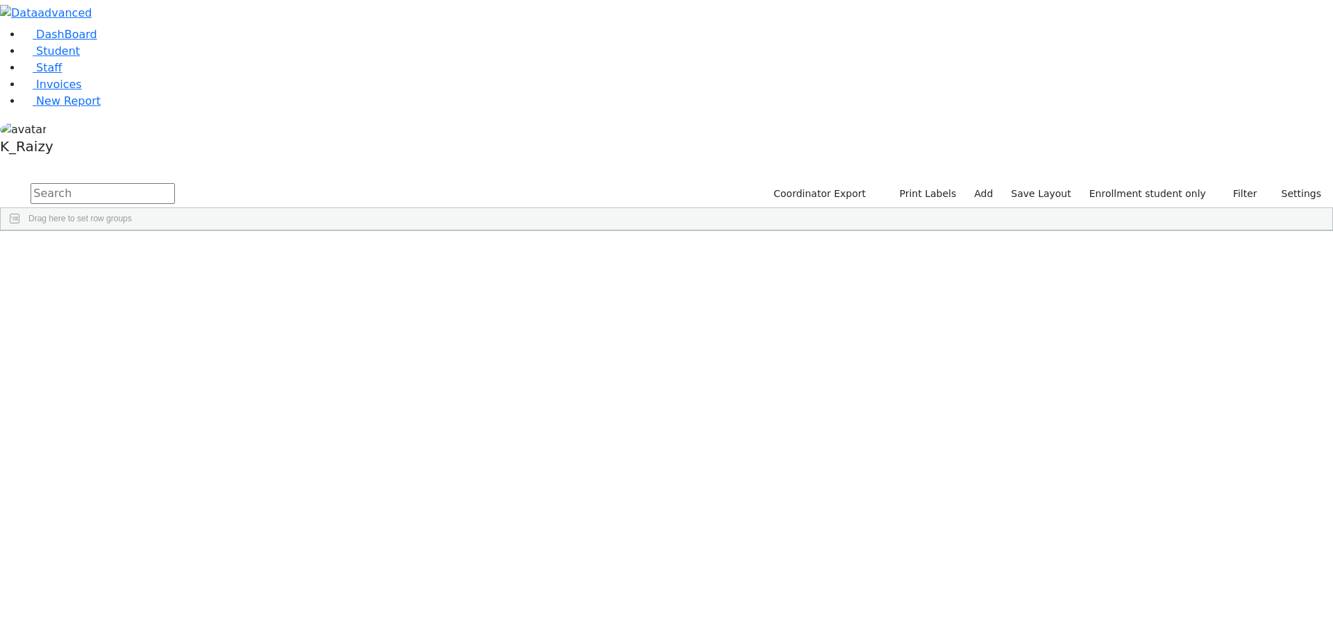
click at [175, 183] on input "text" at bounding box center [103, 193] width 144 height 21
type input "[PERSON_NAME]"
click at [324, 273] on div "[DATE]" at bounding box center [283, 282] width 82 height 19
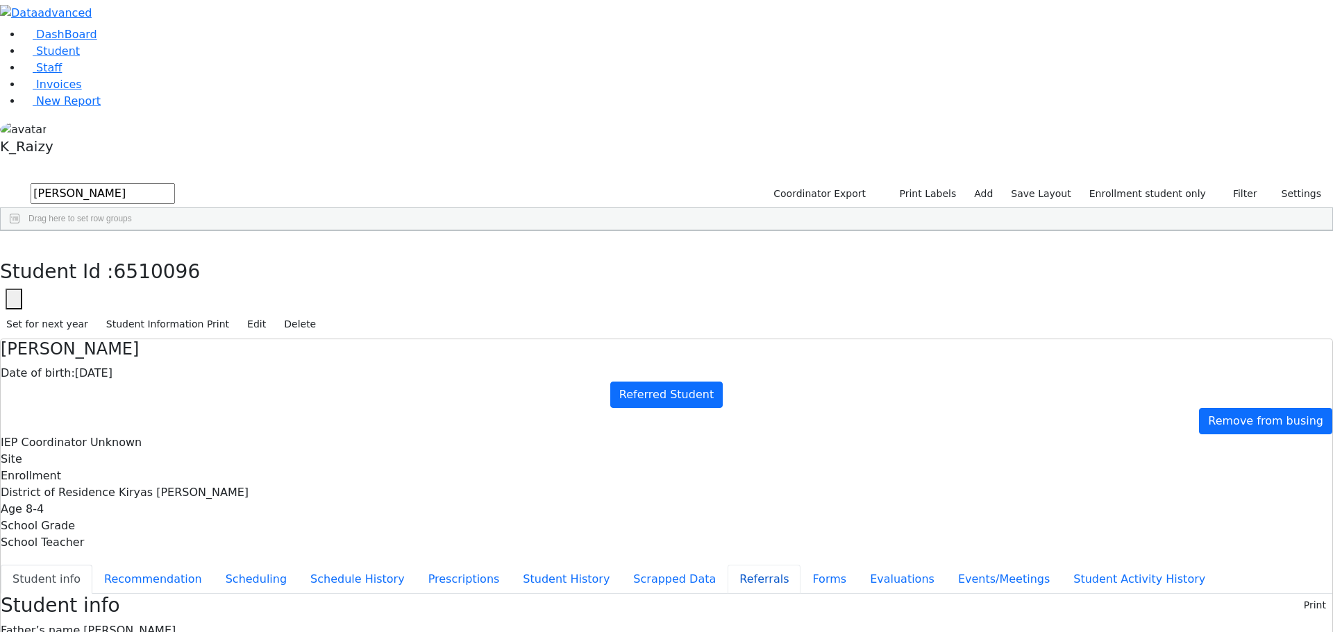
click at [727, 565] on button "Referrals" at bounding box center [763, 579] width 73 height 29
drag, startPoint x: 705, startPoint y: 296, endPoint x: 681, endPoint y: 262, distance: 41.8
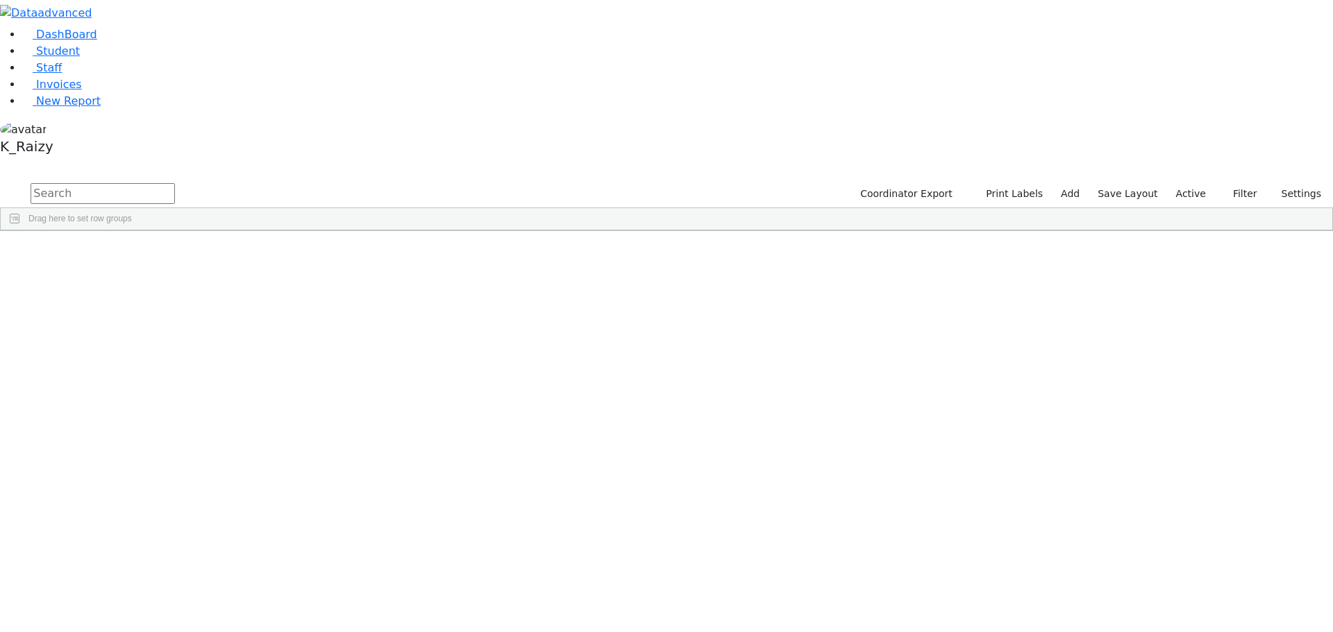
click at [175, 183] on input "text" at bounding box center [103, 193] width 144 height 21
type input "[PERSON_NAME]"
click at [1203, 183] on label "Active" at bounding box center [1190, 194] width 42 height 22
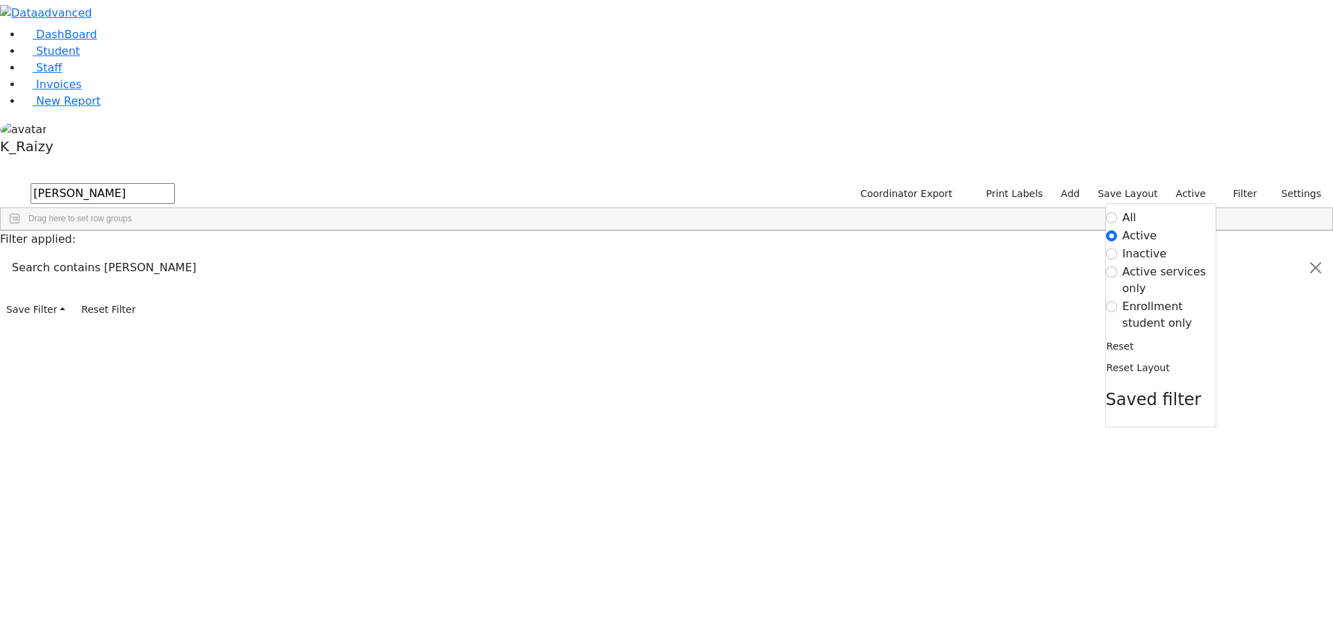
click at [1149, 298] on label "Enrollment student only" at bounding box center [1168, 314] width 93 height 33
click at [1117, 301] on input "Enrollment student only" at bounding box center [1111, 306] width 11 height 11
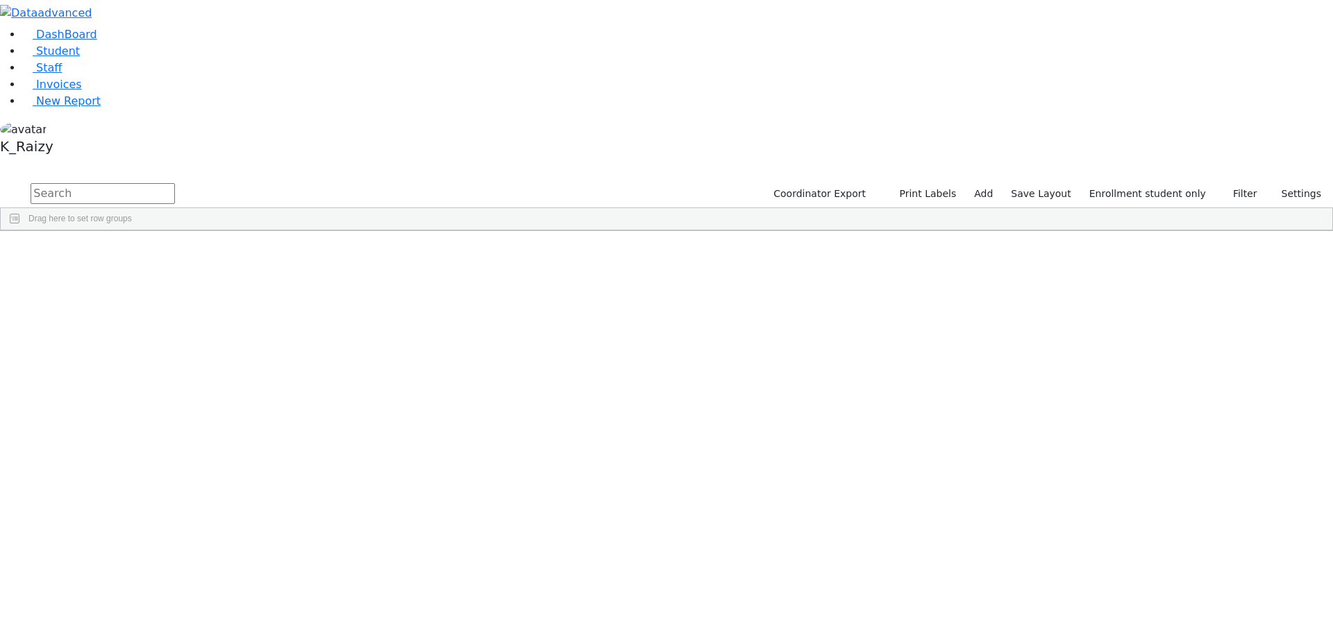
click at [160, 584] on div "[PERSON_NAME]" at bounding box center [119, 593] width 82 height 19
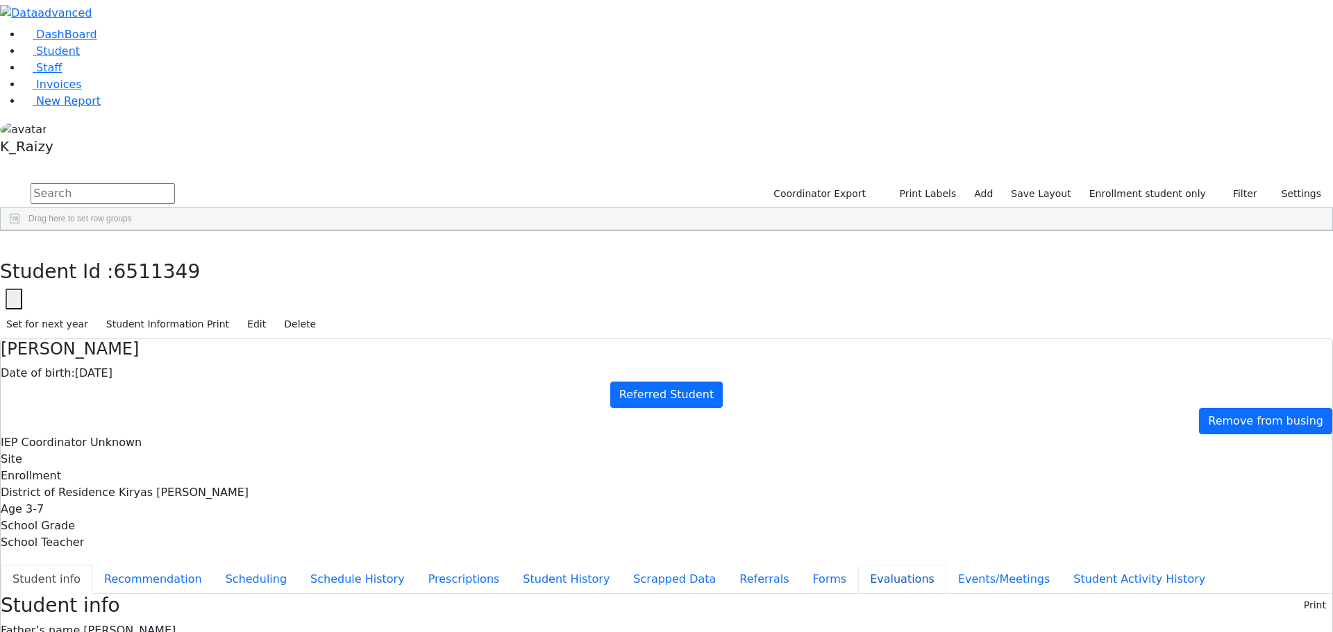
click at [858, 565] on button "Evaluations" at bounding box center [902, 579] width 88 height 29
type input "[DATE]"
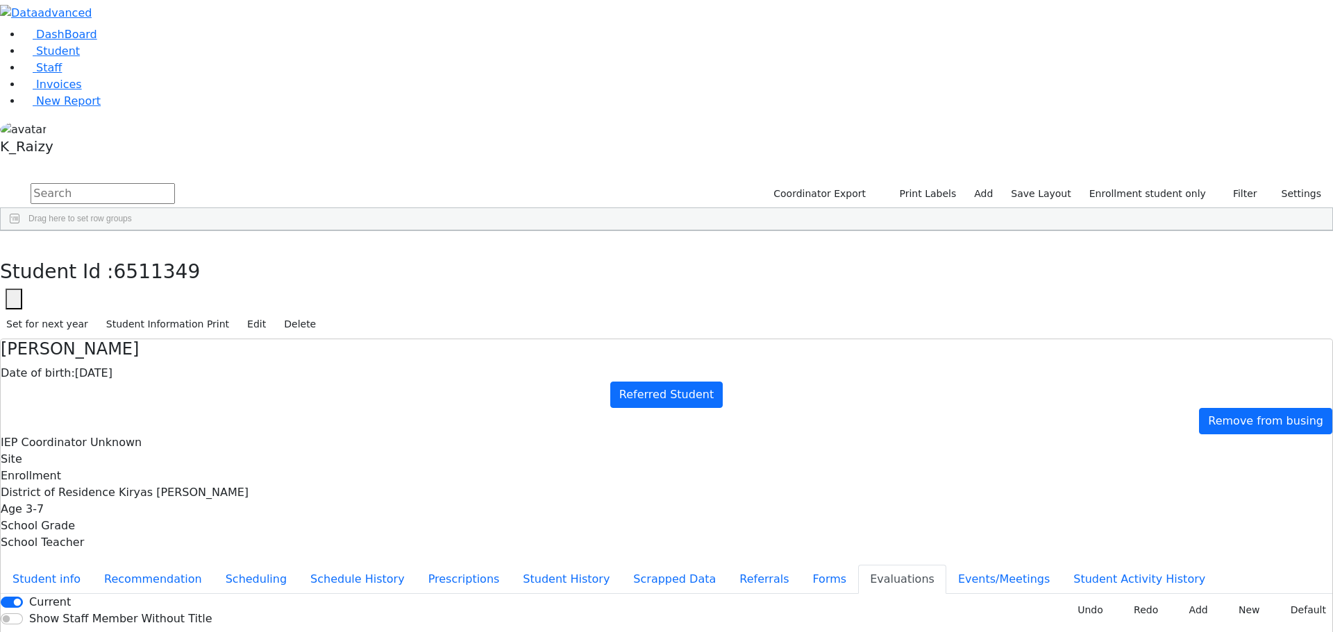
click at [20, 231] on button "button" at bounding box center [10, 245] width 20 height 29
click at [164, 623] on div "Kraus" at bounding box center [123, 632] width 81 height 19
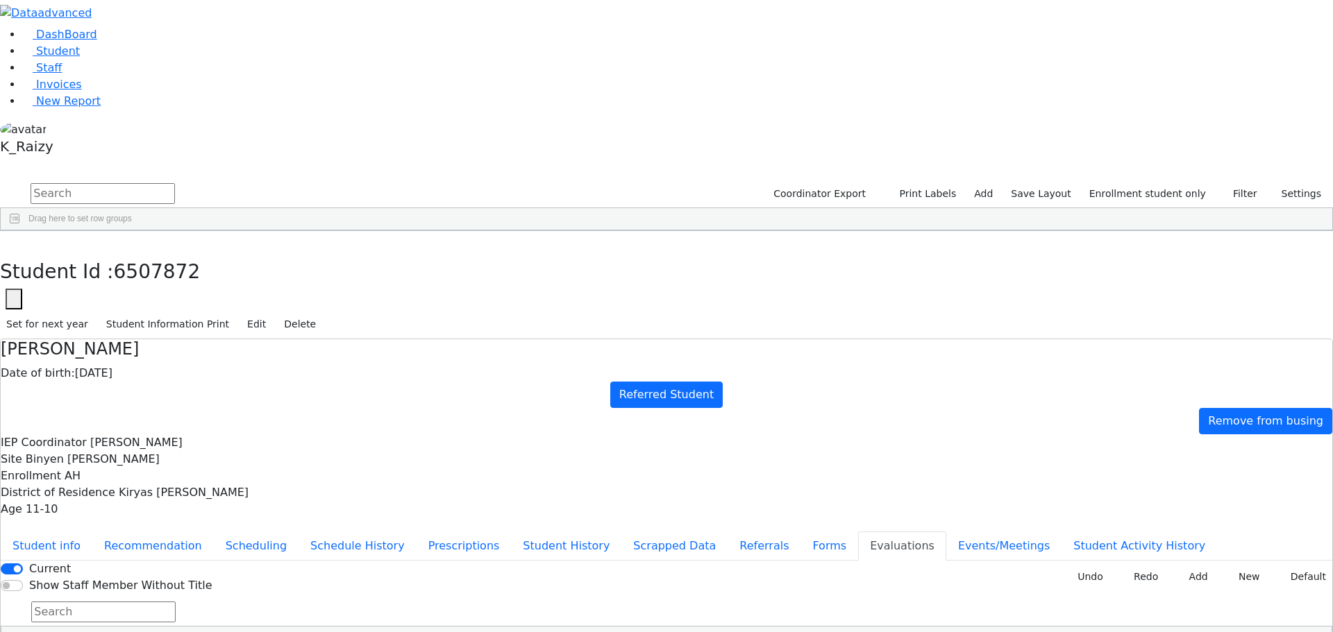
type input "2025-08-05"
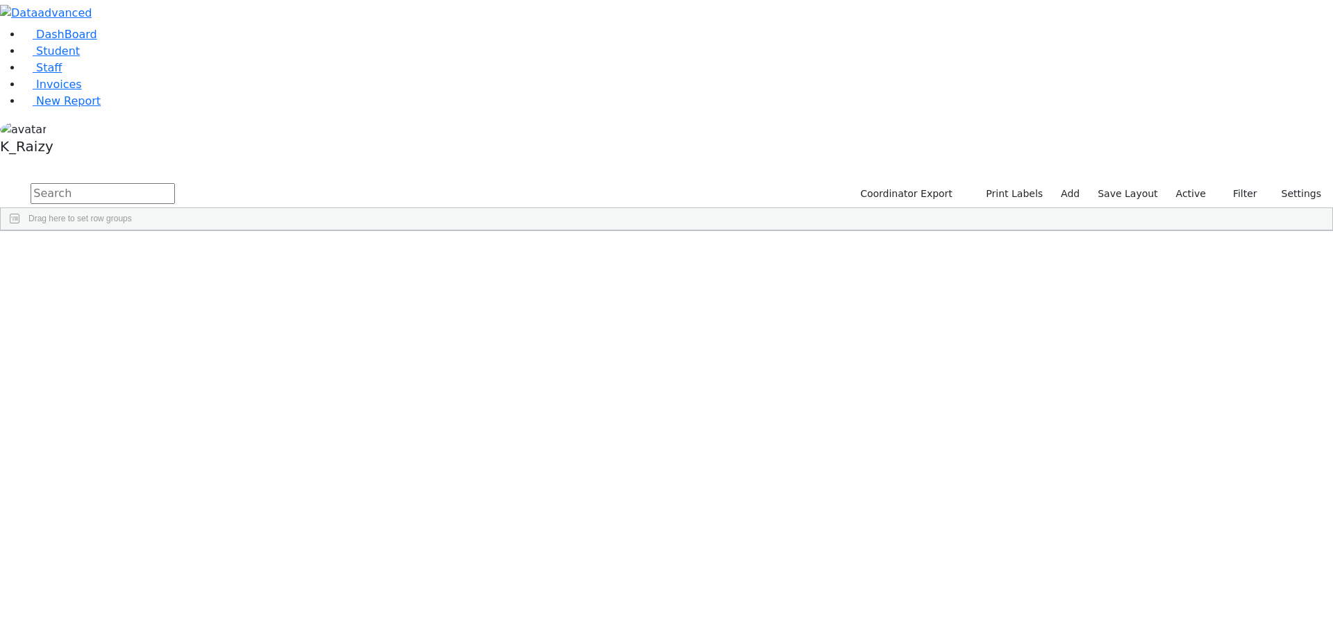
click at [175, 183] on input "text" at bounding box center [103, 193] width 144 height 21
type input "hershko"
click at [324, 292] on div "[DATE]" at bounding box center [283, 301] width 82 height 19
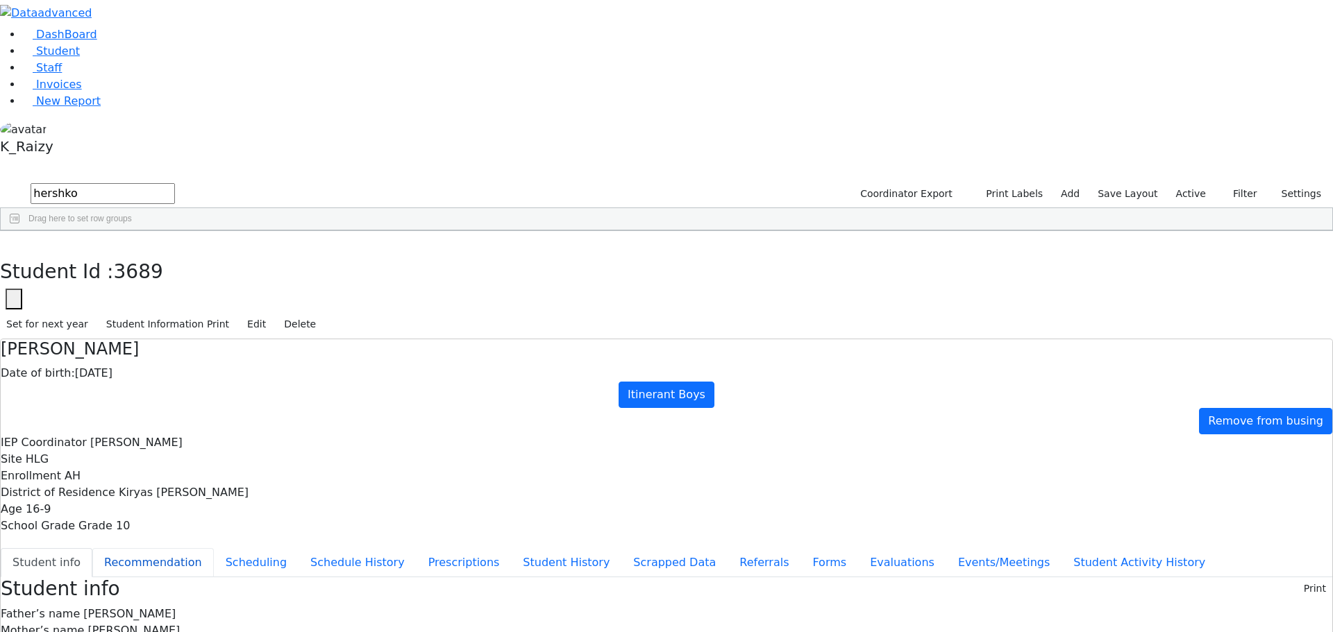
click at [214, 548] on button "Recommendation" at bounding box center [152, 562] width 121 height 29
checkbox input "true"
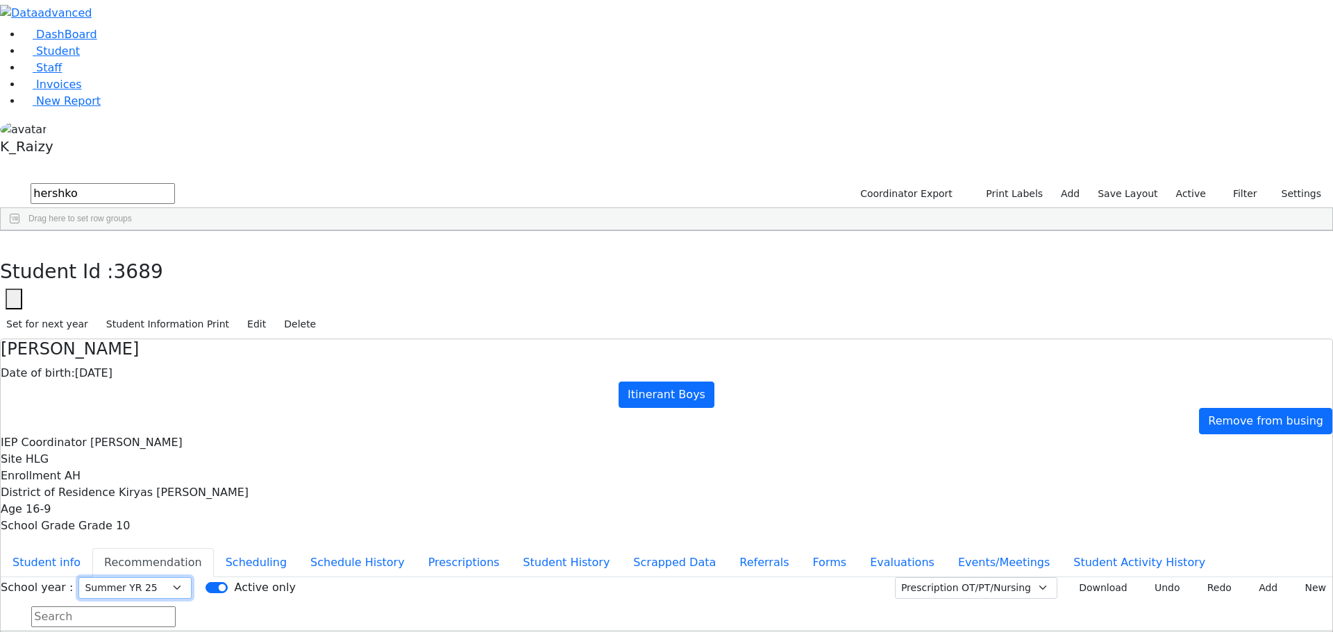
click at [192, 577] on select "Select School [GEOGRAPHIC_DATA] YR 25-26 Summer YR 25 School YR 24-25 Summer YR…" at bounding box center [134, 588] width 113 height 22
select select "210"
click at [192, 577] on select "Select School [GEOGRAPHIC_DATA] YR 25-26 Summer YR 25 School YR 24-25 Summer YR…" at bounding box center [134, 588] width 113 height 22
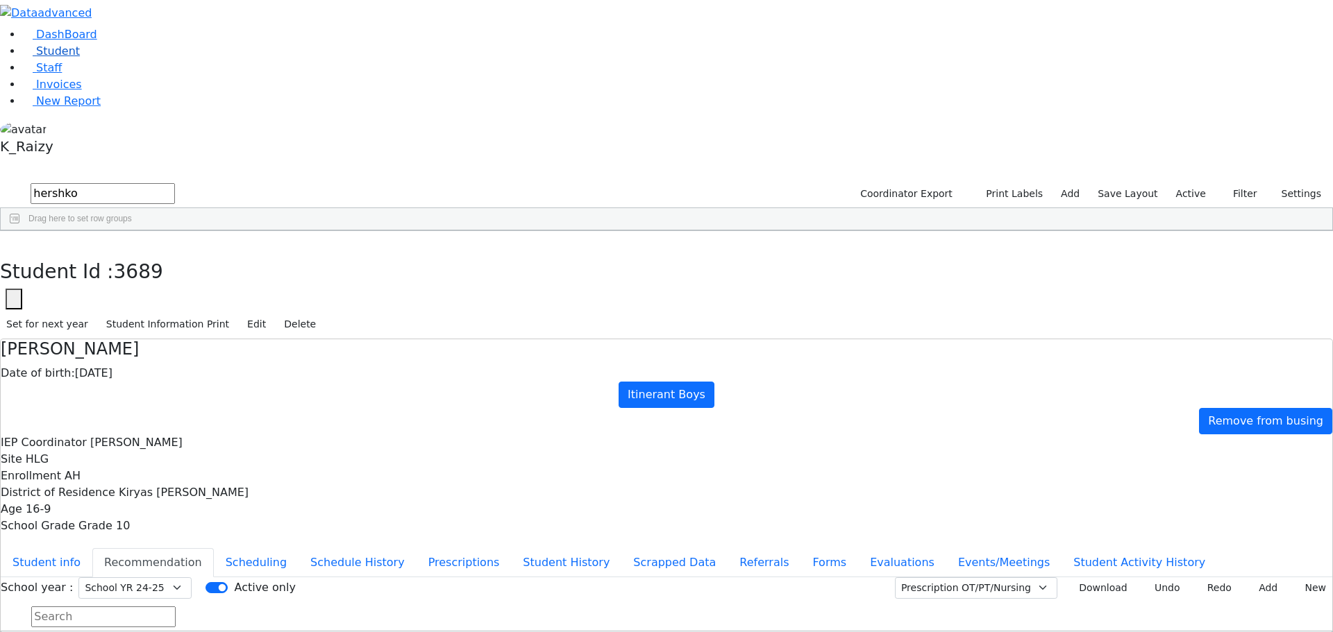
click at [42, 58] on span "Student" at bounding box center [58, 50] width 44 height 13
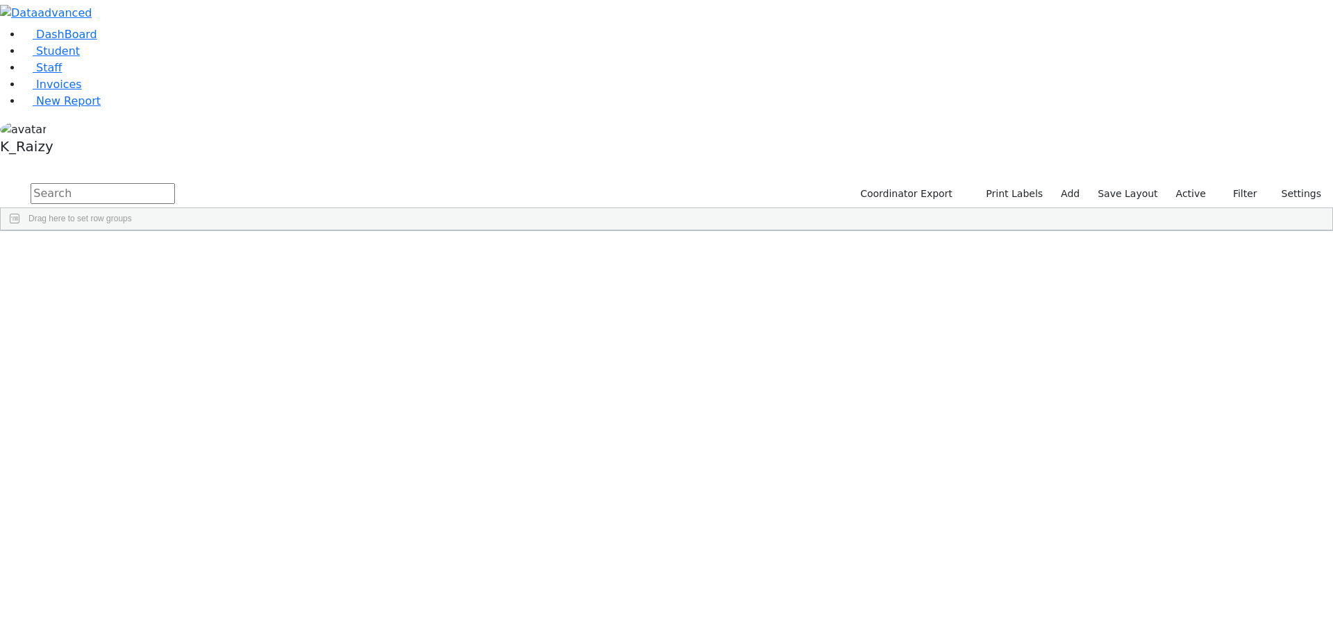
click at [175, 183] on input "text" at bounding box center [103, 193] width 144 height 21
type input "[PERSON_NAME]"
click at [242, 350] on div "Avrumi" at bounding box center [201, 359] width 82 height 19
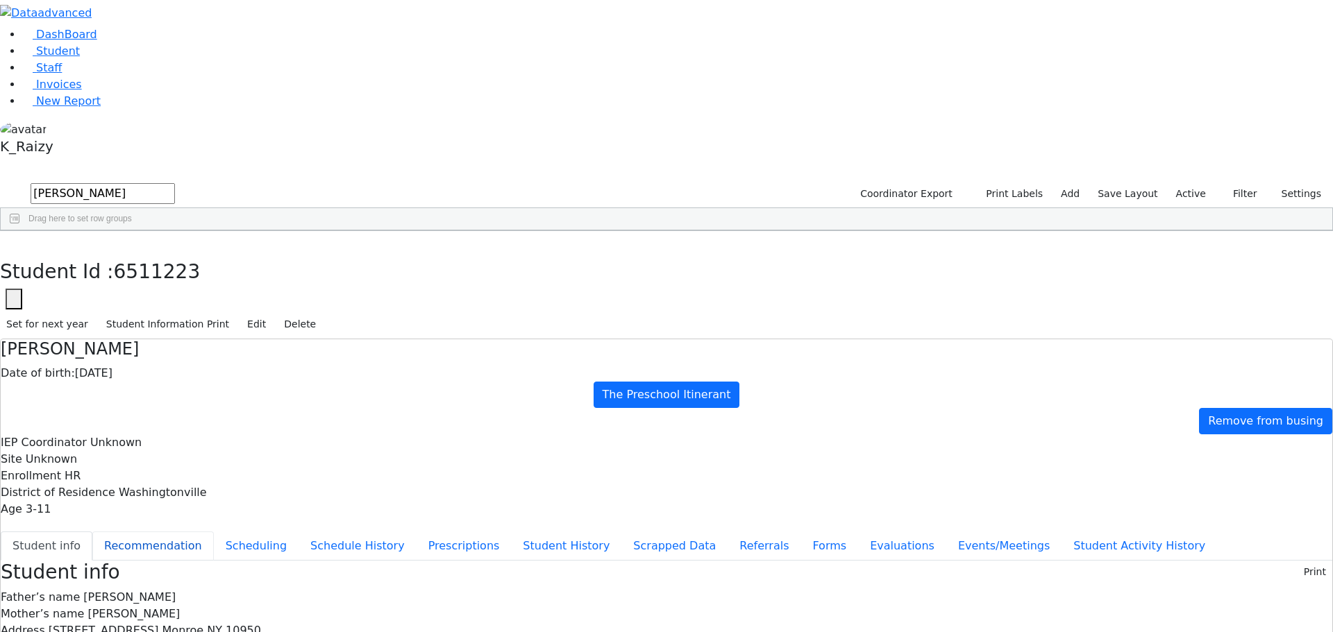
click at [214, 532] on button "Recommendation" at bounding box center [152, 546] width 121 height 29
checkbox input "true"
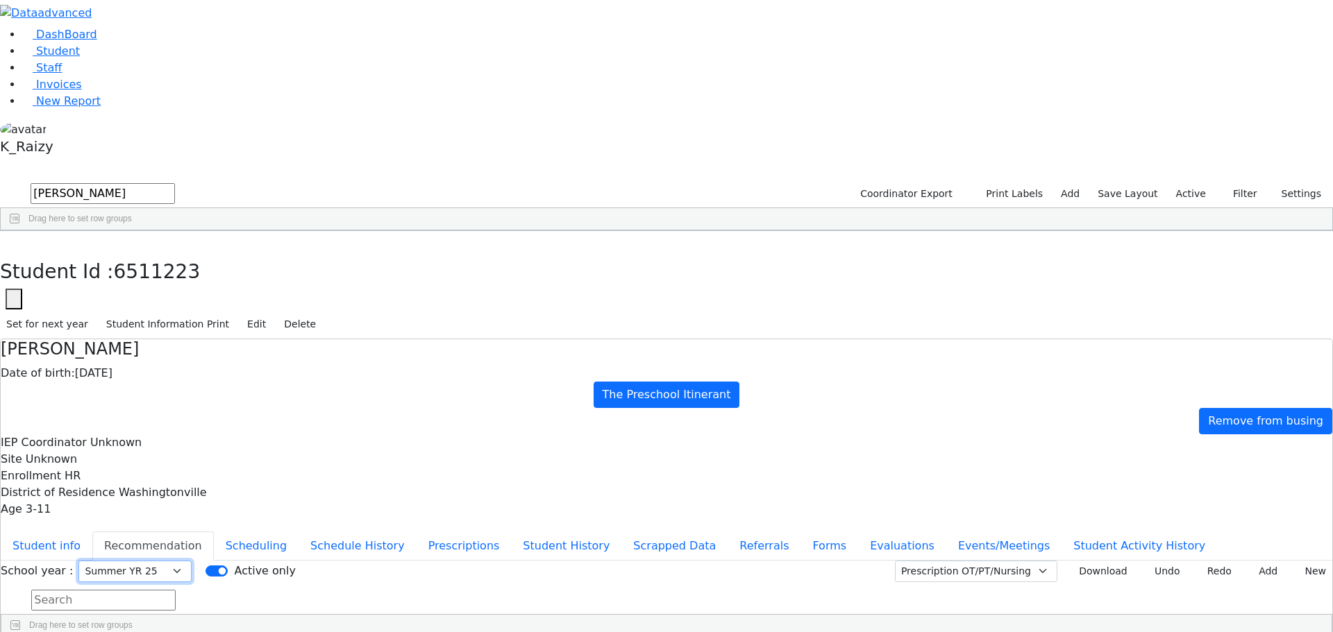
click at [192, 561] on select "Select School [GEOGRAPHIC_DATA] YR 25-26 Summer YR 25 School YR 24-25 Summer YR…" at bounding box center [134, 572] width 113 height 22
select select "212"
click at [192, 561] on select "Select School [GEOGRAPHIC_DATA] YR 25-26 Summer YR 25 School YR 24-25 Summer YR…" at bounding box center [134, 572] width 113 height 22
click at [63, 108] on span "New Report" at bounding box center [68, 100] width 65 height 13
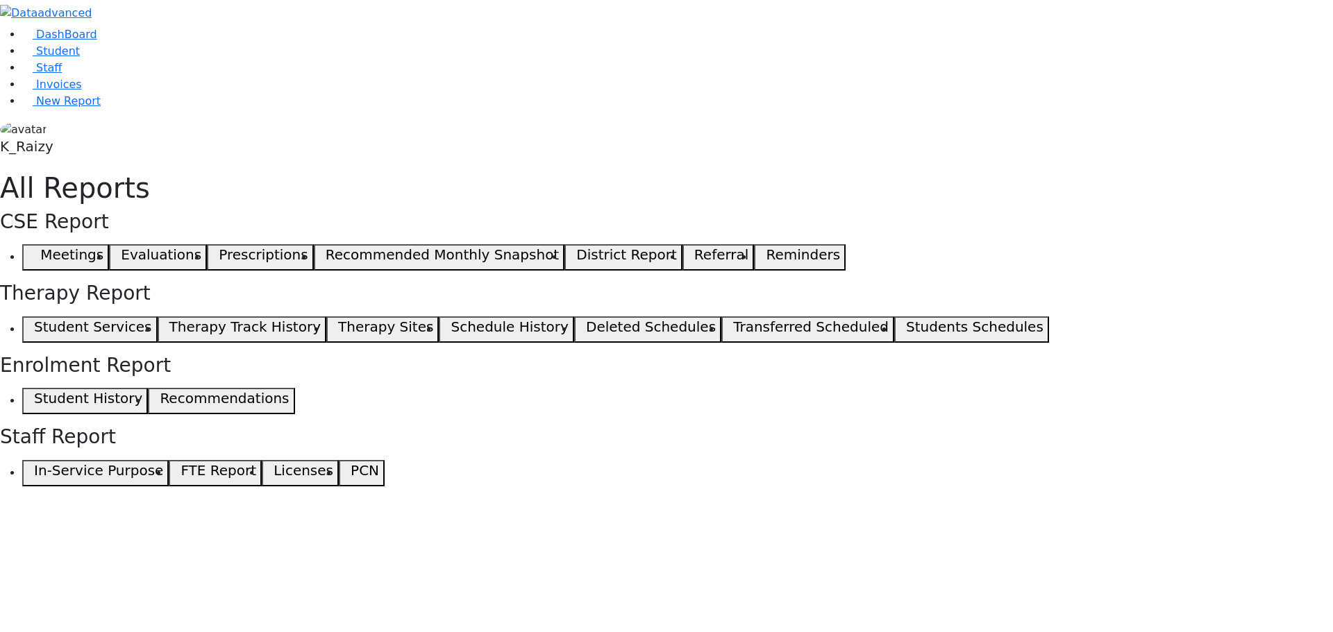
click at [34, 254] on icon "button" at bounding box center [31, 257] width 6 height 7
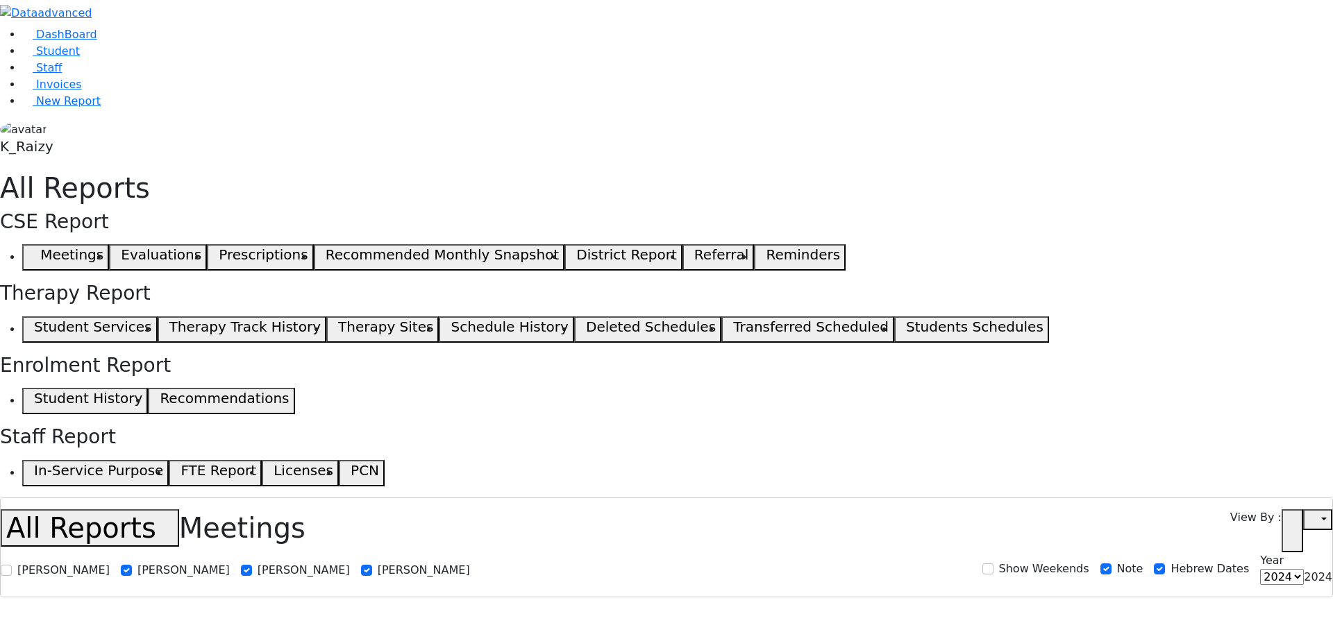
select select
click at [74, 58] on link "Student" at bounding box center [51, 50] width 58 height 13
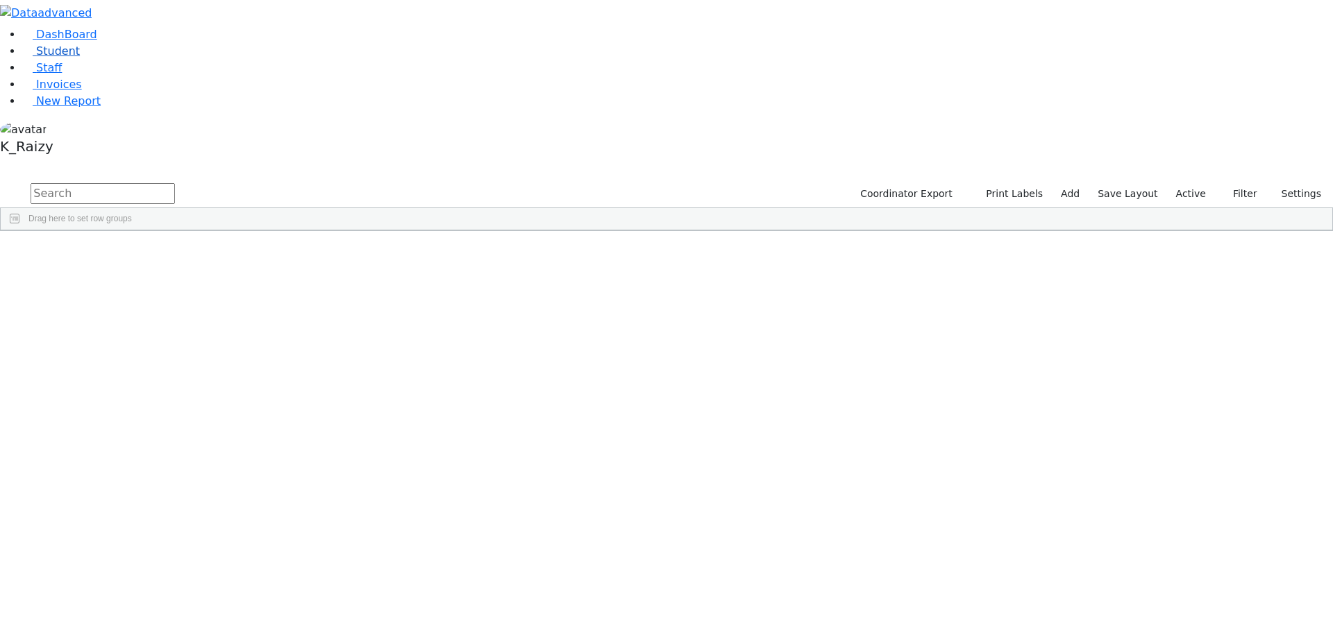
click at [80, 58] on link "Student" at bounding box center [51, 50] width 58 height 13
drag, startPoint x: 310, startPoint y: 65, endPoint x: 319, endPoint y: 46, distance: 20.2
click at [175, 183] on input "text" at bounding box center [103, 193] width 144 height 21
click at [1201, 183] on label "Active" at bounding box center [1190, 194] width 42 height 22
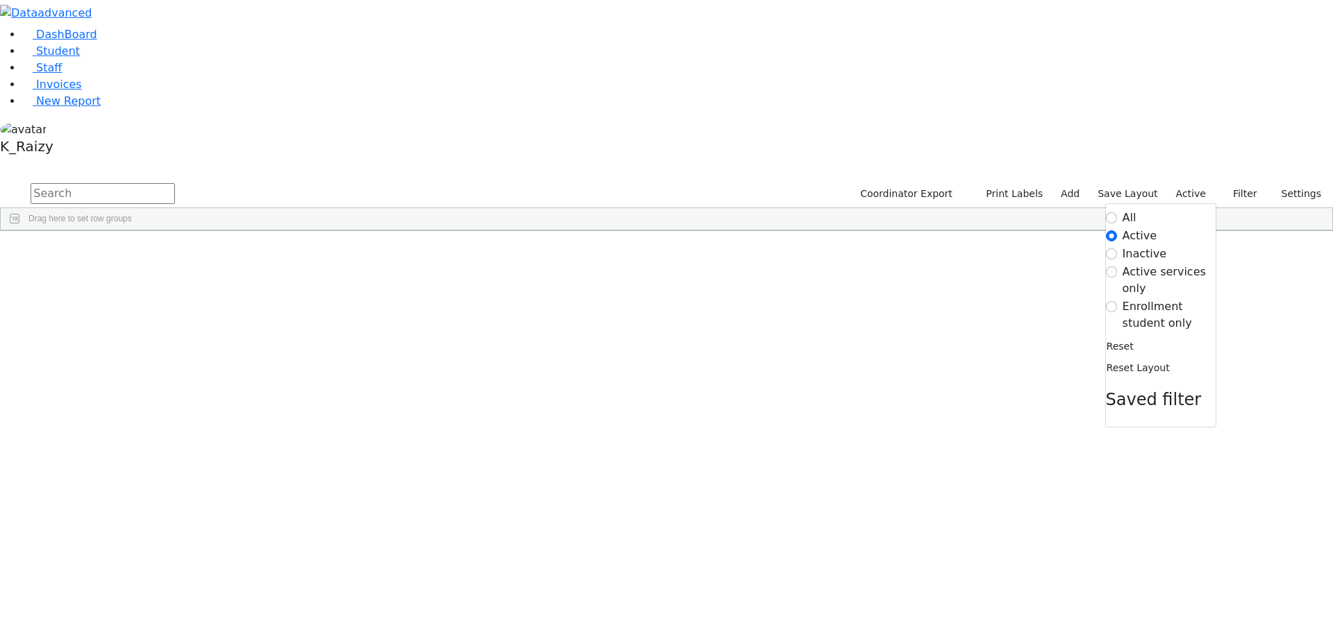
click at [1166, 298] on label "Enrollment student only" at bounding box center [1168, 314] width 93 height 33
click at [1117, 301] on input "Enrollment student only" at bounding box center [1111, 306] width 11 height 11
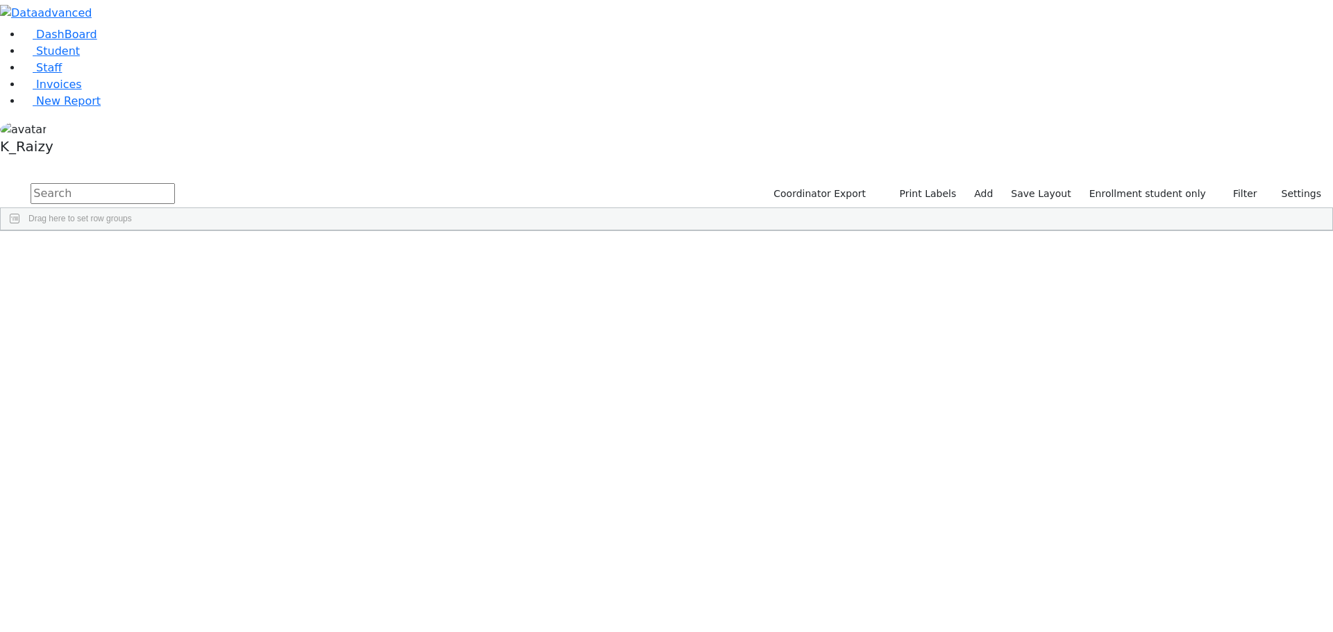
scroll to position [131, 0]
click at [160, 433] on div "[PERSON_NAME]" at bounding box center [119, 442] width 82 height 19
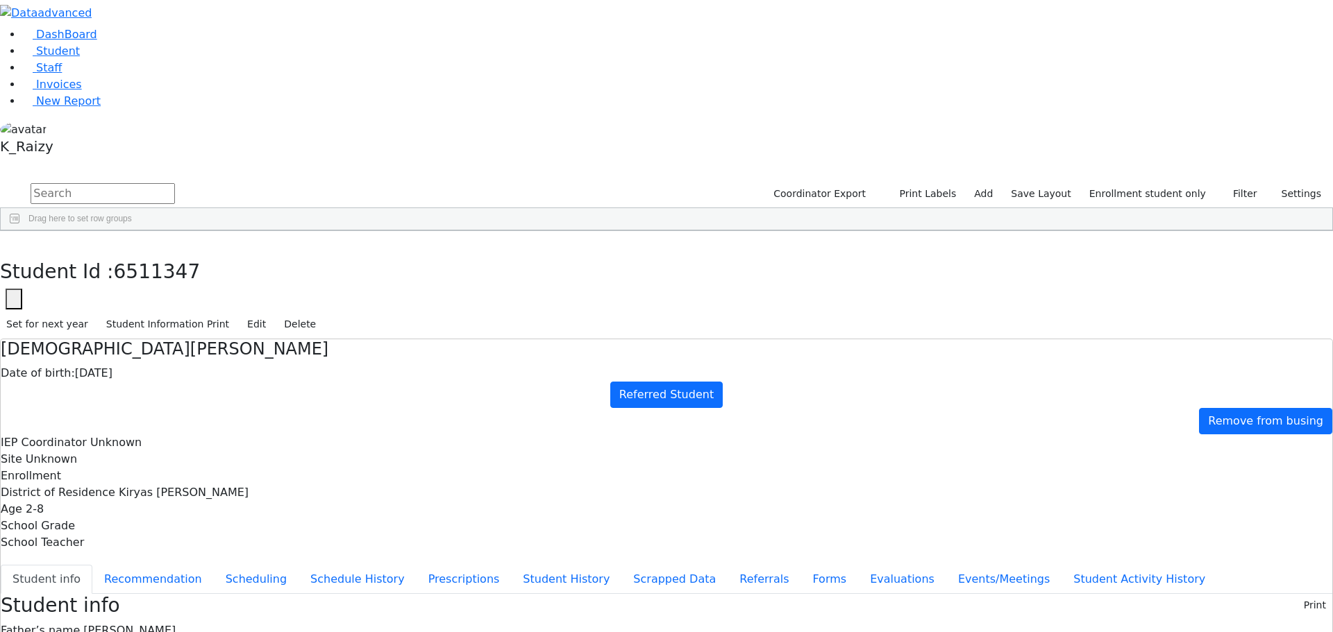
scroll to position [0, 0]
